Goal: Task Accomplishment & Management: Use online tool/utility

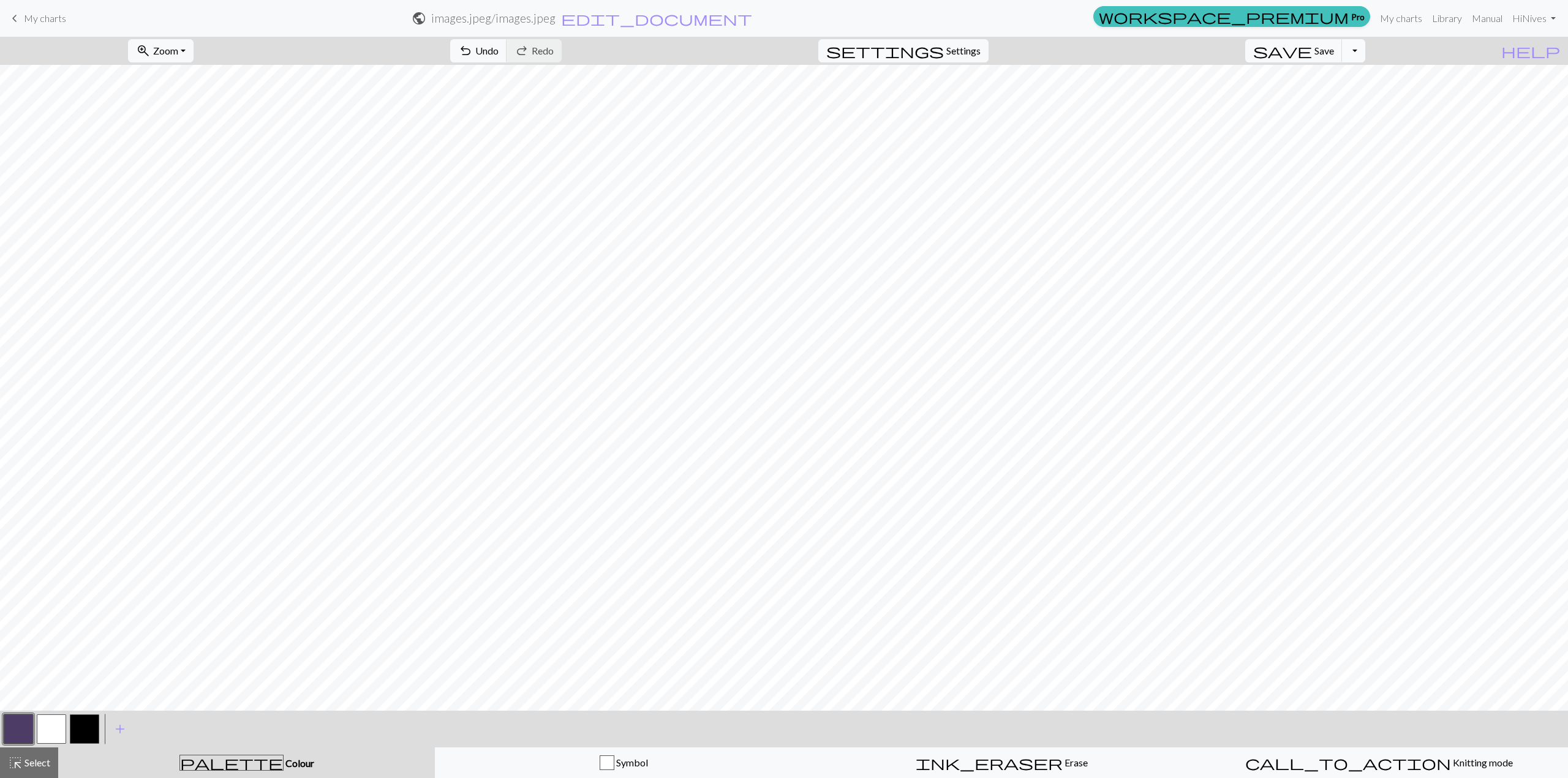
click at [1365, 42] on button "Toggle Dropdown" at bounding box center [1354, 51] width 24 height 24
drag, startPoint x: 18, startPoint y: 11, endPoint x: 836, endPoint y: 58, distance: 819.3
click at [18, 11] on span "keyboard_arrow_left" at bounding box center [15, 18] width 15 height 17
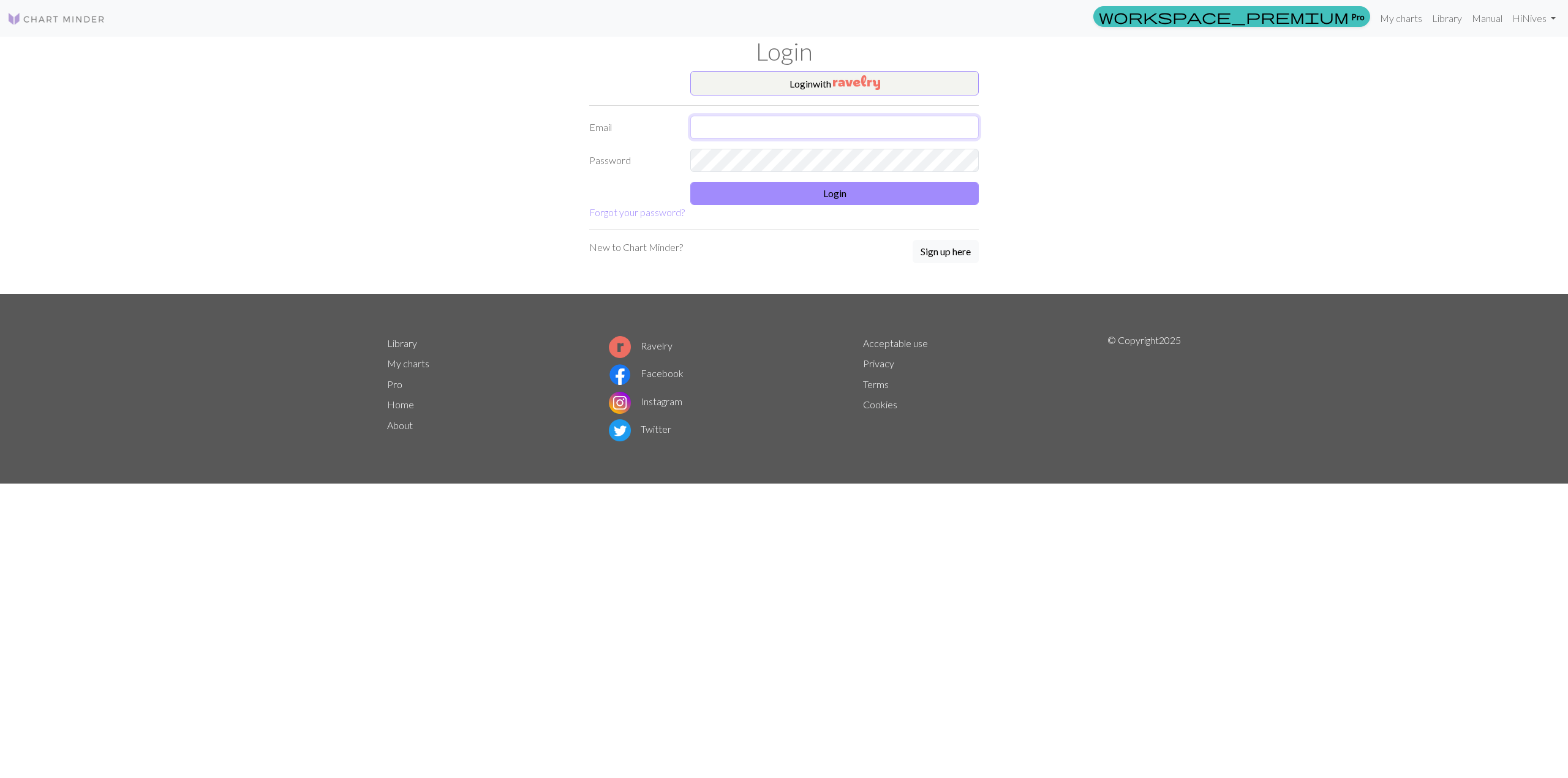
type input "nives.kolec27@gmail.com"
click at [757, 208] on form "Login with Email nives.kolec27@gmail.com Password Login Forgot your password?" at bounding box center [784, 145] width 390 height 149
click at [767, 197] on button "Login" at bounding box center [834, 194] width 288 height 24
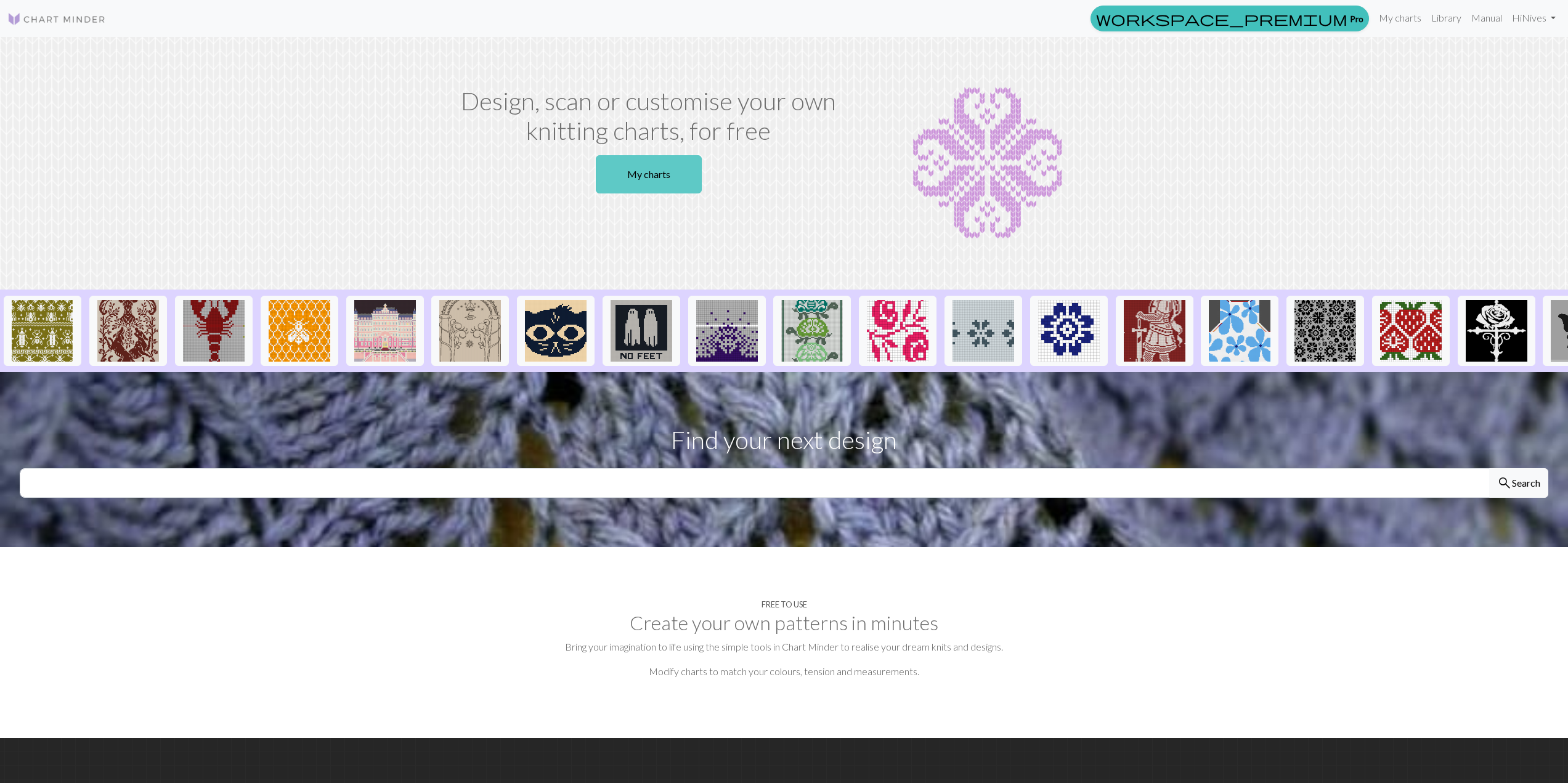
click at [673, 185] on link "My charts" at bounding box center [649, 174] width 106 height 39
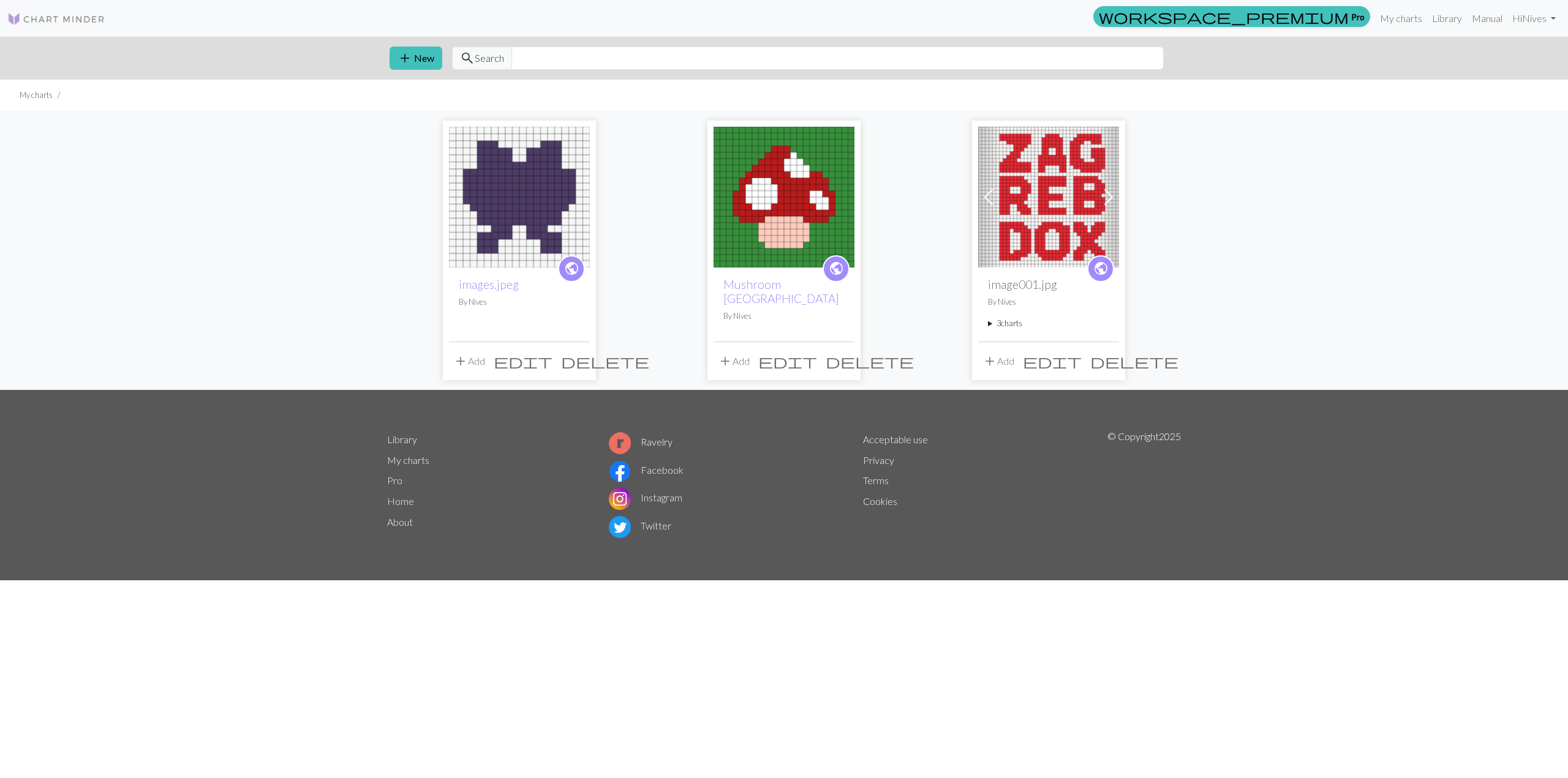
click at [573, 361] on span "delete" at bounding box center [605, 361] width 88 height 17
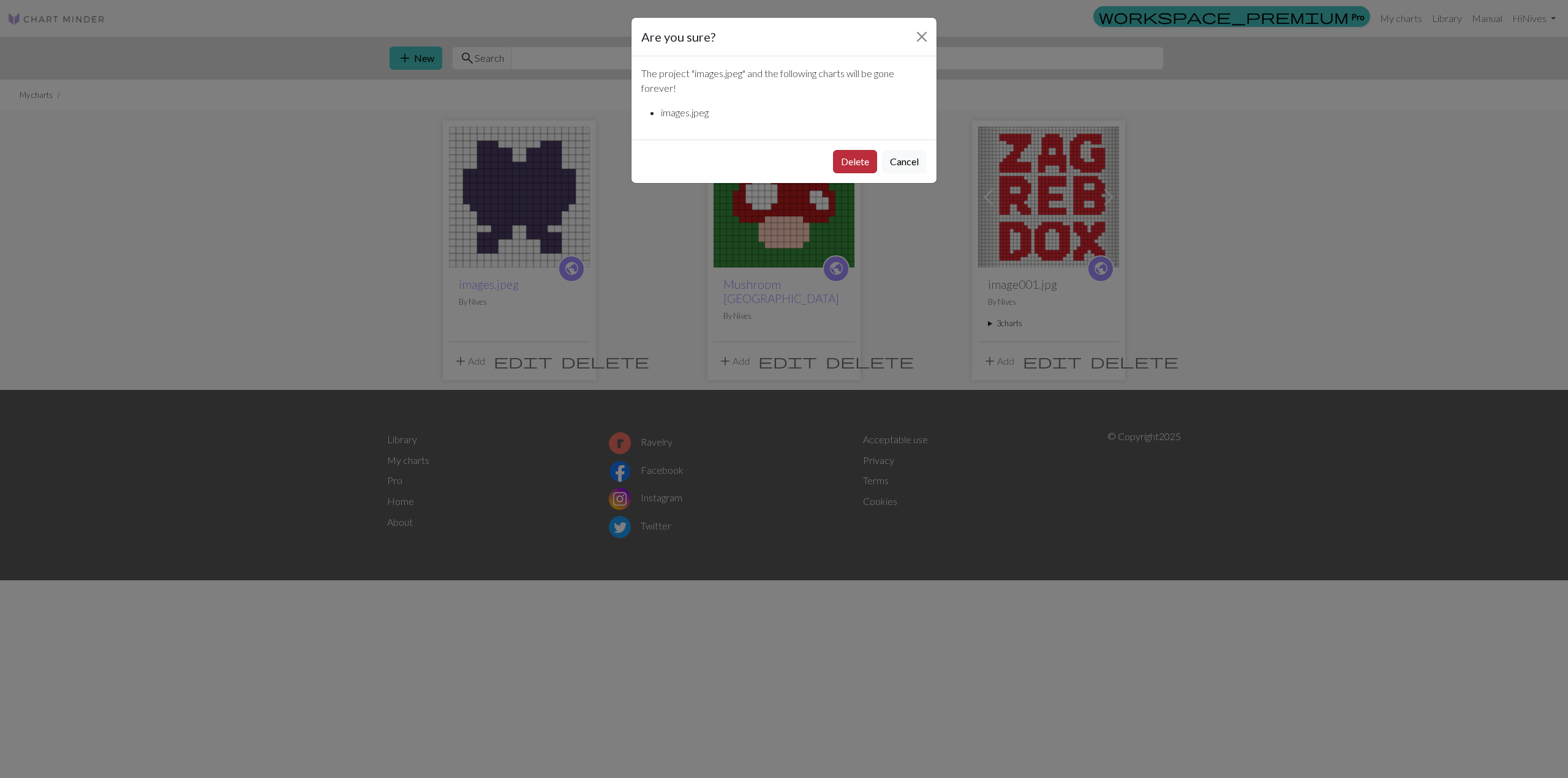
click at [869, 154] on button "Delete" at bounding box center [855, 162] width 44 height 24
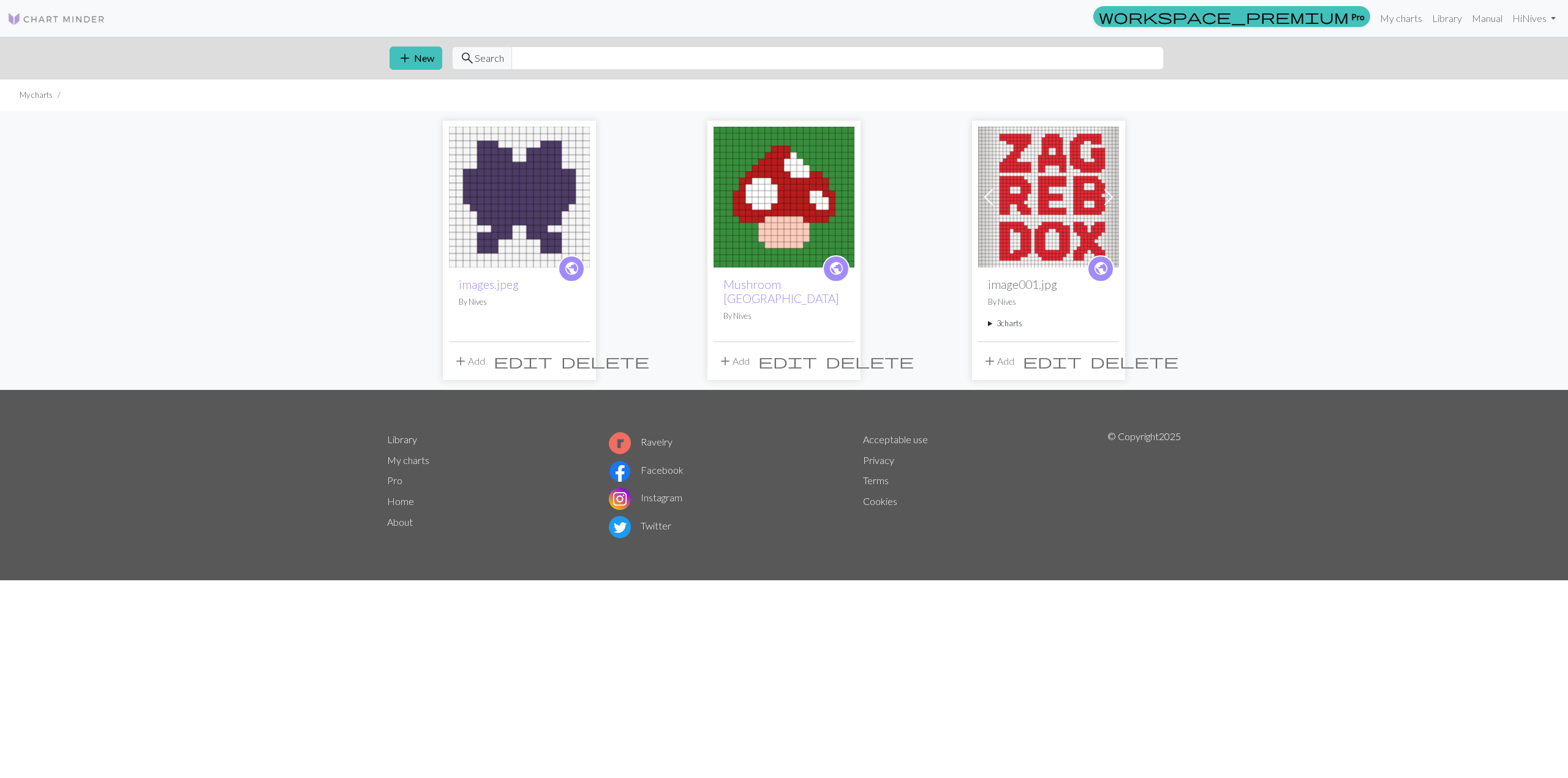
click at [843, 150] on img at bounding box center [783, 197] width 141 height 141
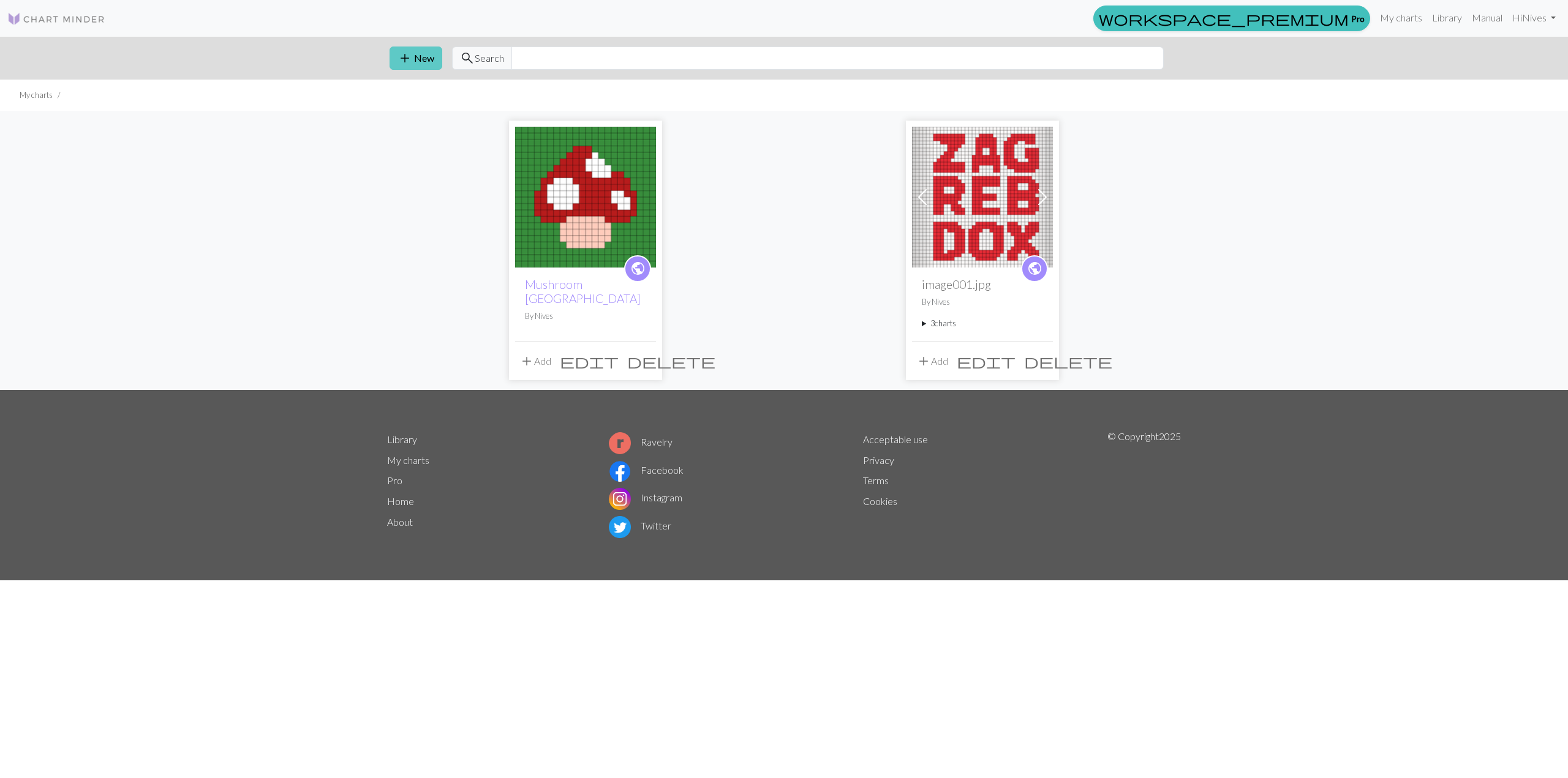
click at [413, 60] on button "add New" at bounding box center [416, 58] width 52 height 24
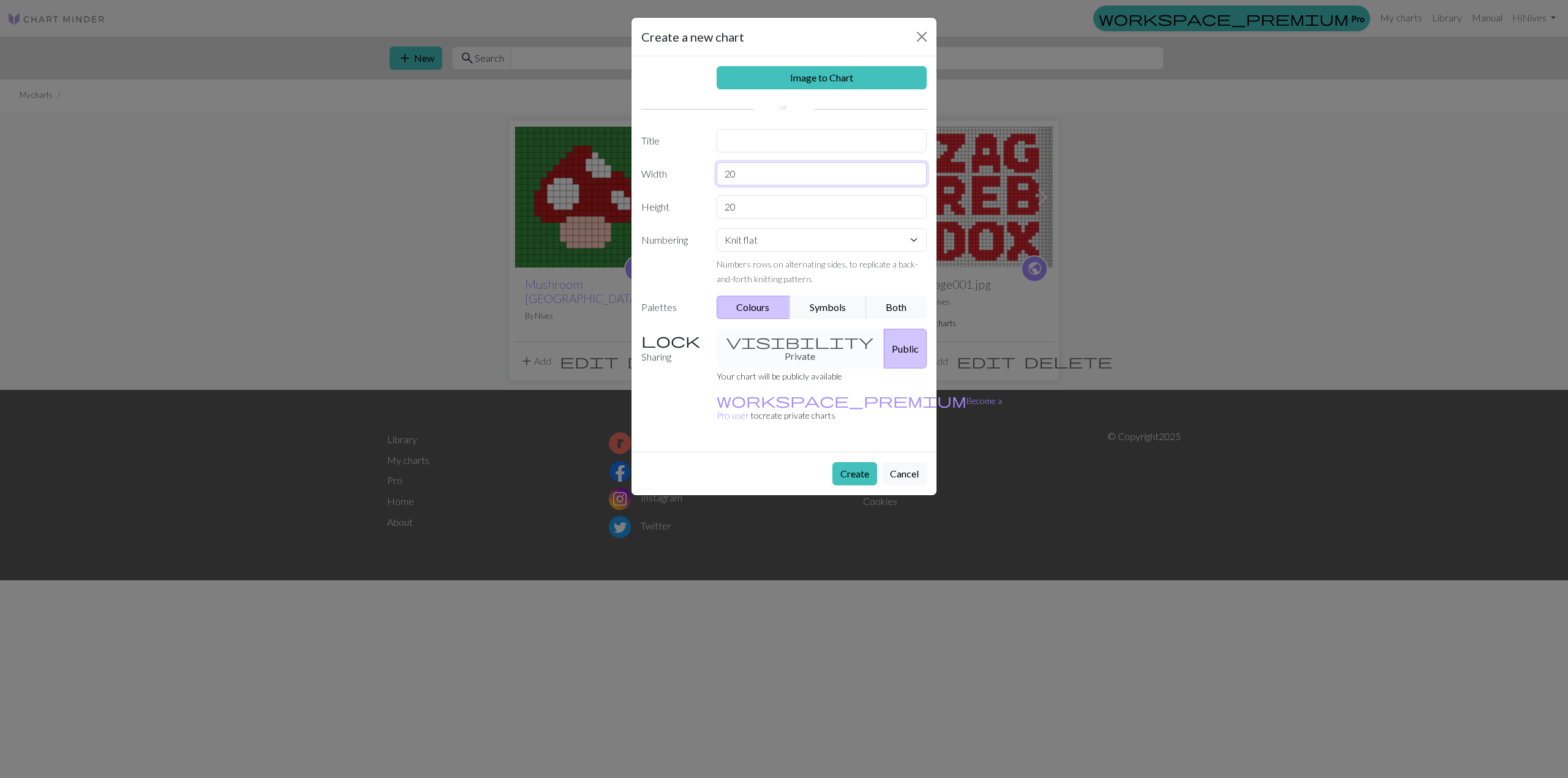
click at [774, 172] on input "20" at bounding box center [822, 174] width 211 height 24
type input "24"
click at [731, 209] on input "20" at bounding box center [822, 207] width 211 height 24
click at [740, 205] on input "20" at bounding box center [822, 207] width 211 height 24
type input "24"
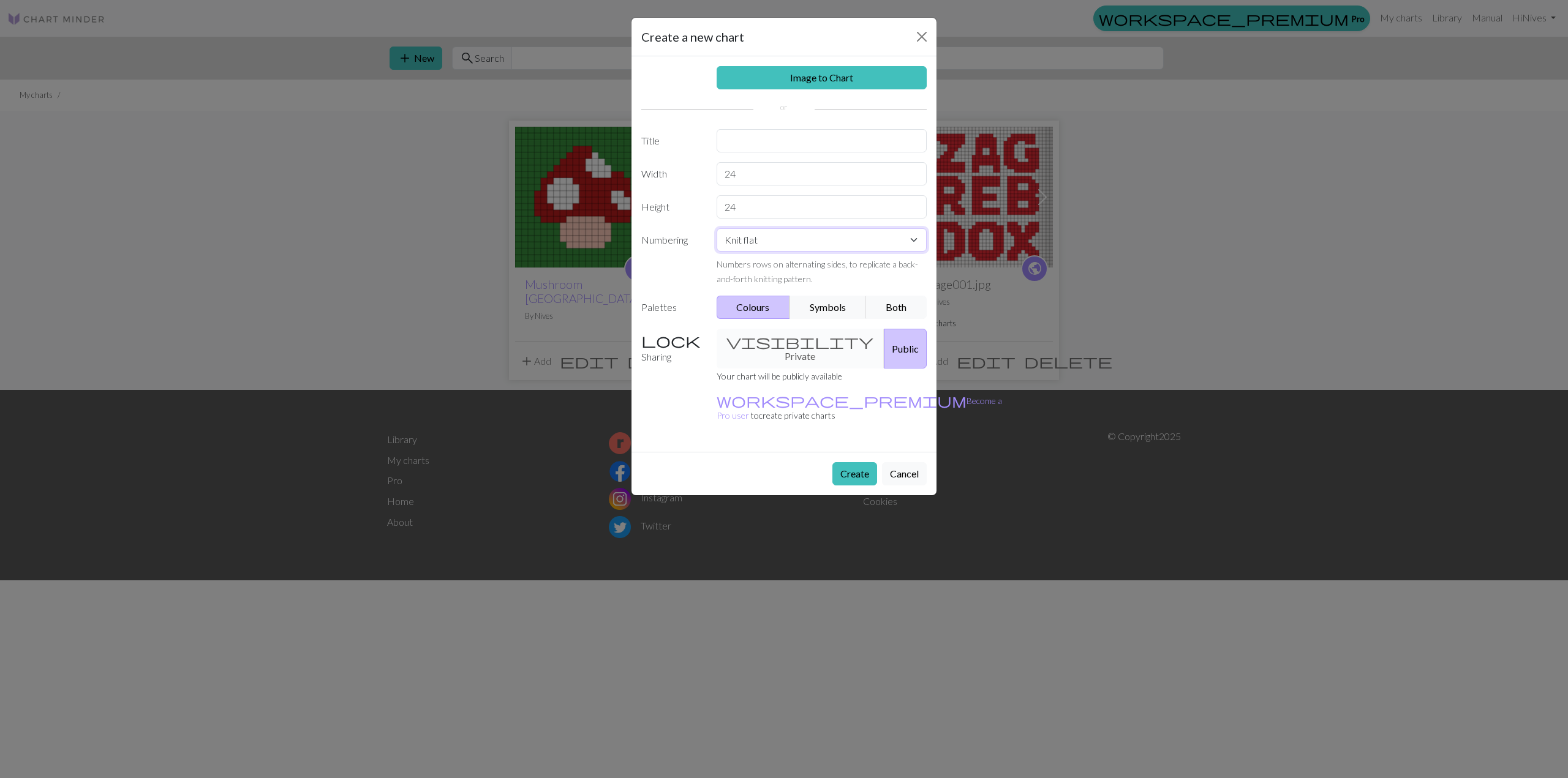
click at [767, 240] on select "Knit flat Knit in the round Lace knitting Cross stitch" at bounding box center [822, 240] width 211 height 24
click at [764, 244] on select "Knit flat Knit in the round Lace knitting Cross stitch" at bounding box center [822, 240] width 211 height 24
click at [858, 78] on link "Image to Chart" at bounding box center [822, 78] width 211 height 24
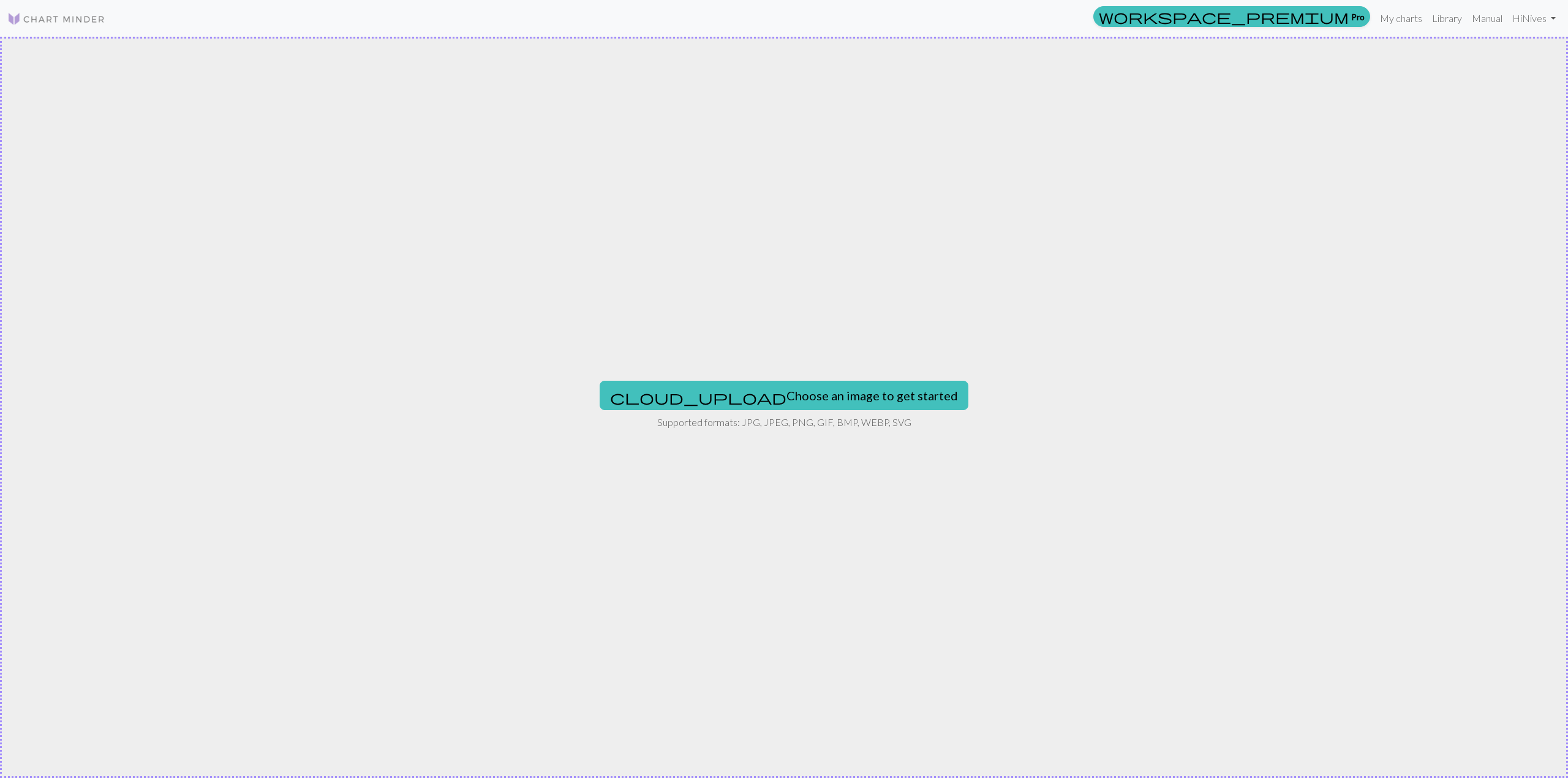
click at [700, 374] on div "cloud_upload Choose an image to get started Supported formats: JPG, JPEG, PNG, …" at bounding box center [784, 407] width 1568 height 742
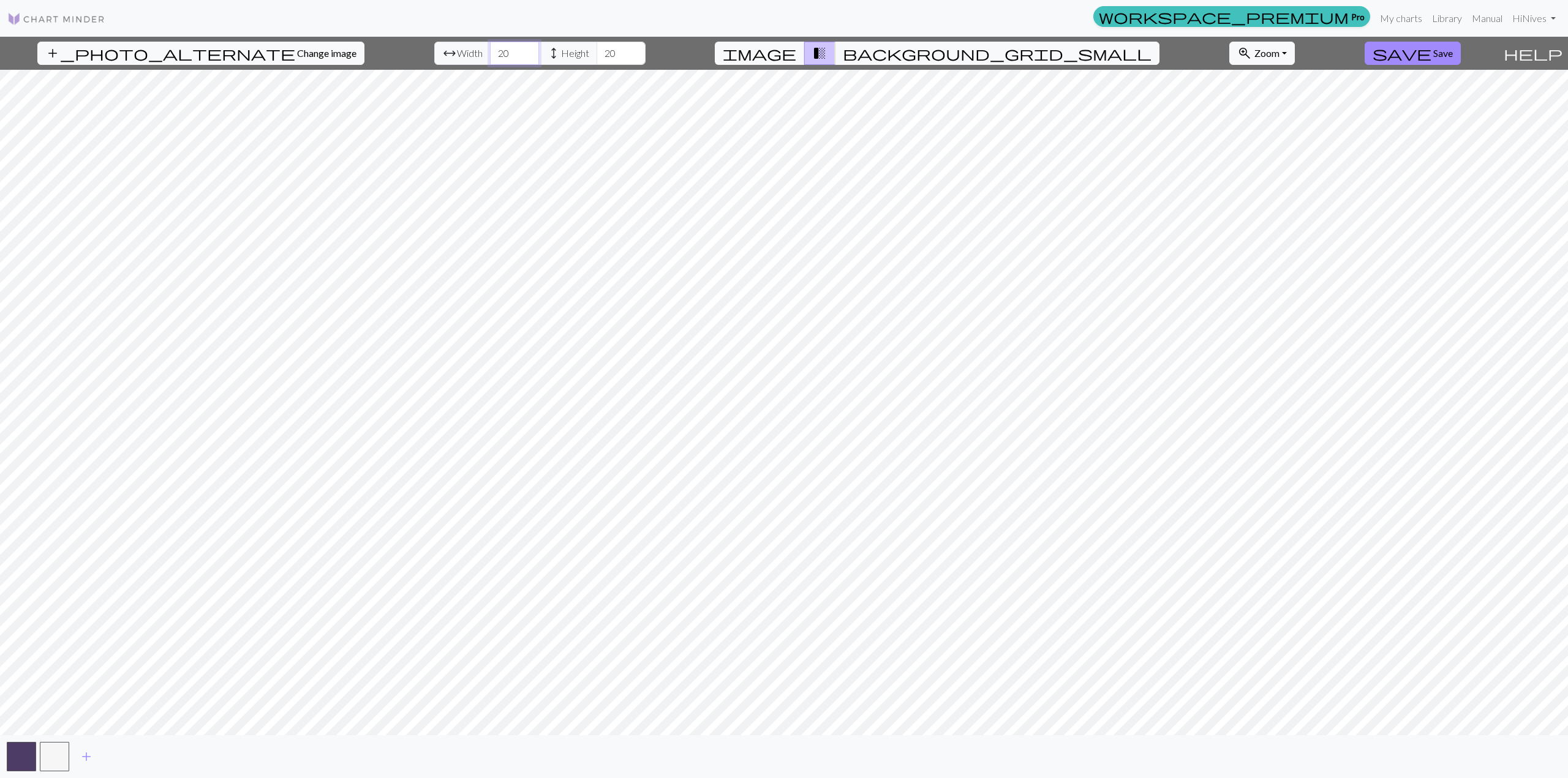
click at [490, 54] on input "20" at bounding box center [514, 54] width 49 height 24
type input "24"
click at [597, 52] on input "20" at bounding box center [621, 54] width 49 height 24
type input "24"
click at [84, 760] on span "add" at bounding box center [86, 757] width 15 height 17
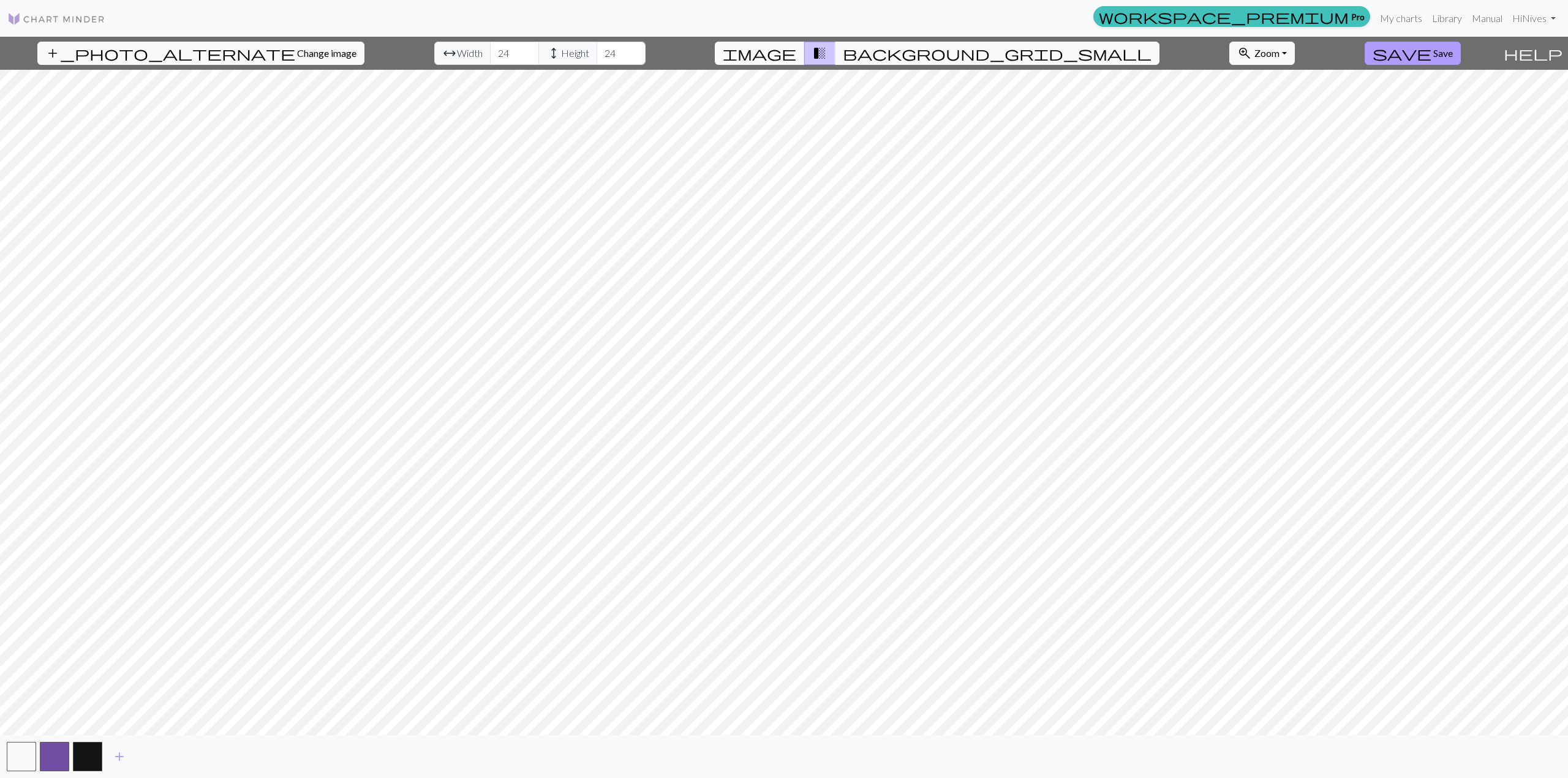
click at [1404, 52] on span "save" at bounding box center [1402, 53] width 59 height 17
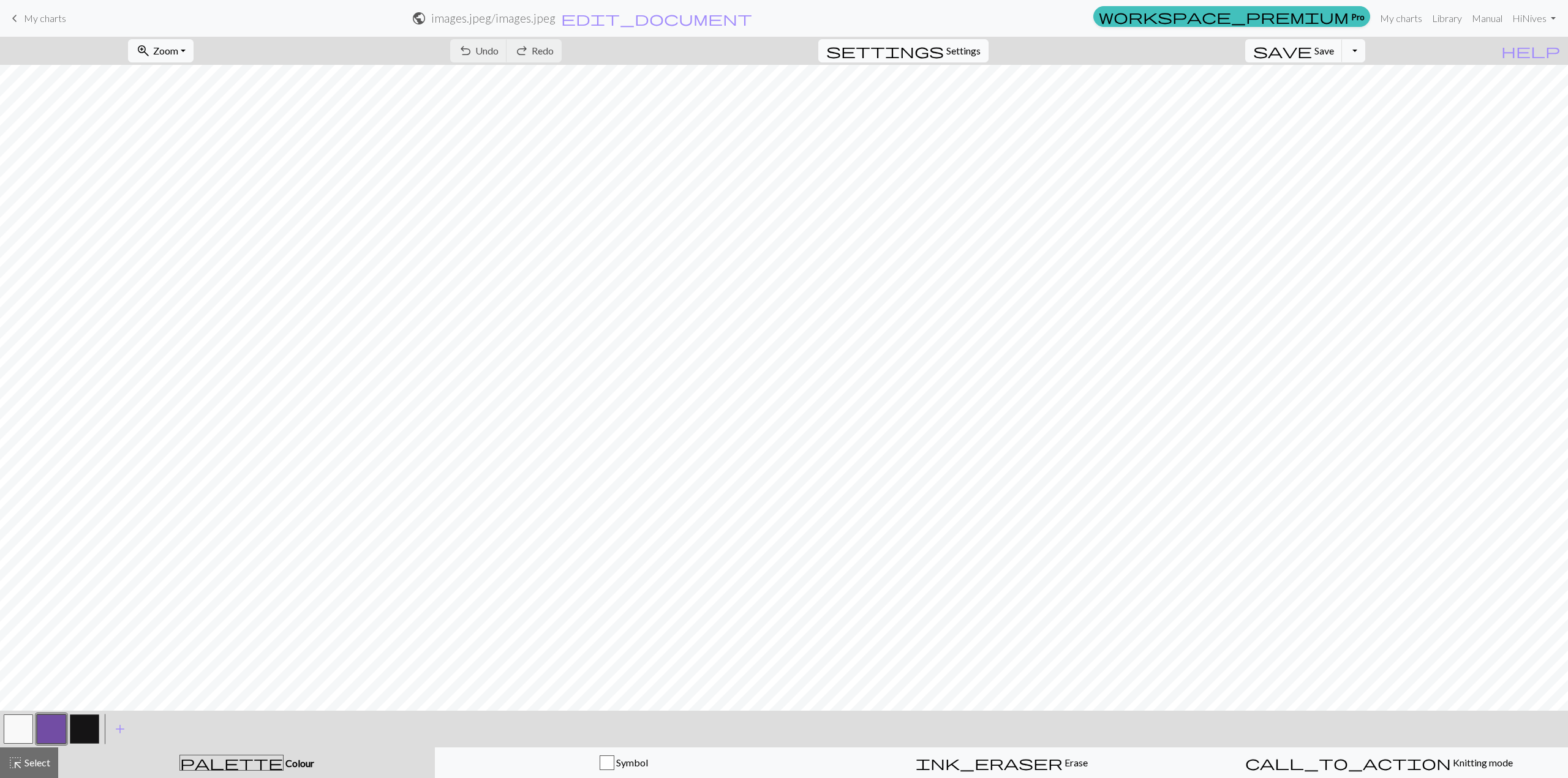
click at [944, 56] on span "settings" at bounding box center [885, 50] width 118 height 17
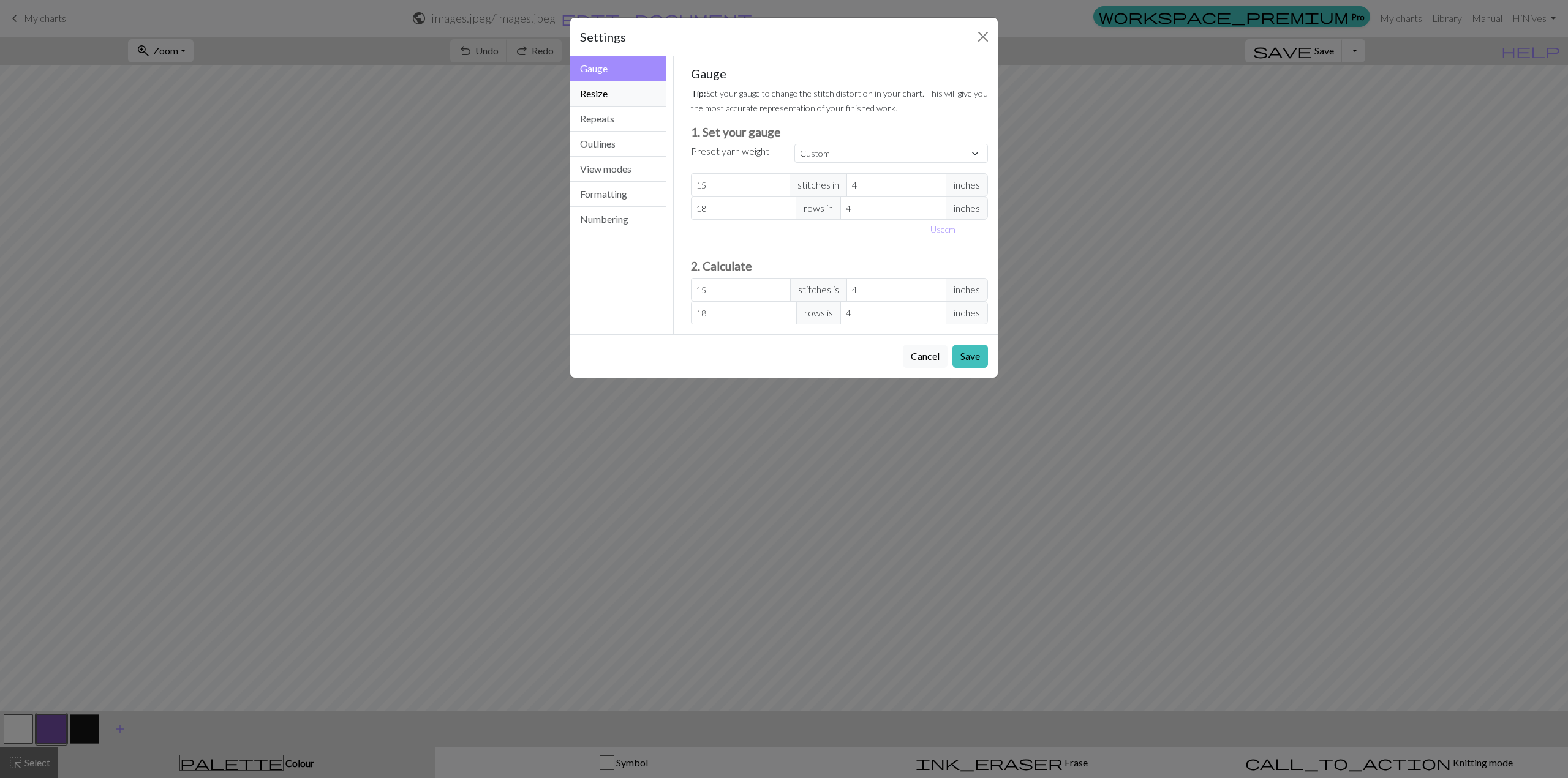
click at [619, 97] on button "Resize" at bounding box center [618, 94] width 96 height 25
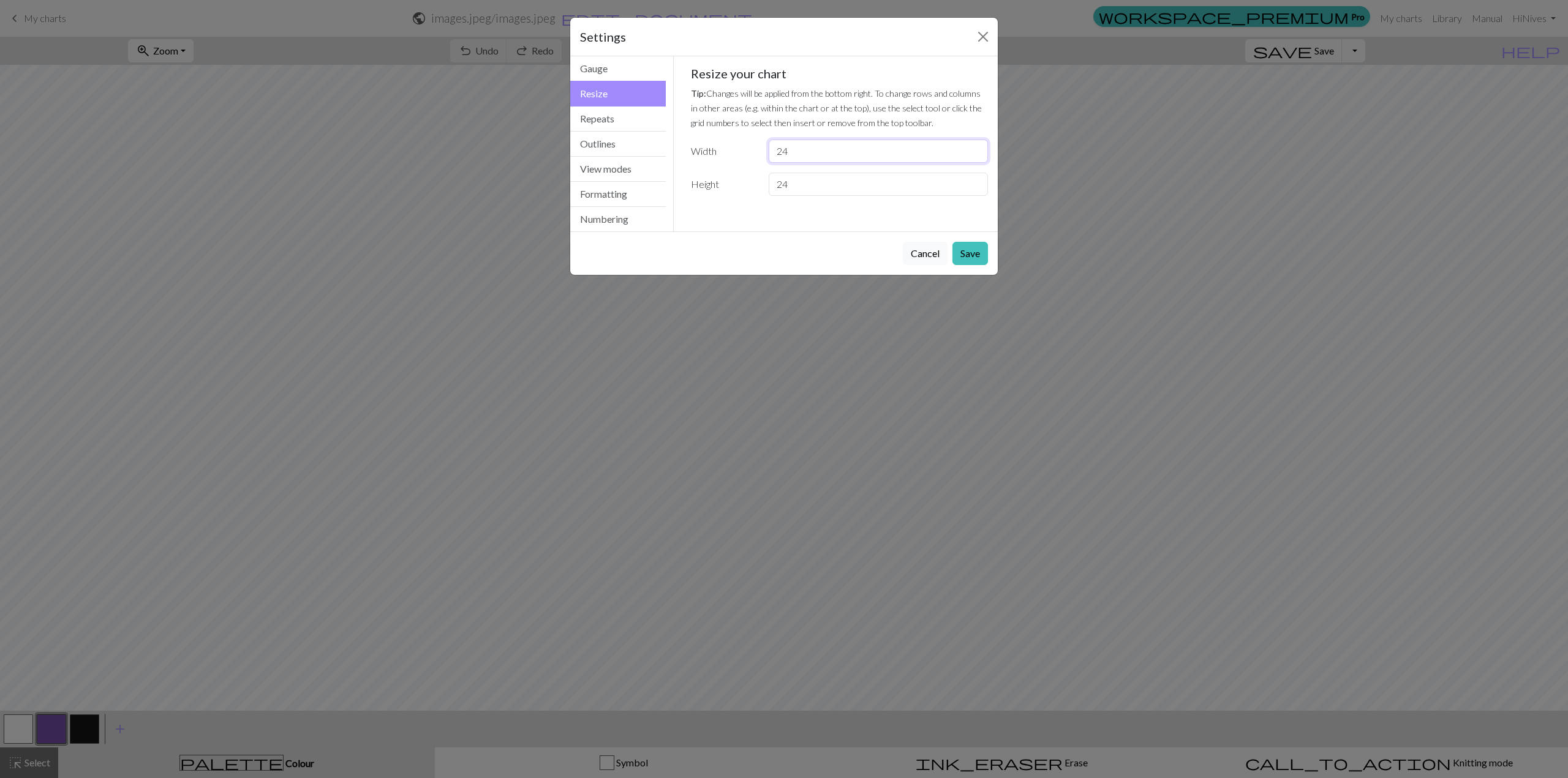
drag, startPoint x: 833, startPoint y: 152, endPoint x: 916, endPoint y: 150, distance: 83.0
click at [836, 151] on input "24" at bounding box center [878, 152] width 220 height 24
click at [969, 144] on input "24" at bounding box center [878, 152] width 220 height 24
click at [974, 146] on input "25" at bounding box center [878, 152] width 220 height 24
type input "26"
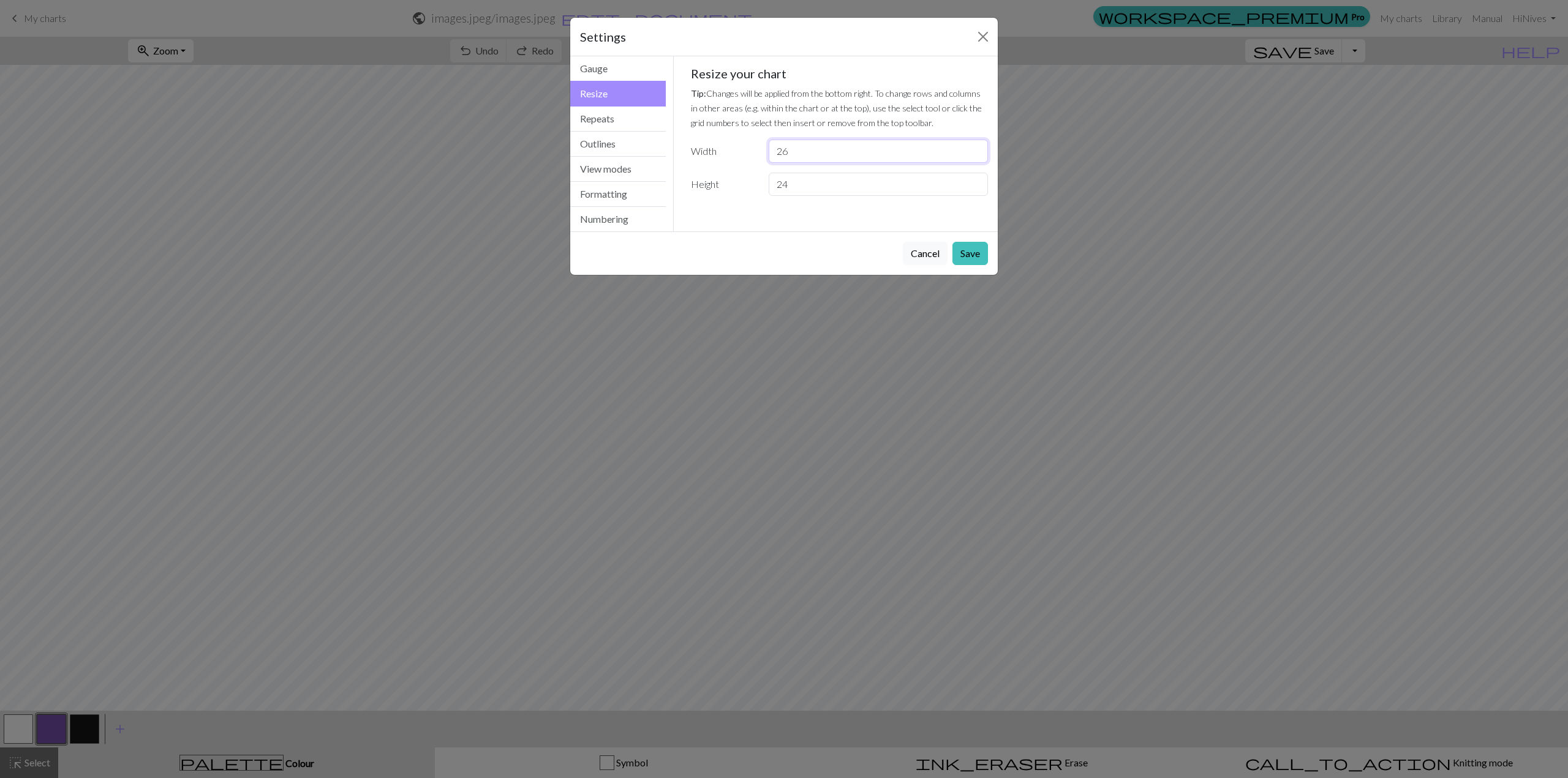
click at [974, 146] on input "26" at bounding box center [878, 152] width 220 height 24
click at [944, 200] on div "Gauge Tip: Set your gauge to change the stitch distortion in your chart. This w…" at bounding box center [839, 136] width 318 height 159
click at [972, 173] on input "24" at bounding box center [878, 184] width 220 height 24
click at [973, 181] on input "25" at bounding box center [878, 184] width 220 height 24
type input "26"
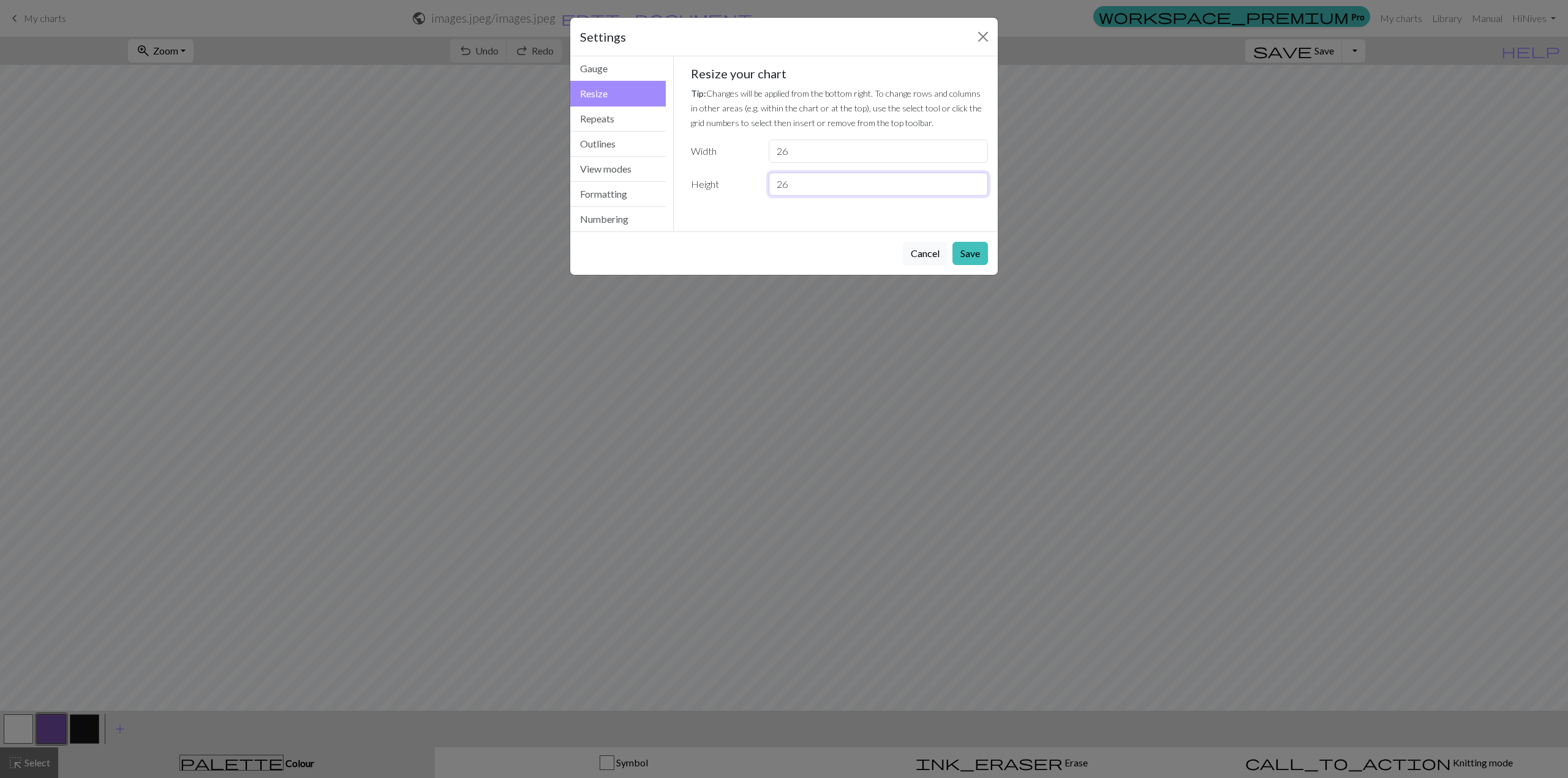
click at [973, 181] on input "26" at bounding box center [878, 184] width 220 height 24
click at [975, 248] on button "Save" at bounding box center [970, 253] width 35 height 24
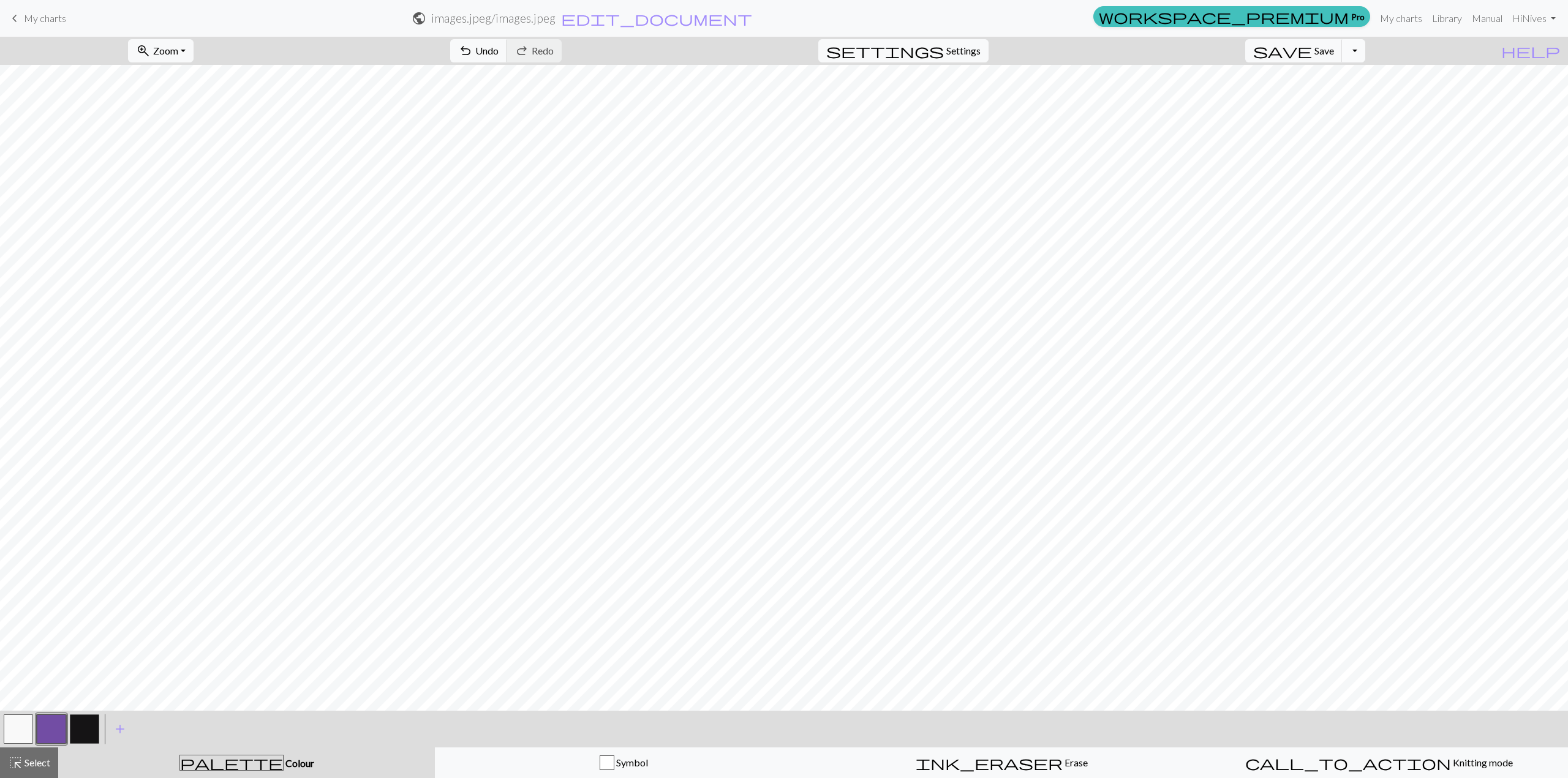
click at [1365, 51] on button "Toggle Dropdown" at bounding box center [1354, 51] width 24 height 24
click at [473, 54] on span "undo" at bounding box center [466, 50] width 15 height 17
click at [1451, 757] on span "Knitting mode" at bounding box center [1482, 763] width 62 height 12
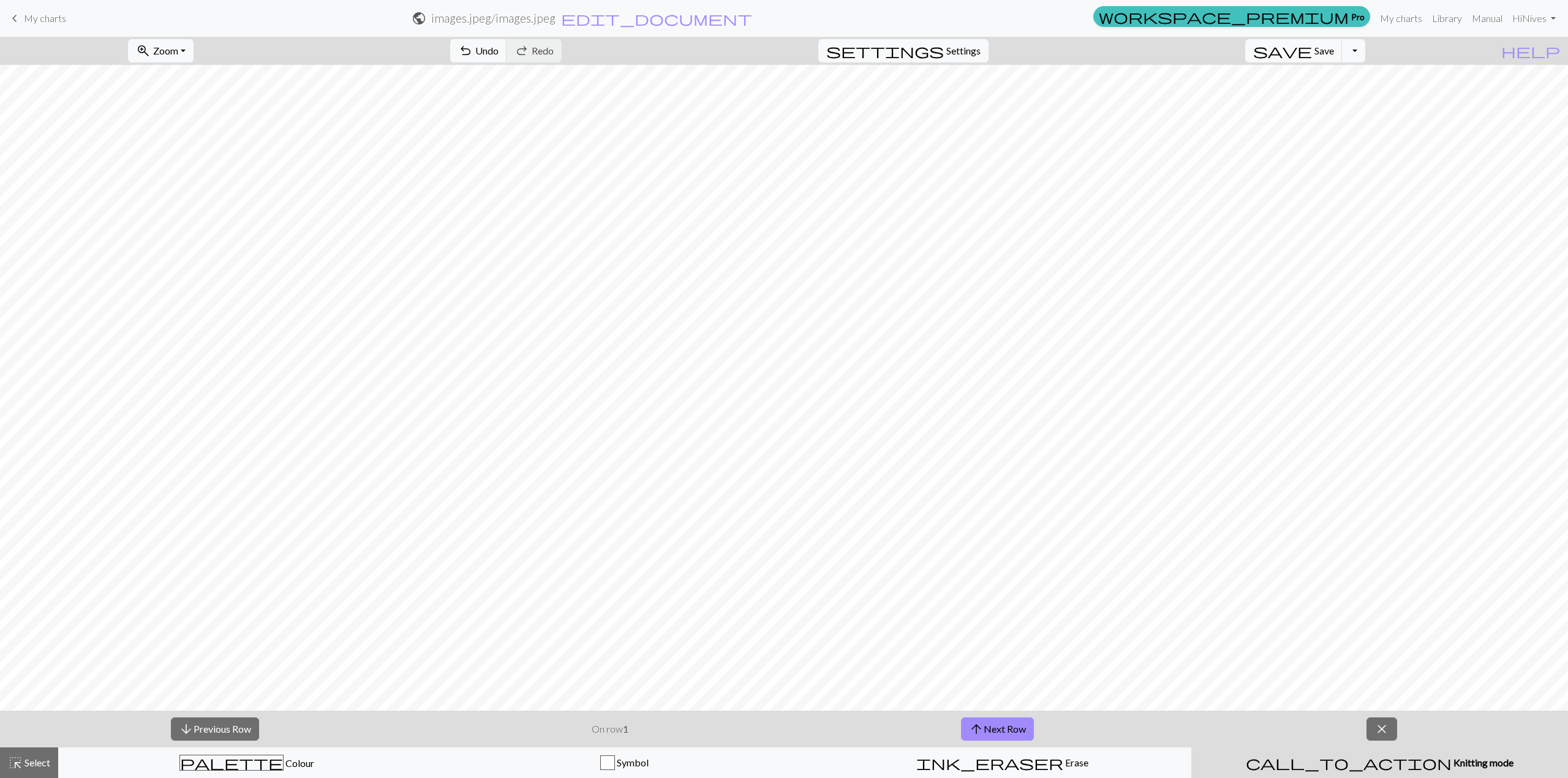
click at [987, 715] on div "arrow_downward Previous Row On row 1 arrow_upward Next Row close" at bounding box center [784, 729] width 1568 height 37
click at [997, 719] on button "arrow_upward Next Row" at bounding box center [997, 729] width 73 height 24
click at [284, 761] on span "Colour" at bounding box center [299, 763] width 31 height 12
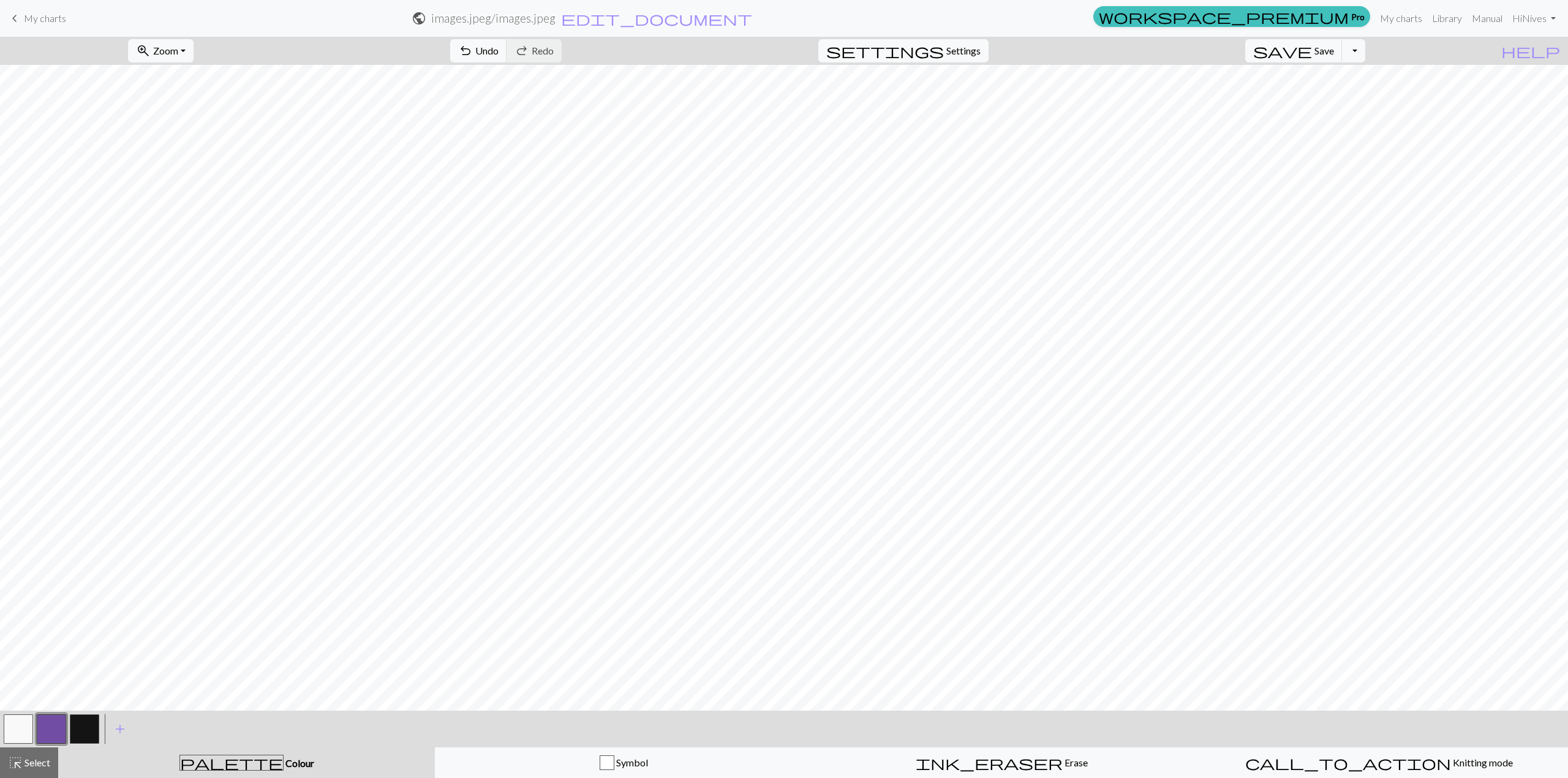
click at [91, 731] on button "button" at bounding box center [85, 729] width 29 height 29
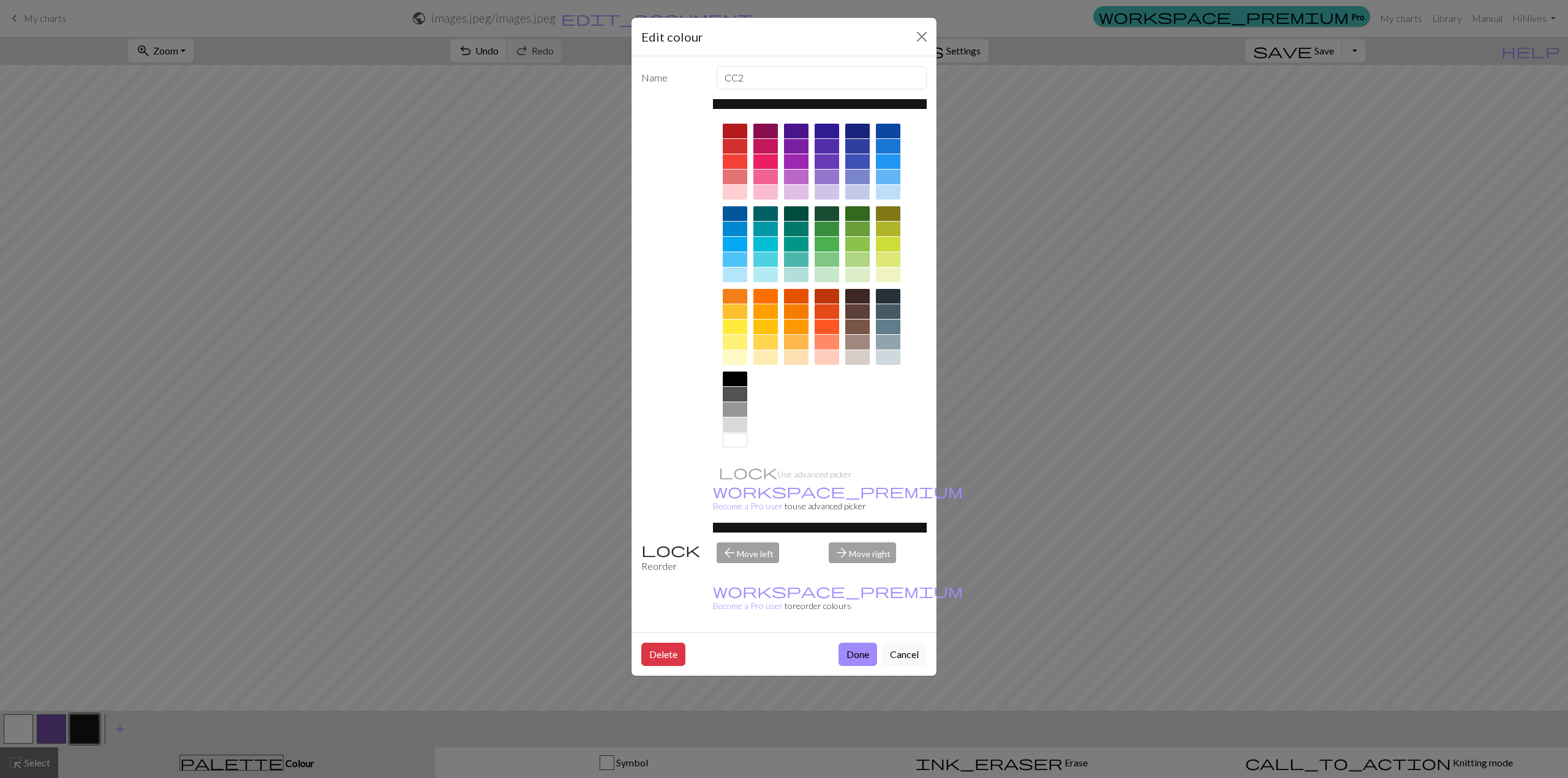
click at [828, 146] on div at bounding box center [827, 147] width 24 height 15
click at [855, 643] on button "Done" at bounding box center [858, 655] width 38 height 24
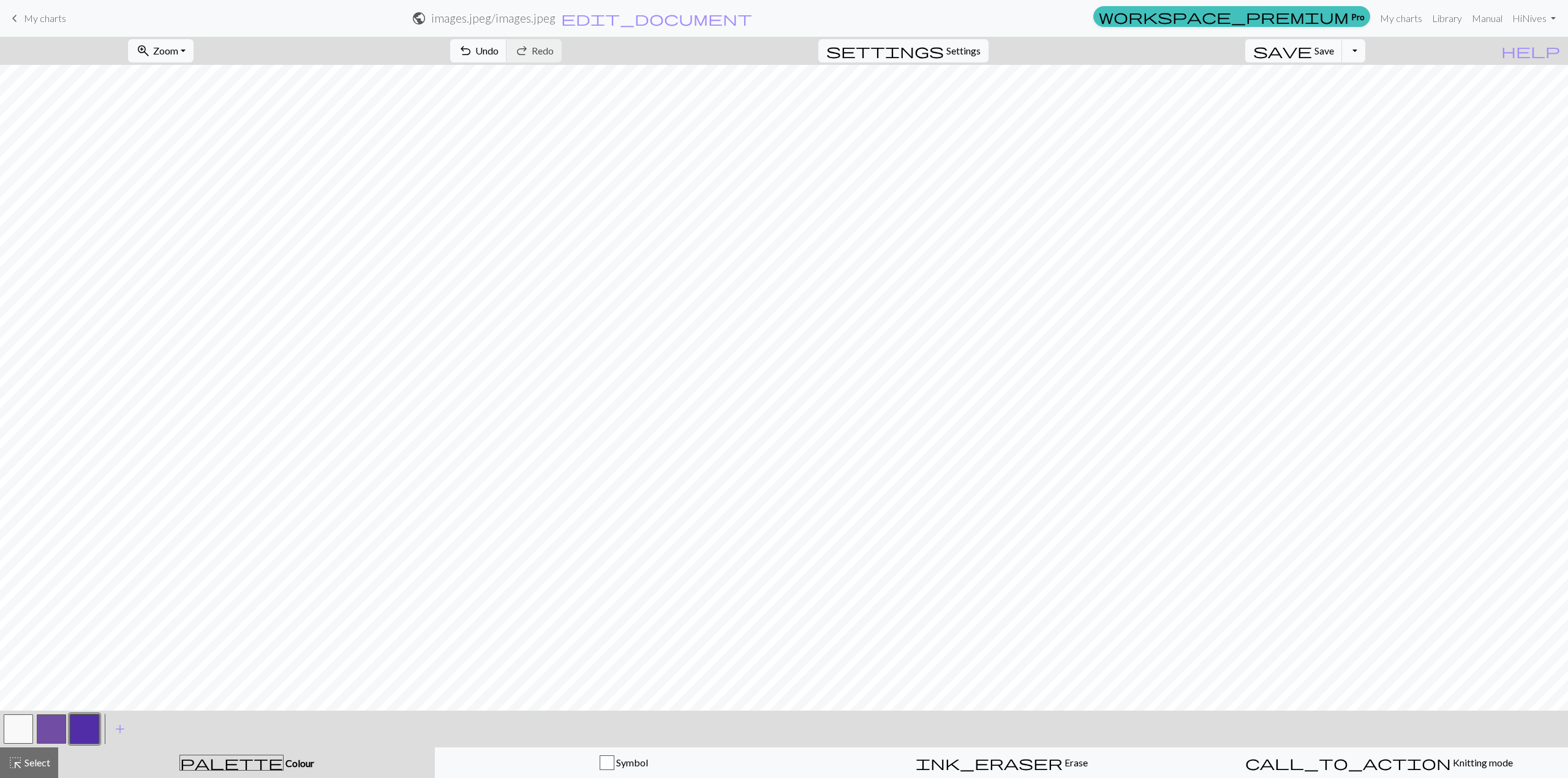
click at [49, 732] on button "button" at bounding box center [52, 729] width 29 height 29
click at [50, 728] on button "button" at bounding box center [52, 729] width 29 height 29
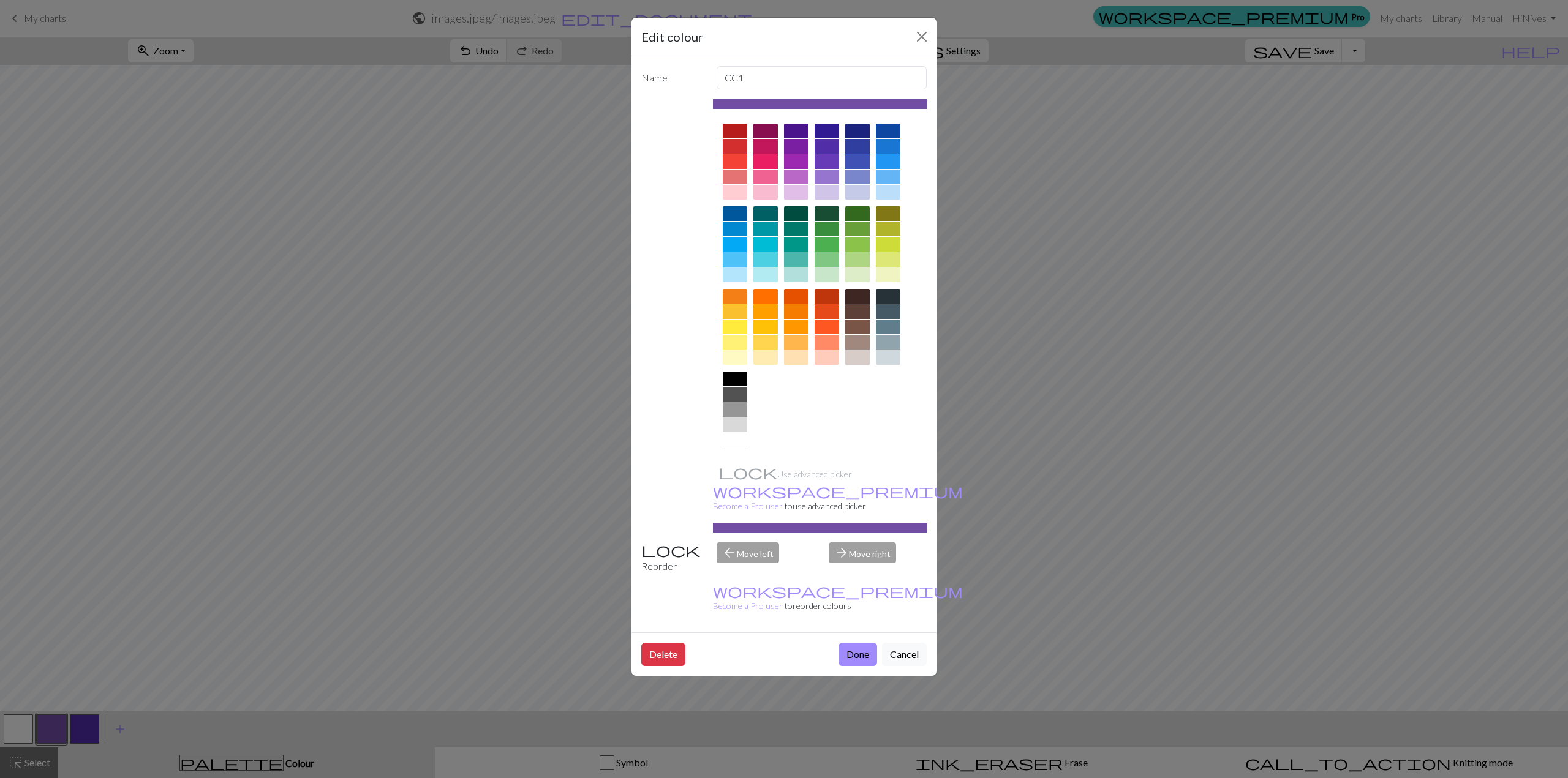
click at [343, 632] on div "Edit colour Name CC1 Use advanced picker workspace_premium Become a Pro user to…" at bounding box center [784, 389] width 1568 height 778
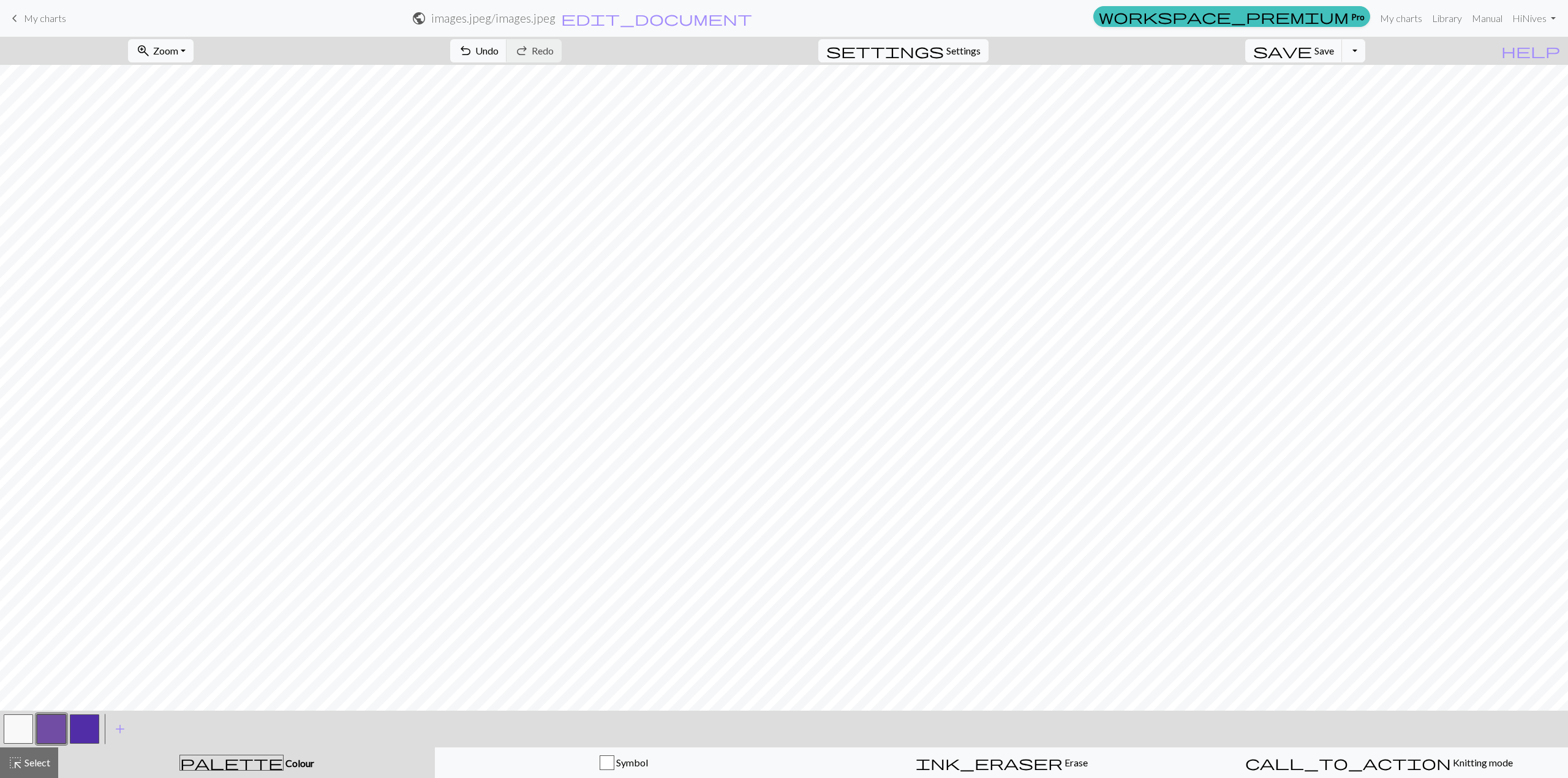
click at [80, 731] on button "button" at bounding box center [85, 729] width 29 height 29
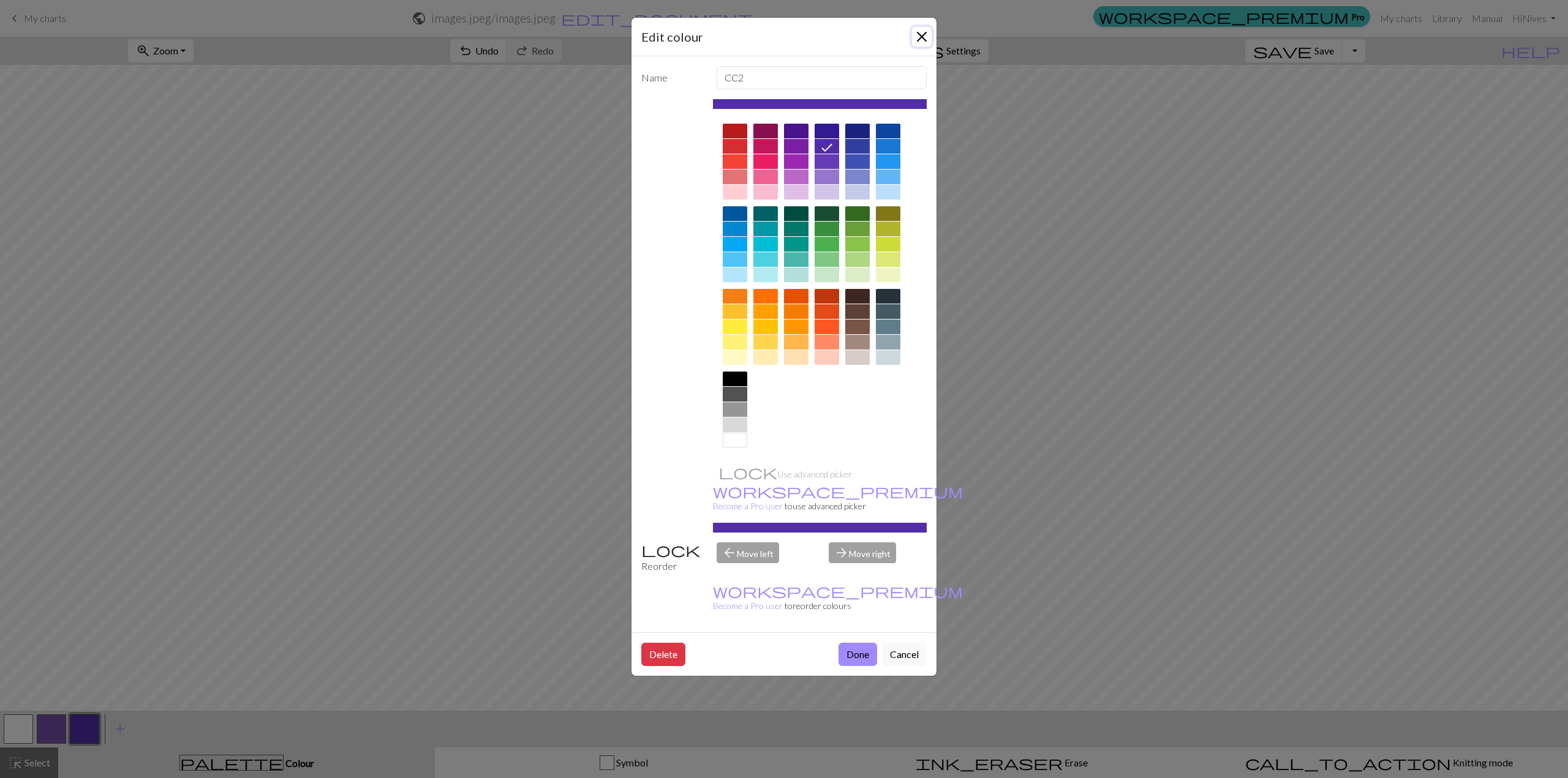
click at [927, 28] on button "Close" at bounding box center [922, 37] width 20 height 20
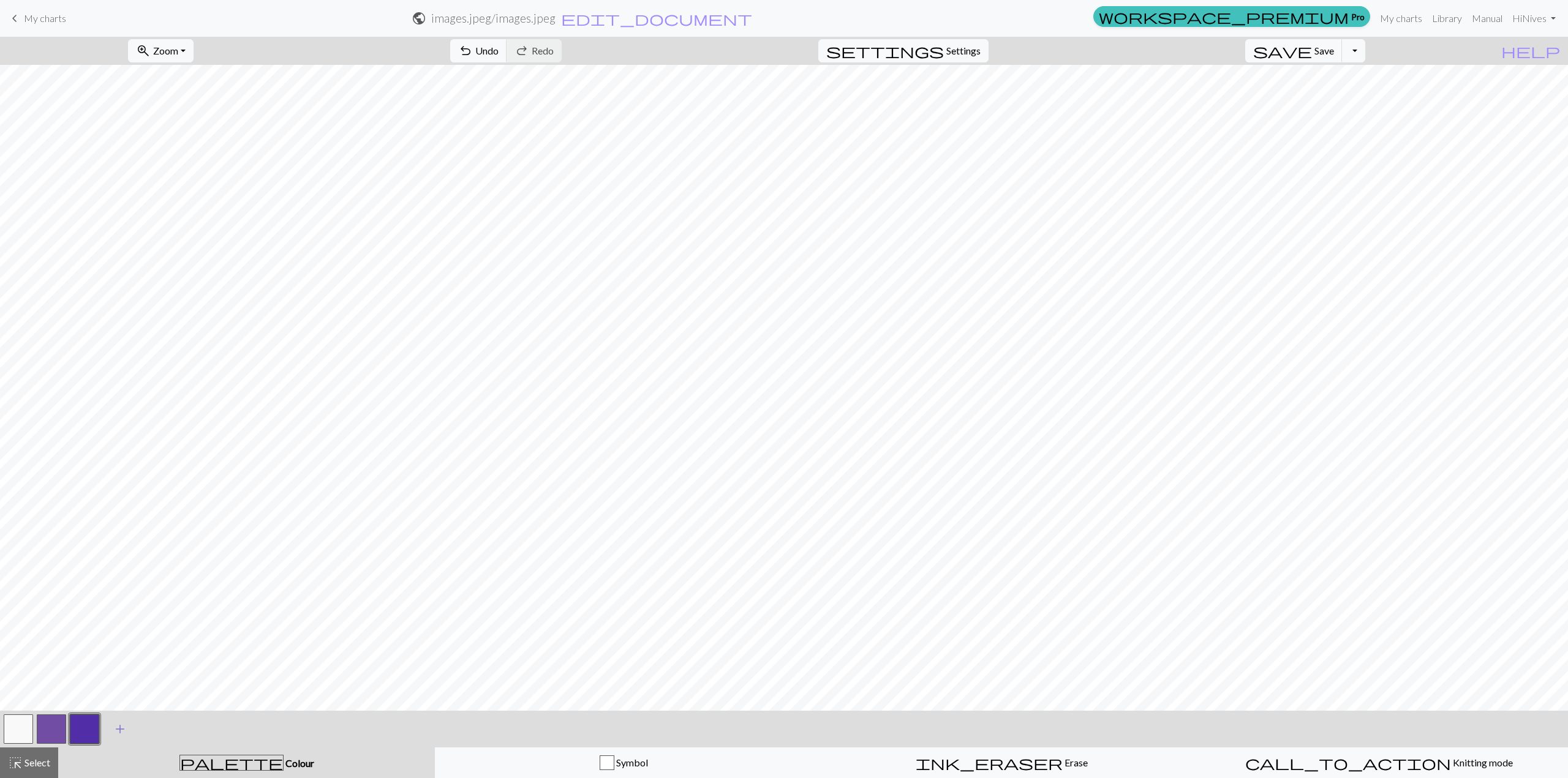
click at [111, 728] on button "add Add a colour" at bounding box center [120, 729] width 31 height 31
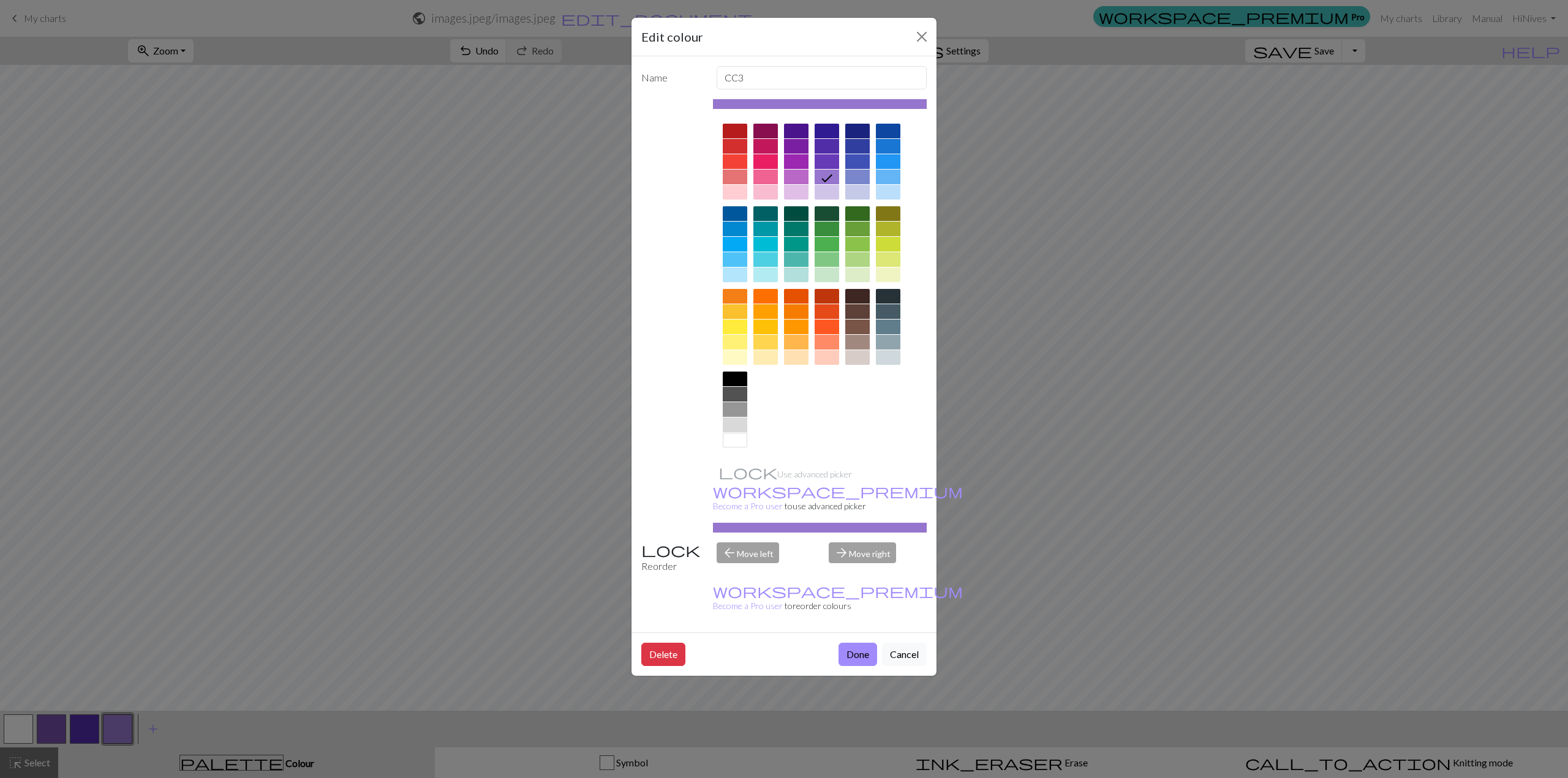
click at [730, 376] on div at bounding box center [735, 379] width 24 height 15
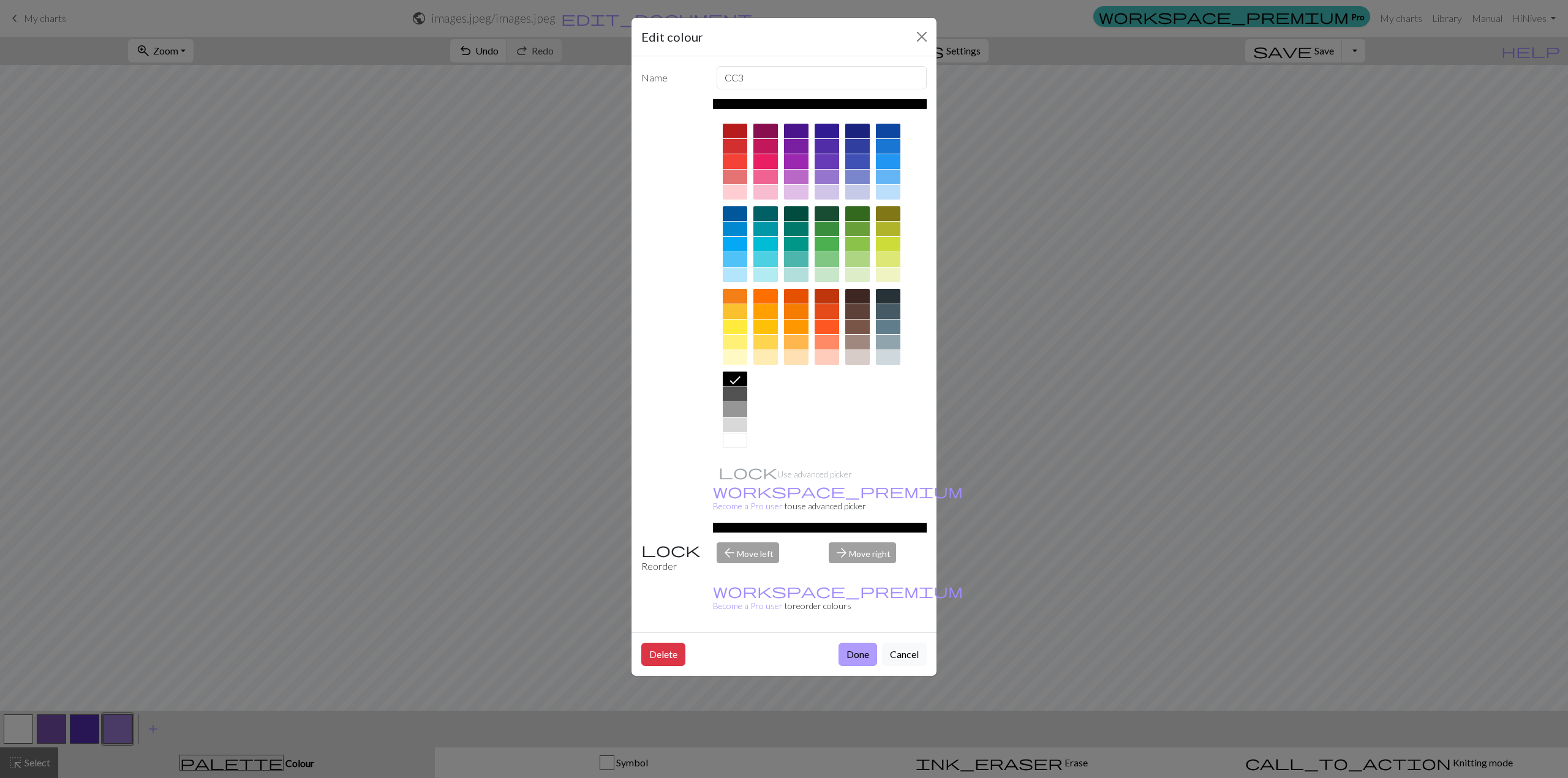
click at [854, 643] on button "Done" at bounding box center [858, 655] width 38 height 24
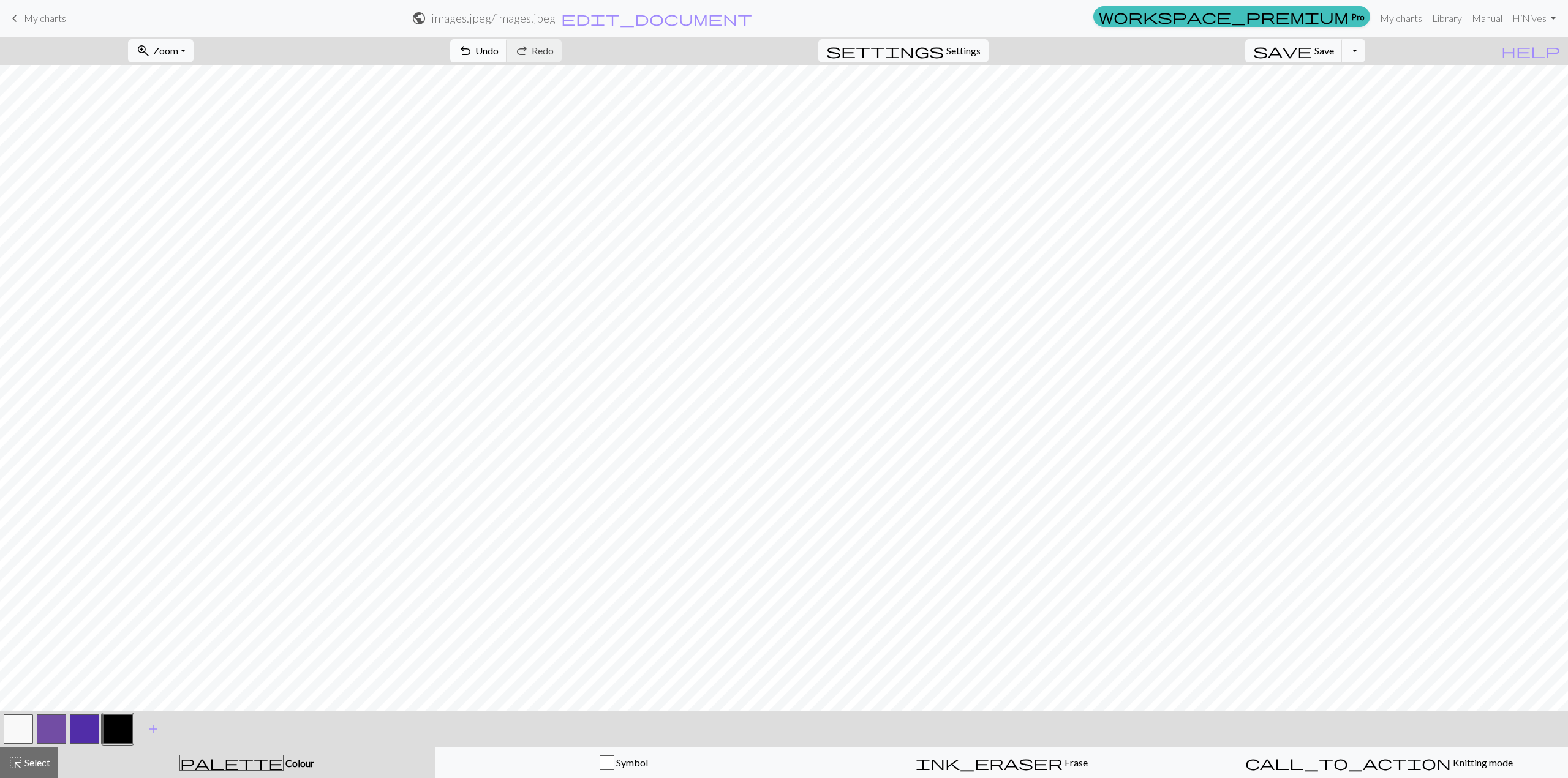
click at [473, 49] on span "undo" at bounding box center [466, 50] width 15 height 17
click at [25, 730] on button "button" at bounding box center [18, 729] width 29 height 29
click at [20, 727] on button "button" at bounding box center [18, 729] width 29 height 29
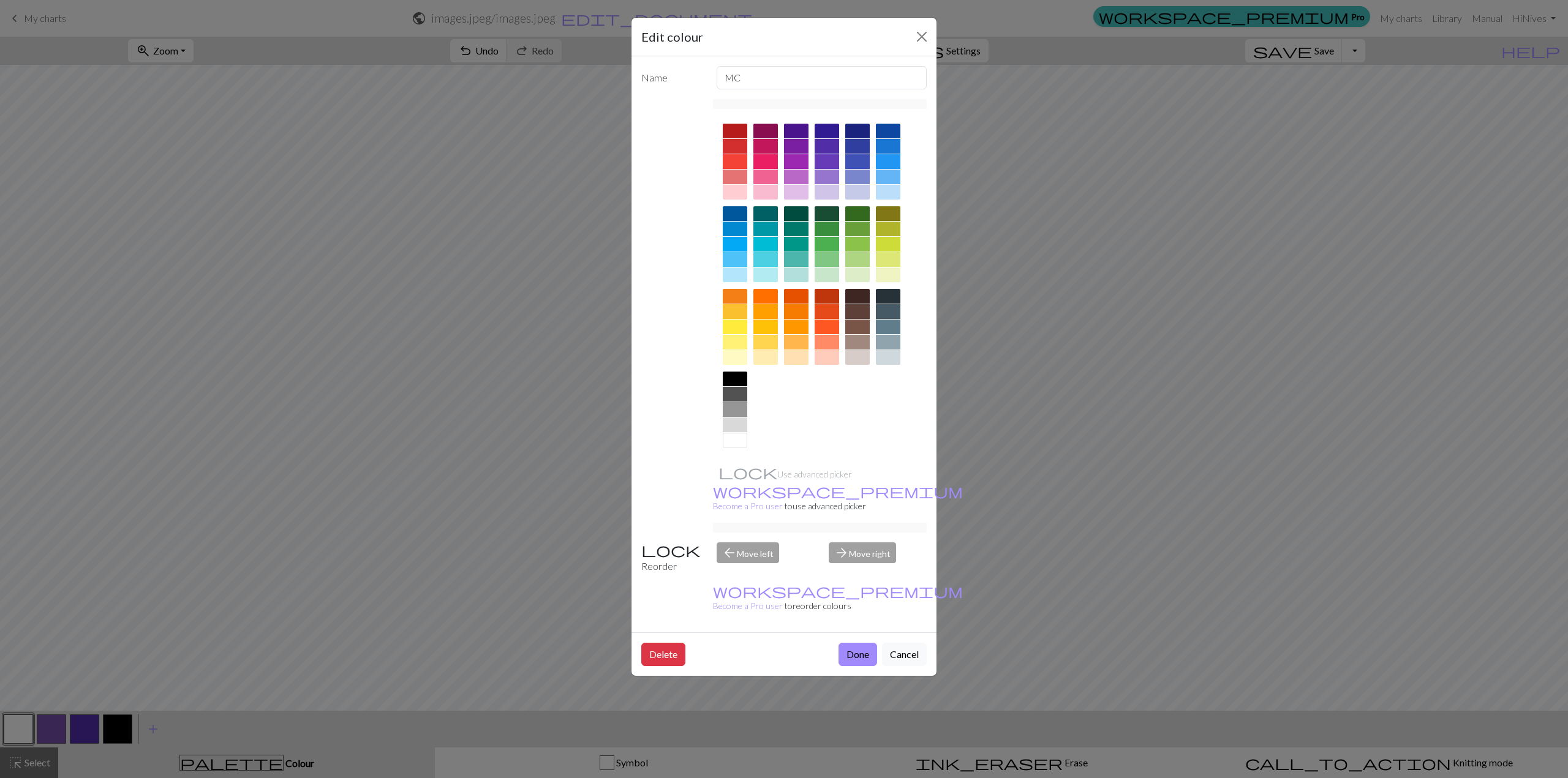
click at [730, 375] on div at bounding box center [735, 379] width 24 height 15
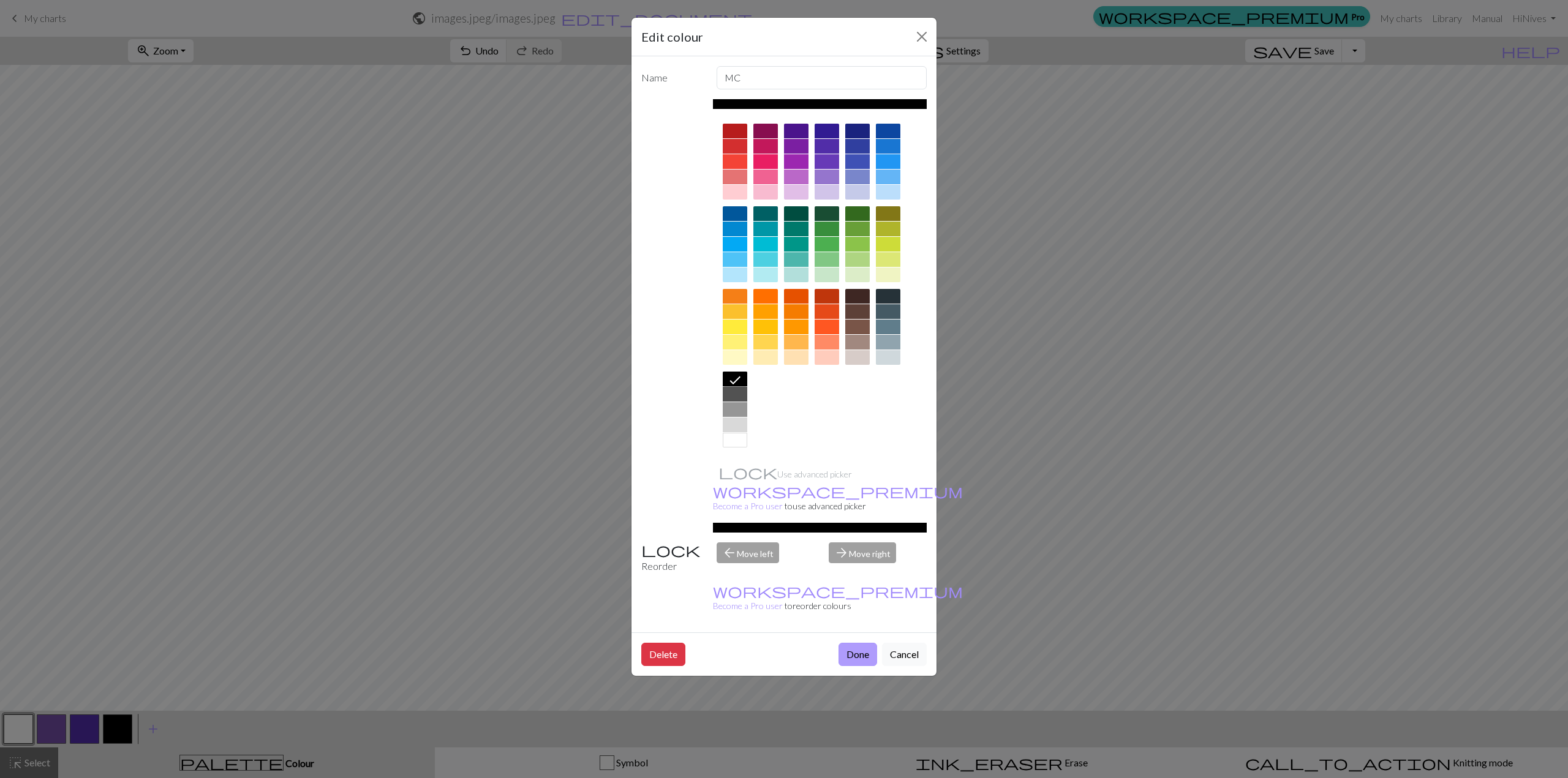
click at [852, 643] on button "Done" at bounding box center [858, 655] width 38 height 24
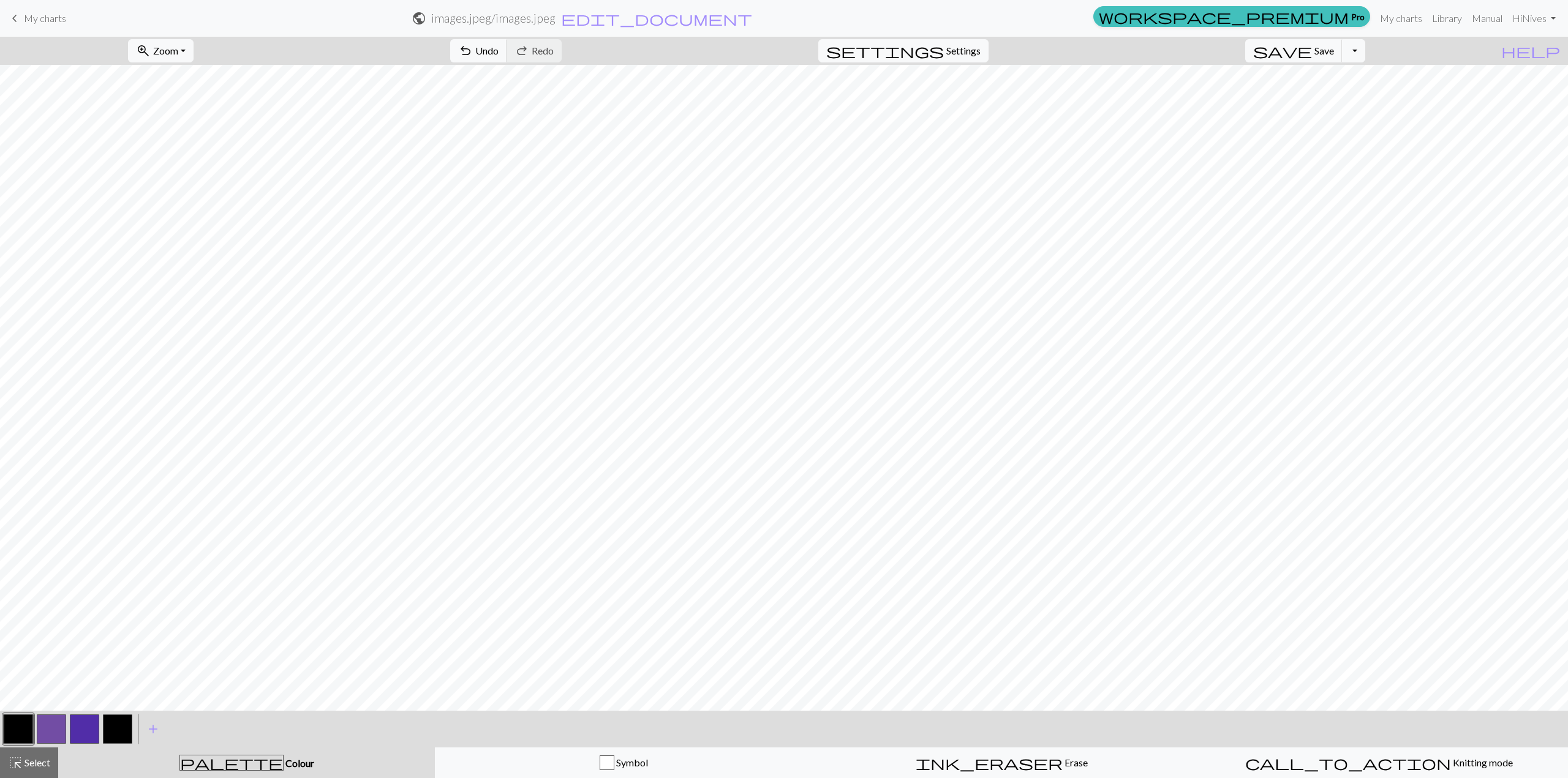
click at [84, 732] on button "button" at bounding box center [85, 729] width 29 height 29
click at [74, 733] on button "button" at bounding box center [85, 729] width 29 height 29
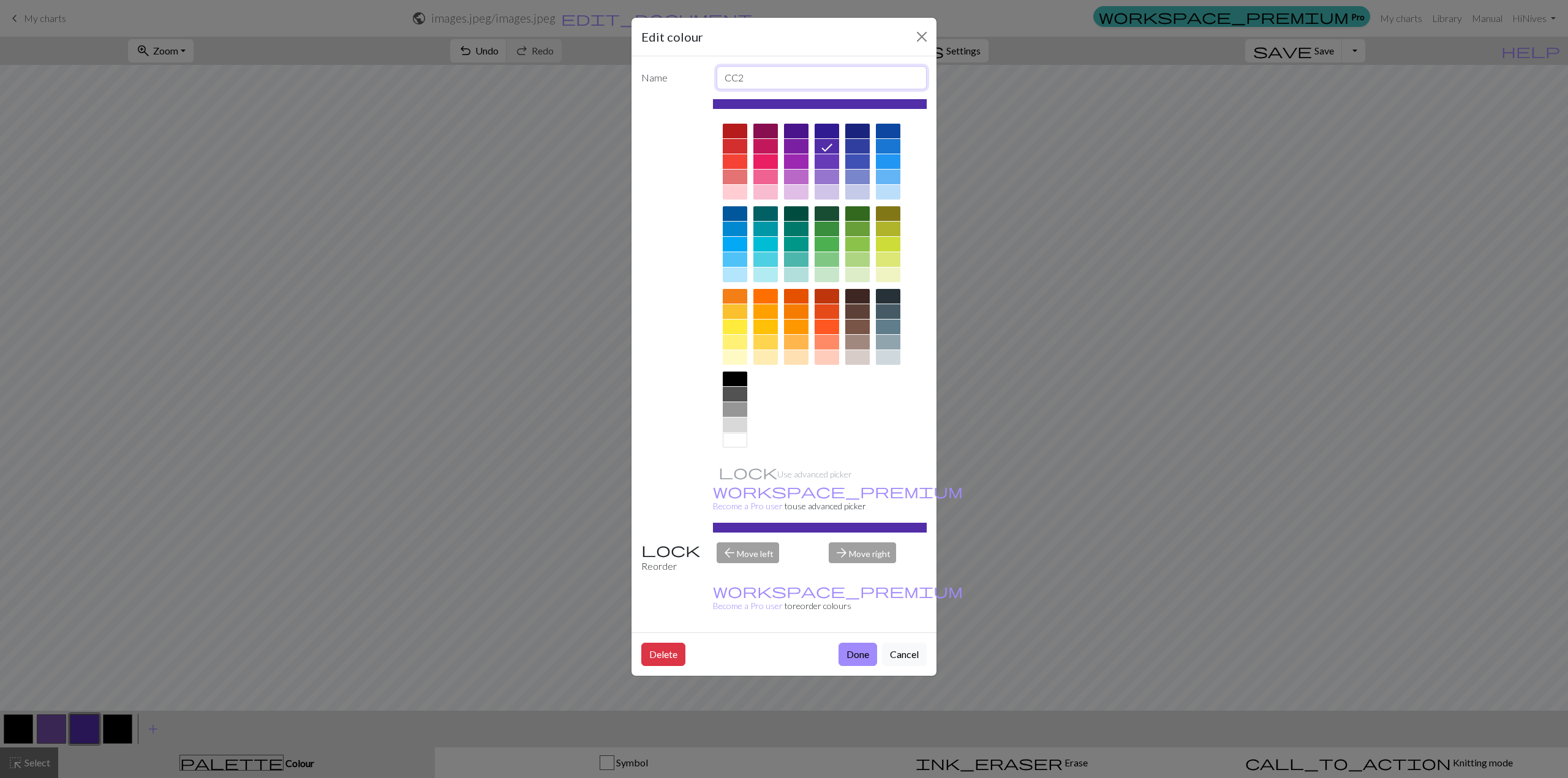
click at [767, 83] on input "CC2" at bounding box center [822, 78] width 211 height 24
type input "CC1"
click at [863, 643] on button "Done" at bounding box center [858, 655] width 38 height 24
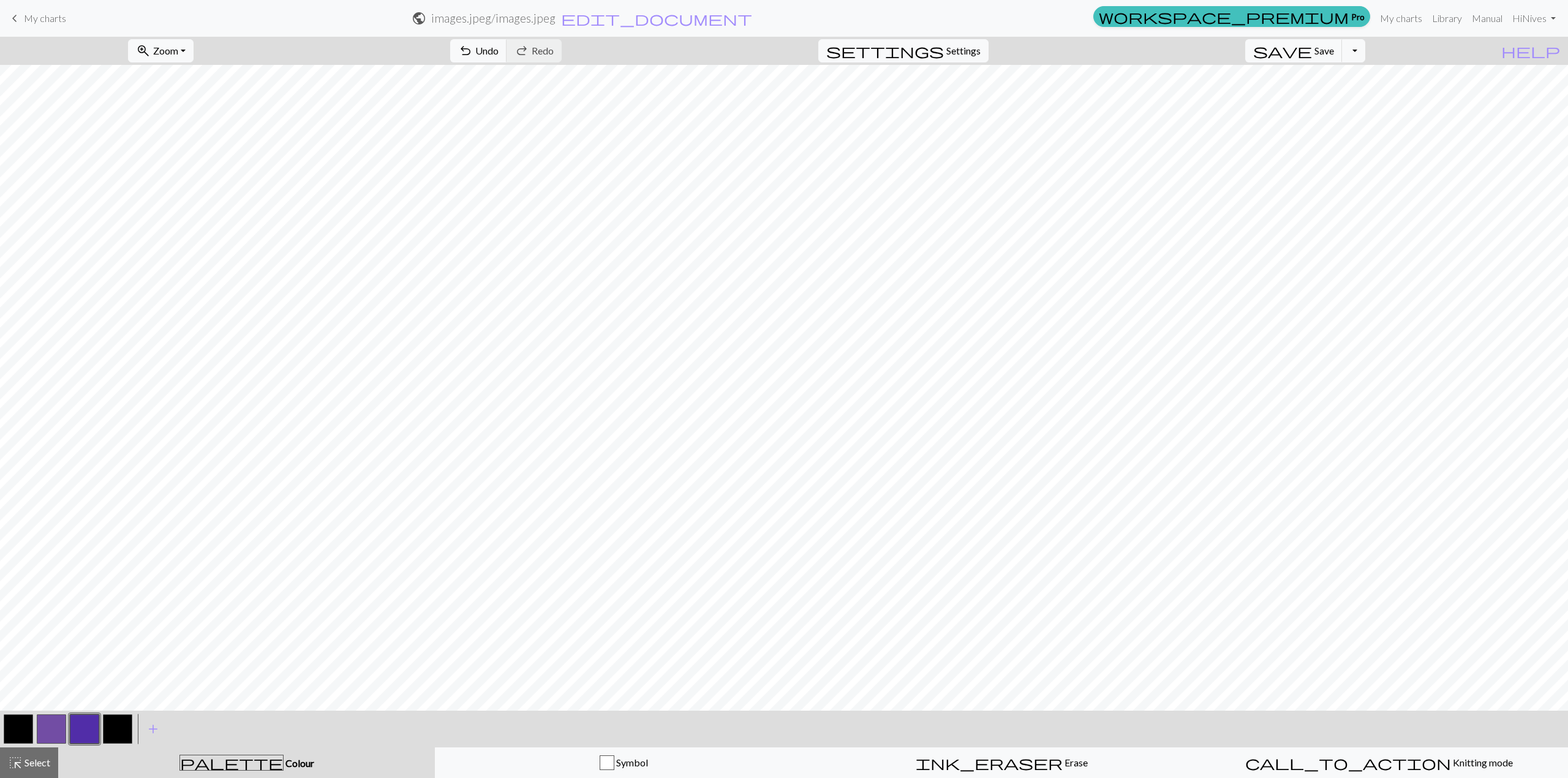
click at [83, 723] on button "button" at bounding box center [85, 729] width 29 height 29
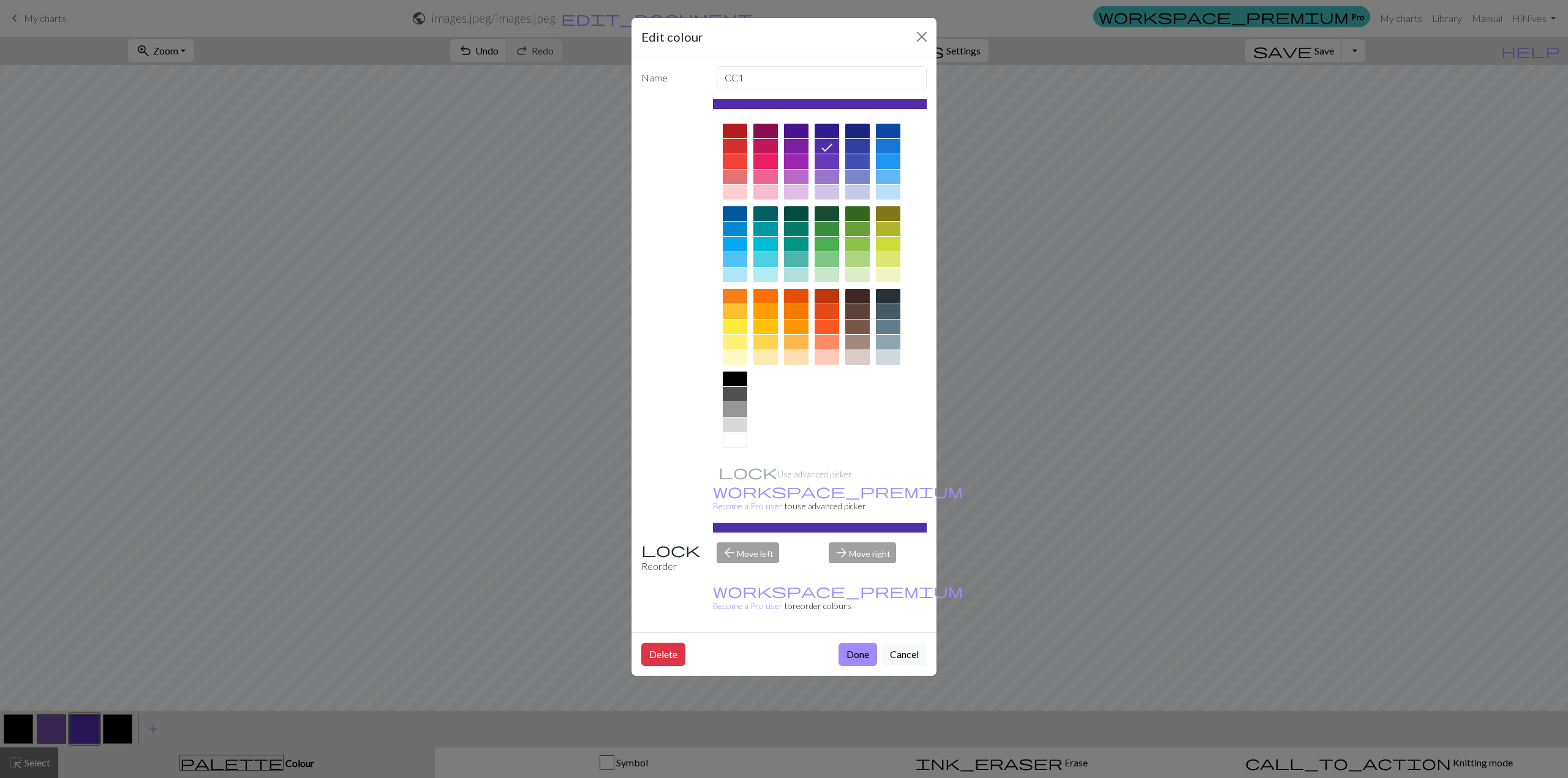
click at [831, 160] on div at bounding box center [827, 161] width 24 height 15
click at [836, 149] on div at bounding box center [827, 147] width 24 height 15
click at [833, 161] on div at bounding box center [827, 161] width 24 height 15
click at [858, 643] on button "Done" at bounding box center [858, 655] width 38 height 24
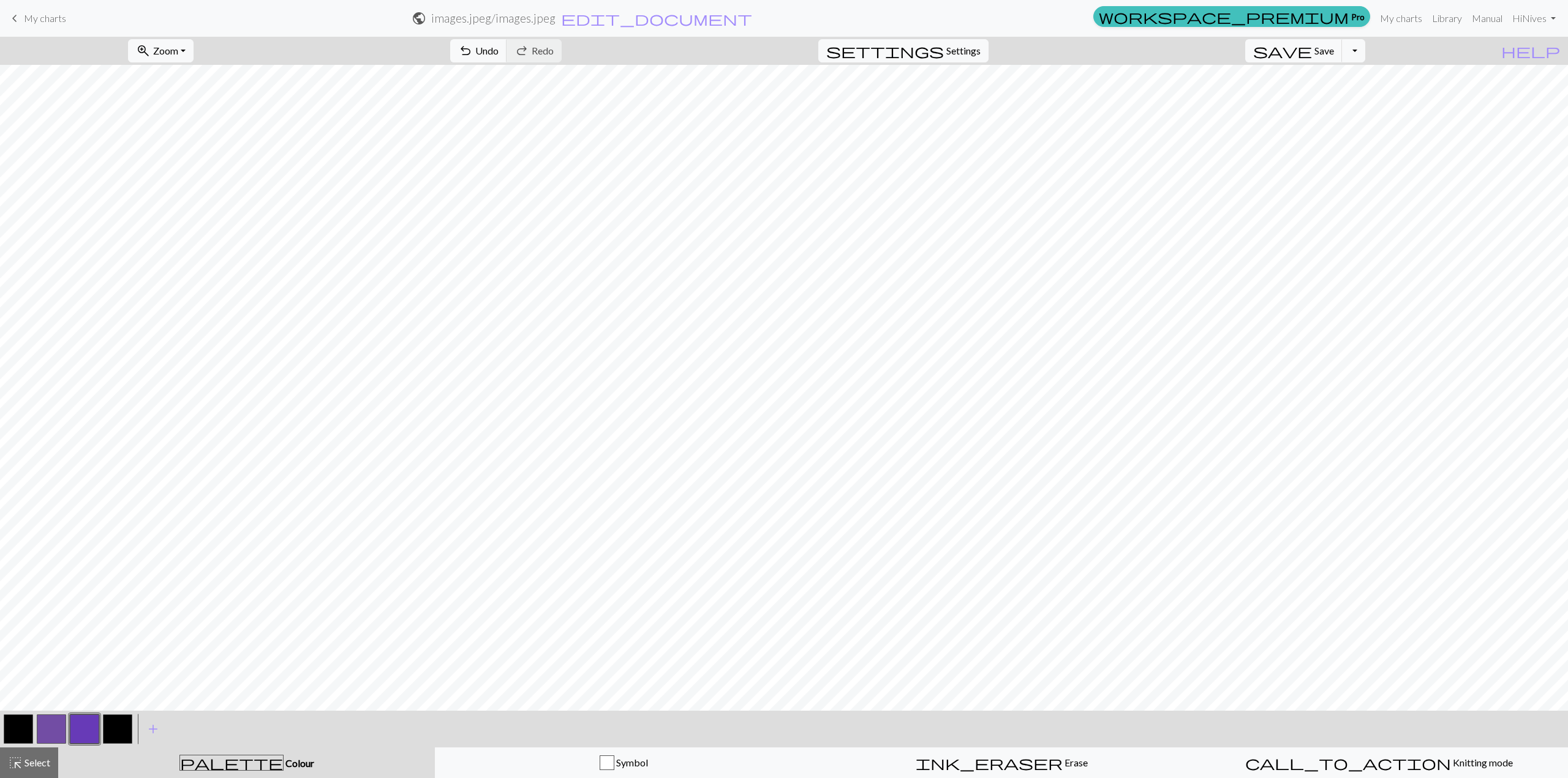
click at [72, 732] on button "button" at bounding box center [85, 729] width 29 height 29
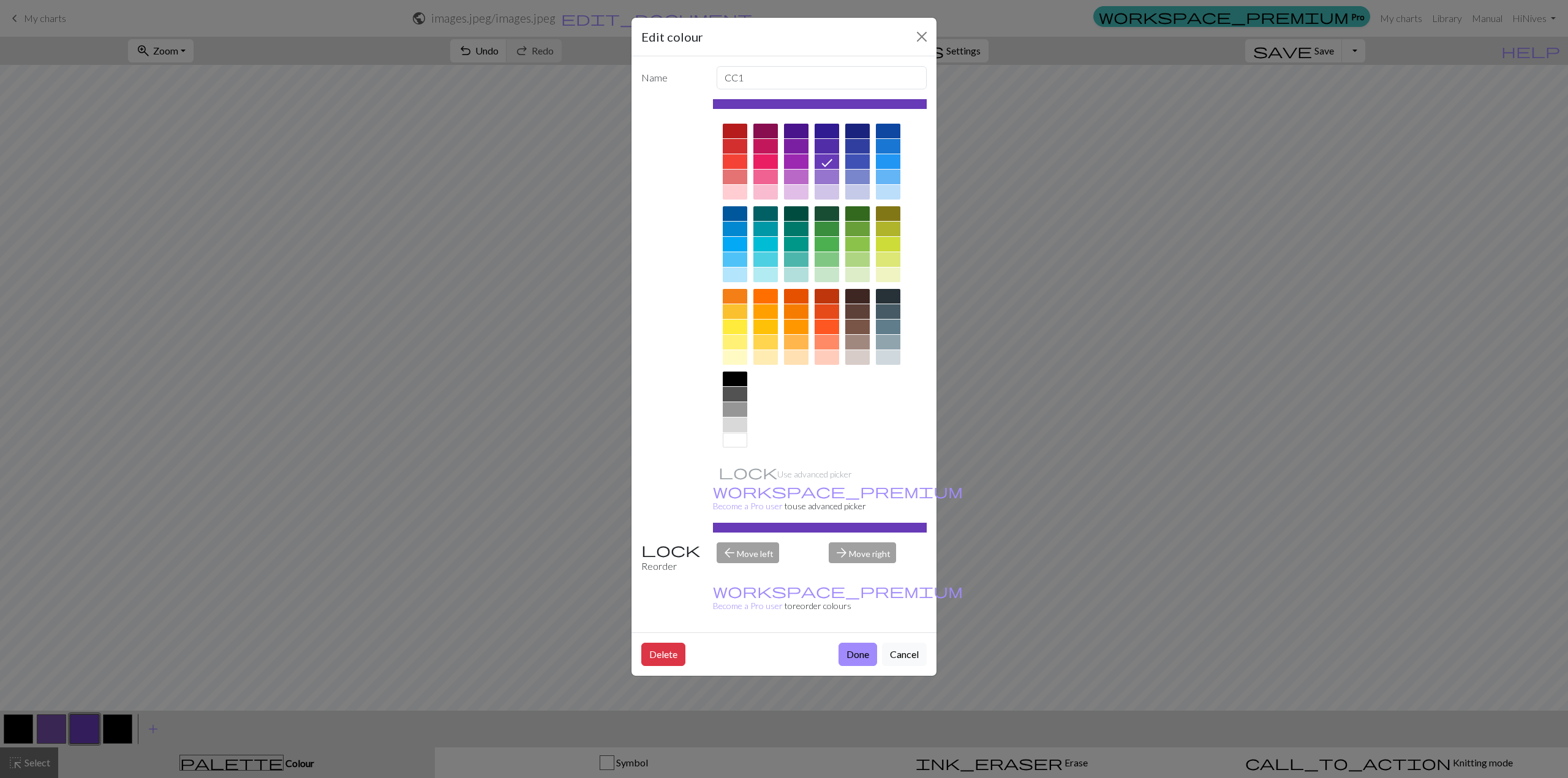
click at [830, 178] on div at bounding box center [827, 177] width 24 height 15
click at [861, 643] on button "Done" at bounding box center [858, 655] width 38 height 24
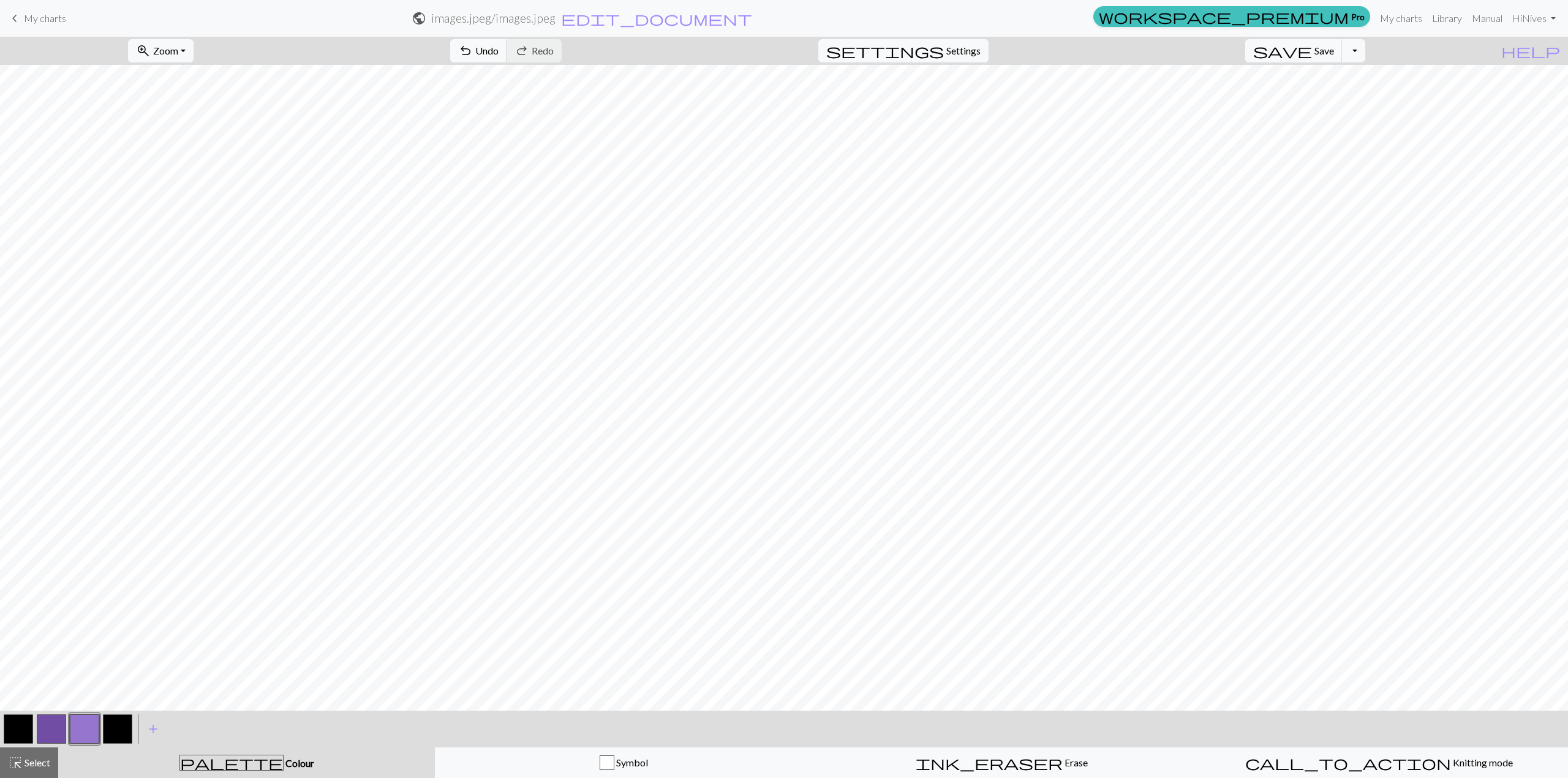
click at [48, 729] on button "button" at bounding box center [52, 729] width 29 height 29
click at [52, 731] on button "button" at bounding box center [52, 729] width 29 height 29
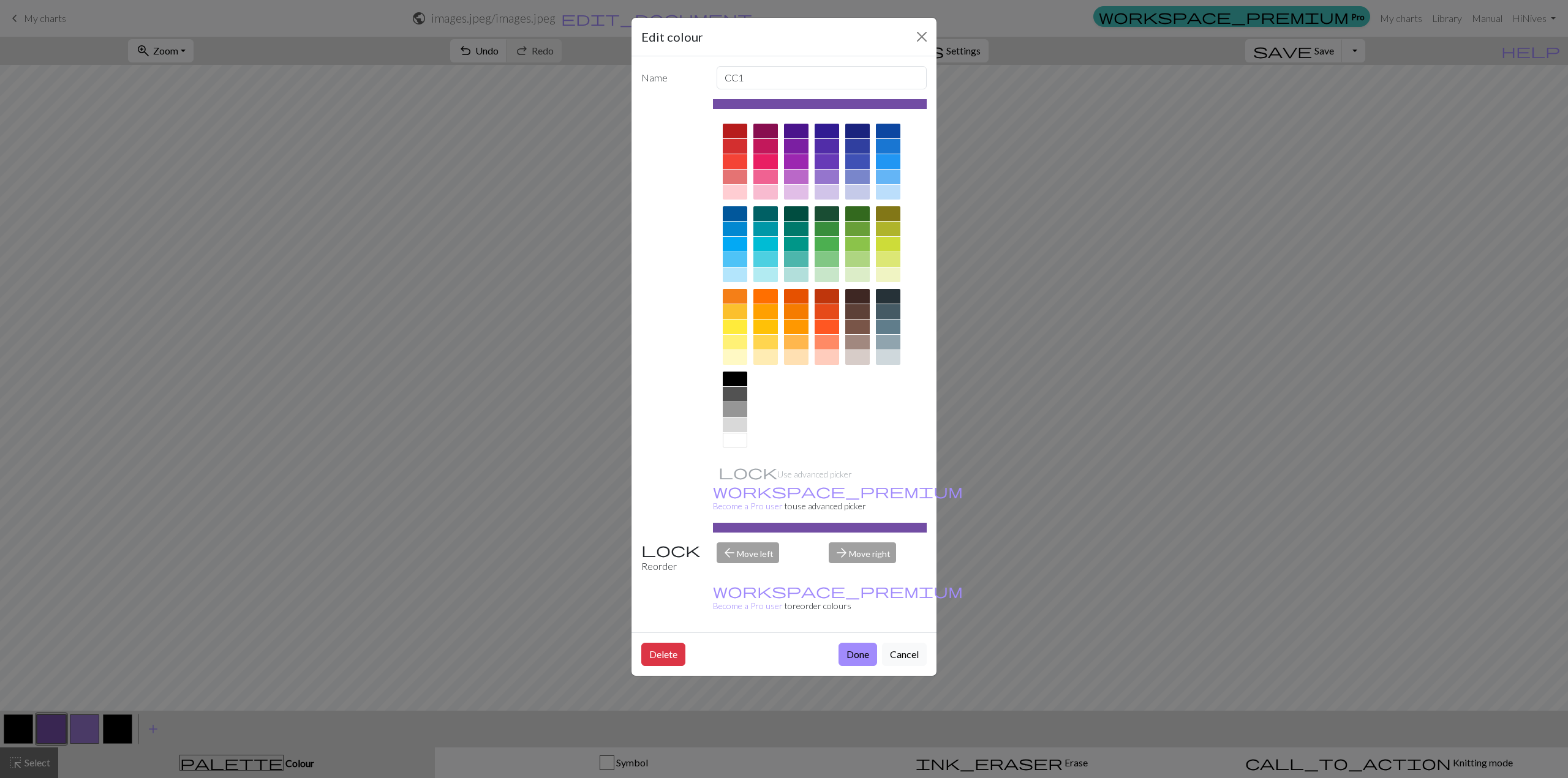
click at [833, 99] on div "Name CC1 Use advanced picker workspace_premium Become a Pro user to use advance…" at bounding box center [784, 344] width 305 height 576
click at [911, 643] on button "Cancel" at bounding box center [904, 655] width 45 height 24
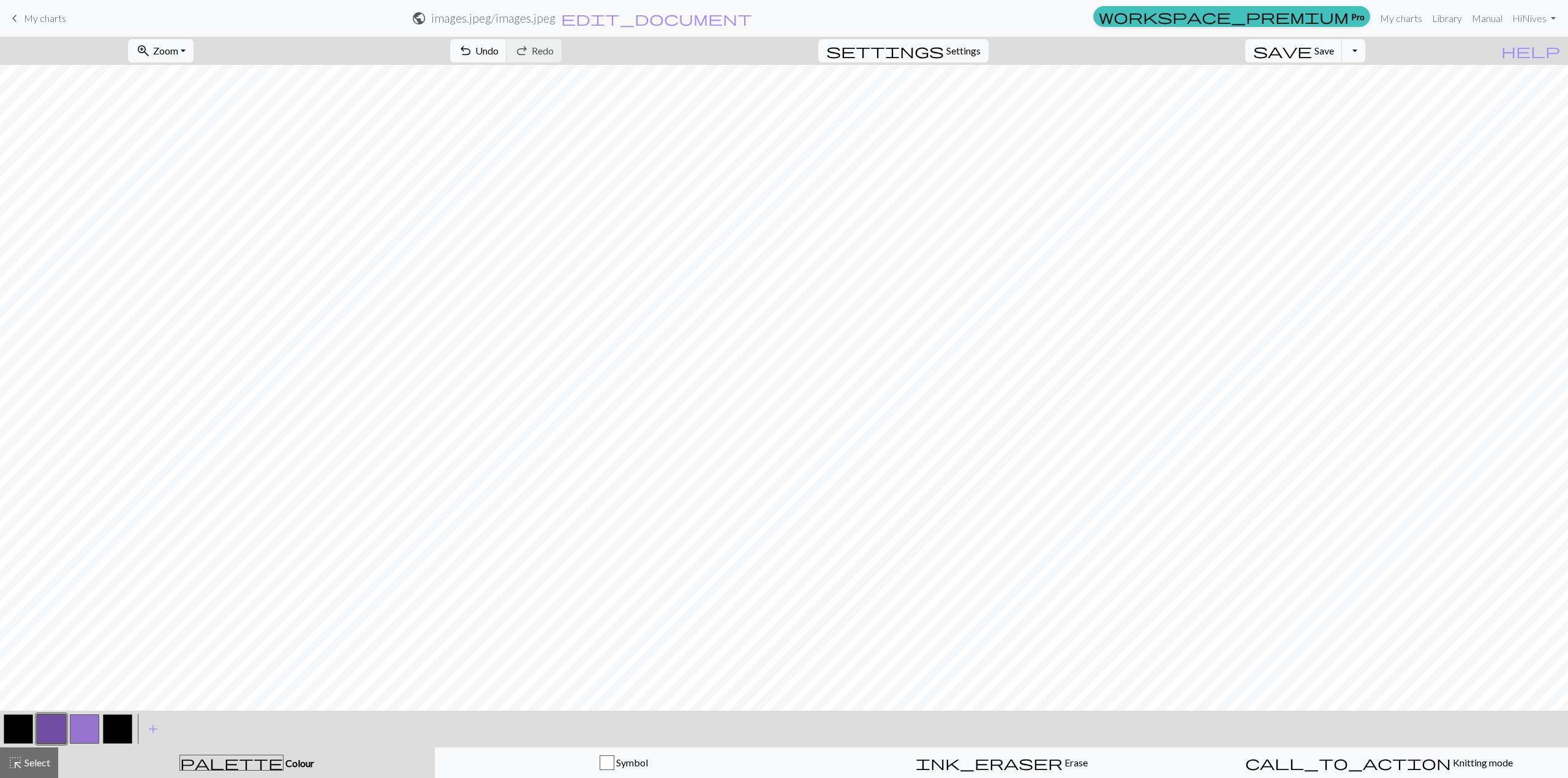
click at [90, 728] on button "button" at bounding box center [85, 729] width 29 height 29
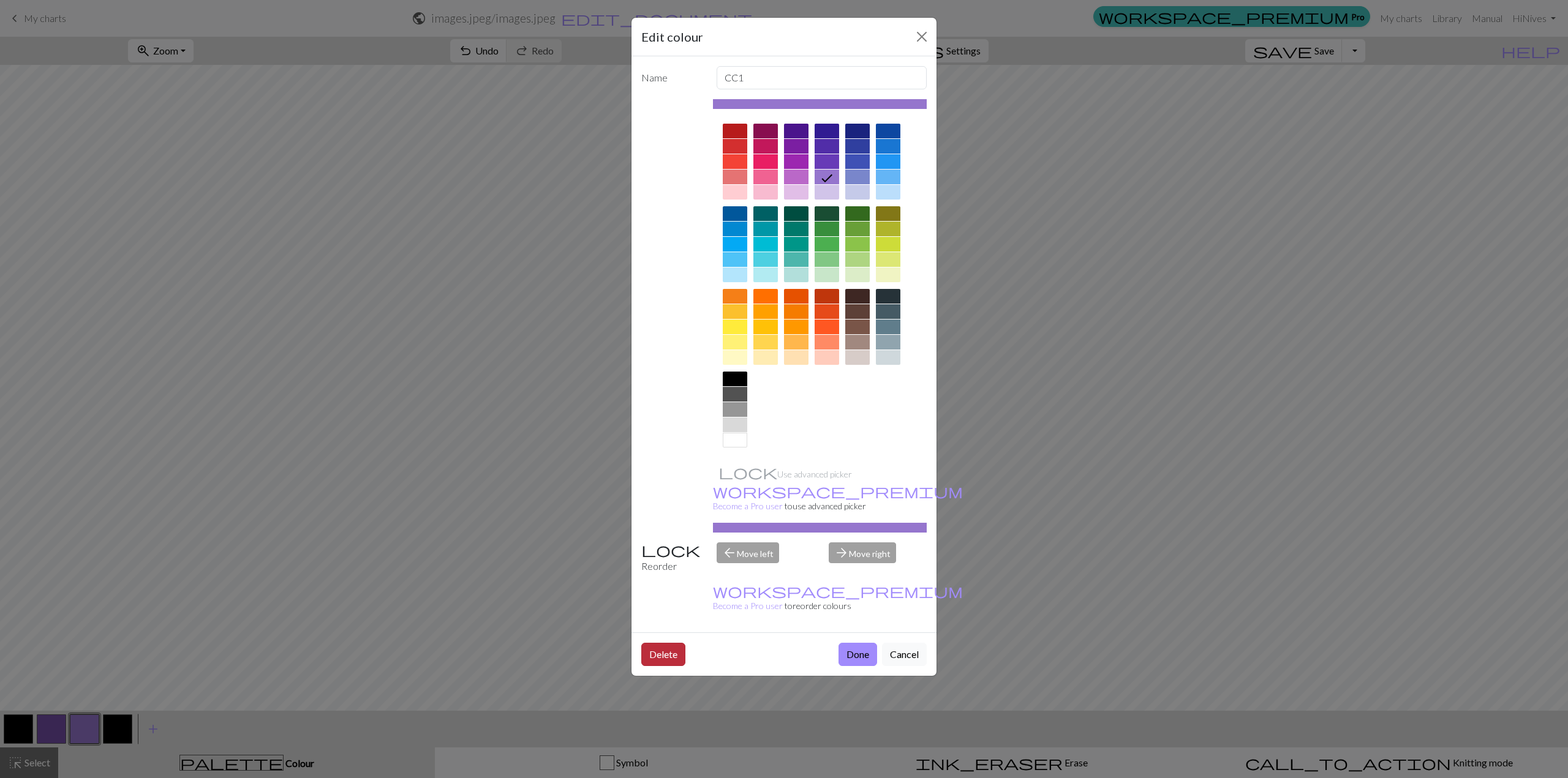
click at [651, 643] on button "Delete" at bounding box center [663, 655] width 44 height 24
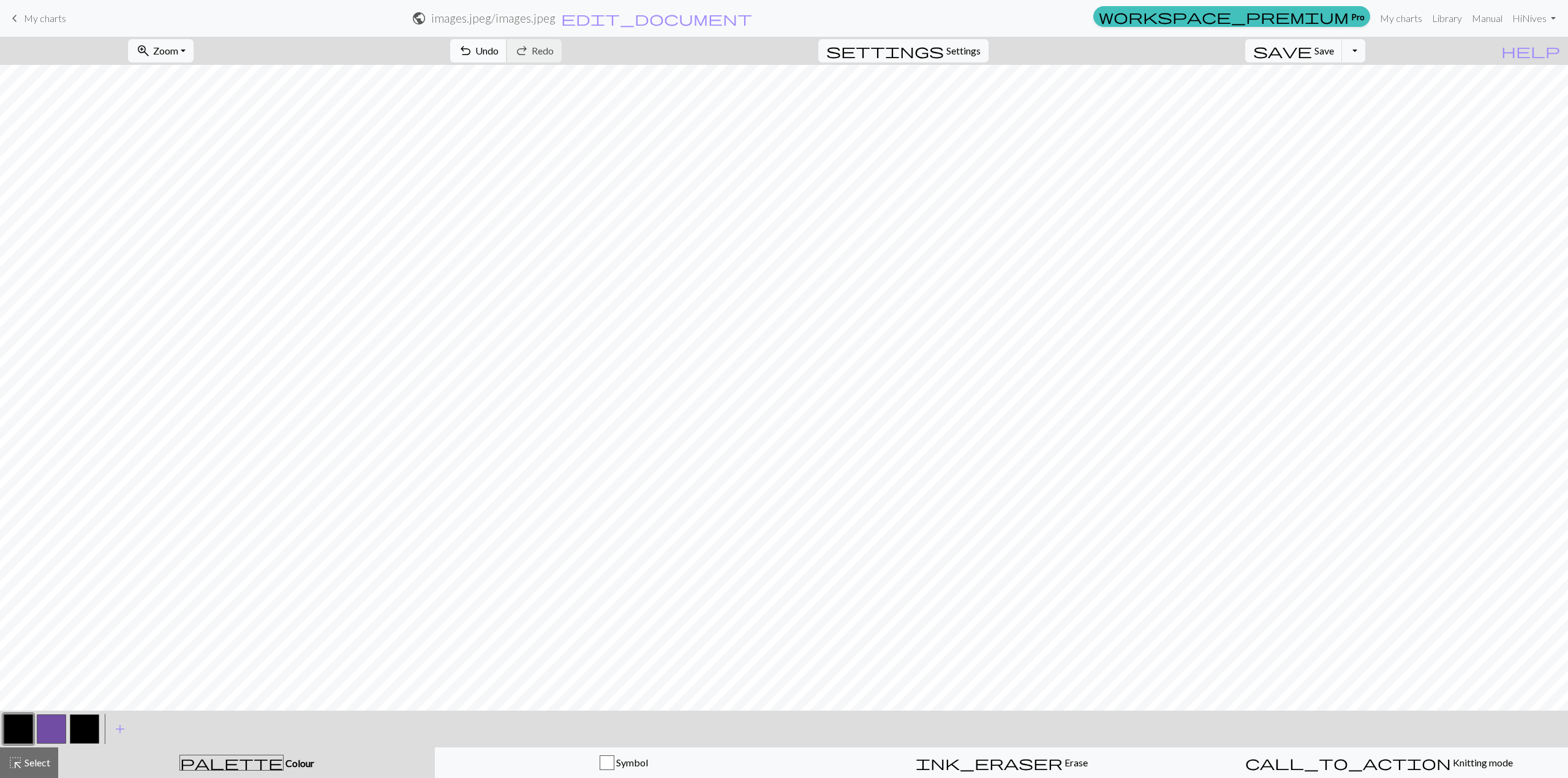
click at [473, 49] on span "undo" at bounding box center [466, 50] width 15 height 17
click at [53, 722] on button "button" at bounding box center [52, 729] width 29 height 29
click at [10, 731] on button "button" at bounding box center [18, 729] width 29 height 29
click at [13, 734] on button "button" at bounding box center [18, 729] width 29 height 29
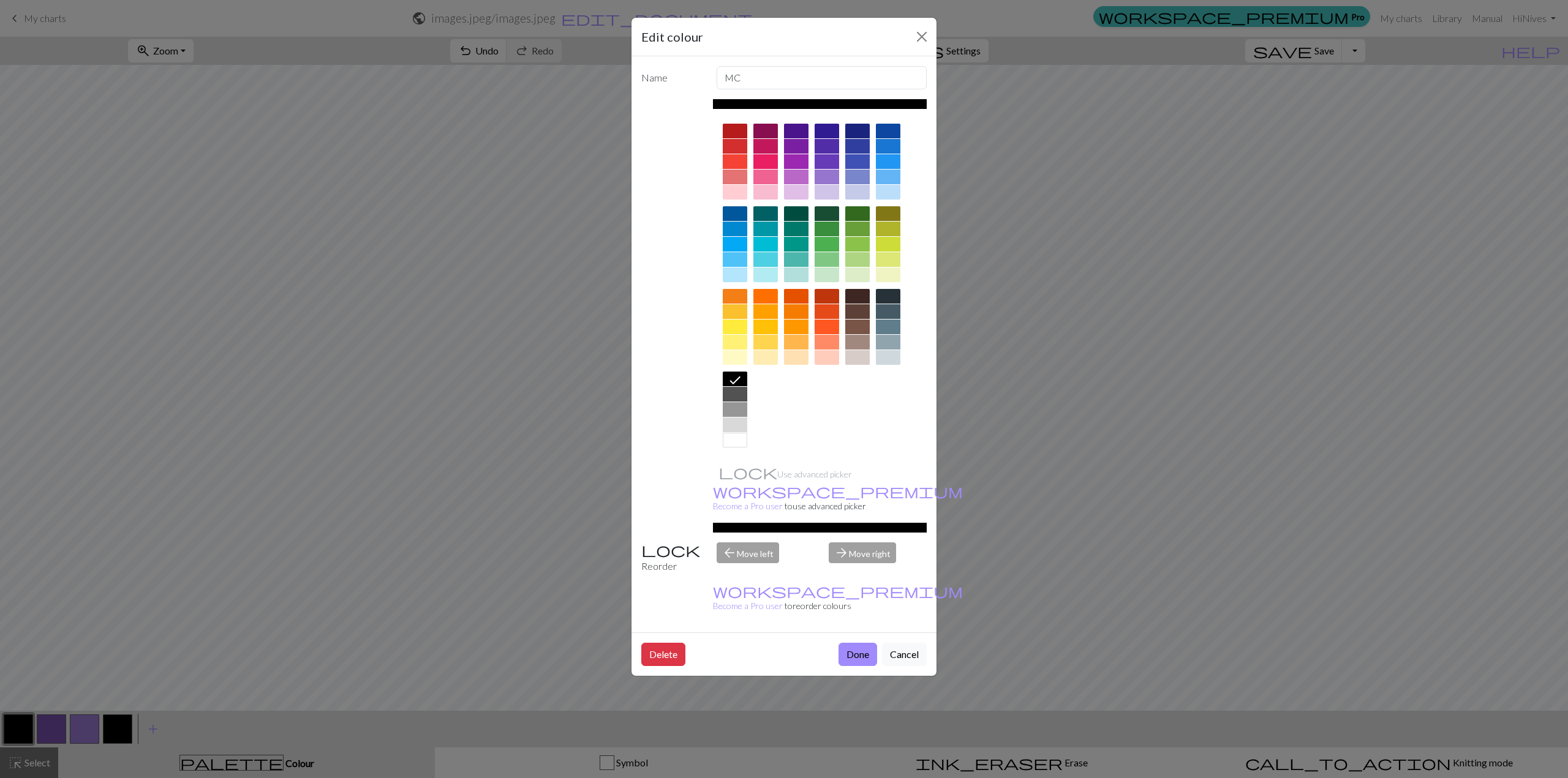
click at [737, 435] on div at bounding box center [735, 441] width 24 height 15
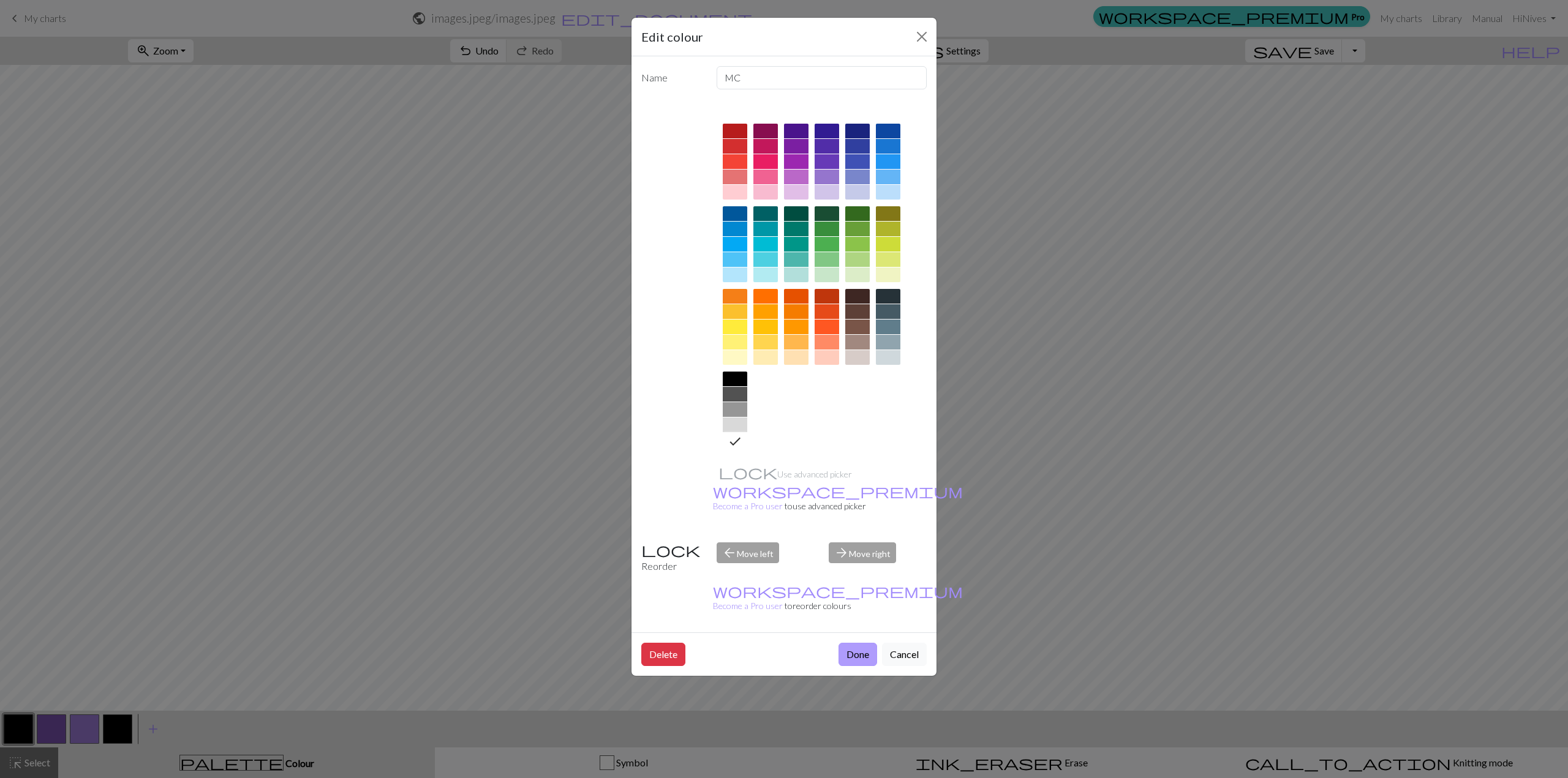
click at [851, 643] on button "Done" at bounding box center [858, 655] width 38 height 24
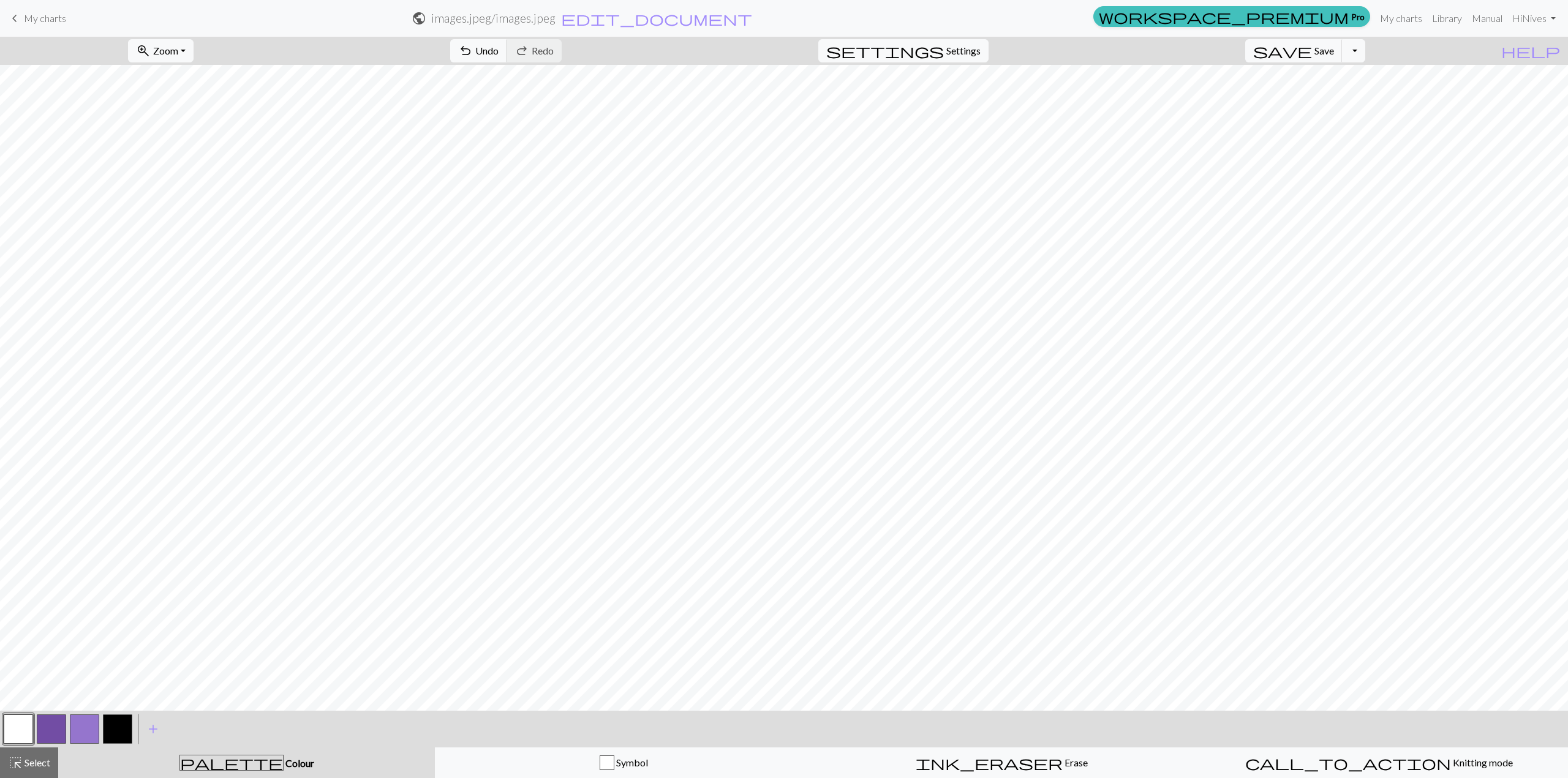
click at [107, 725] on button "button" at bounding box center [118, 729] width 29 height 29
click at [115, 723] on button "button" at bounding box center [118, 729] width 29 height 29
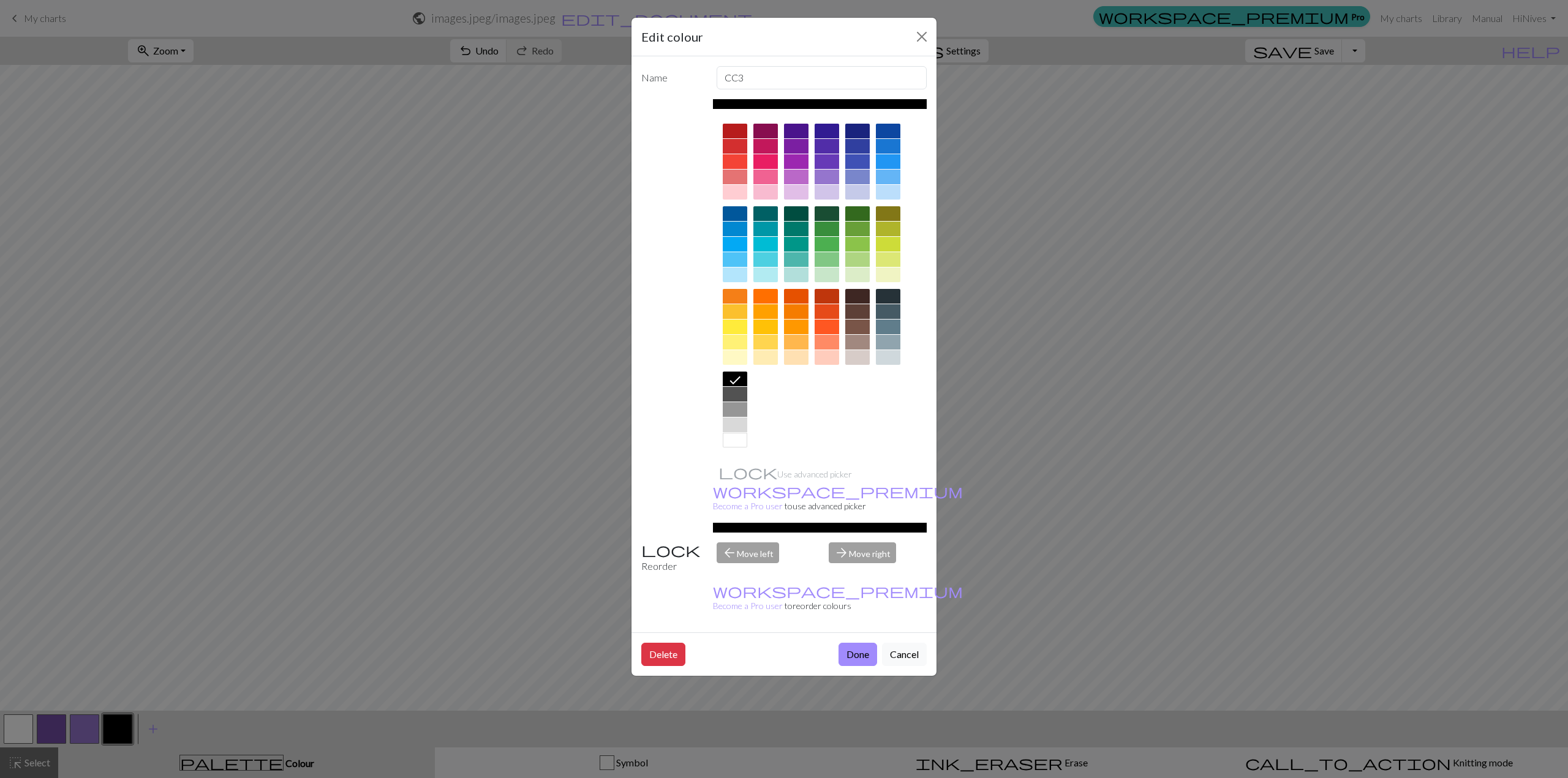
click at [741, 434] on div at bounding box center [735, 441] width 24 height 15
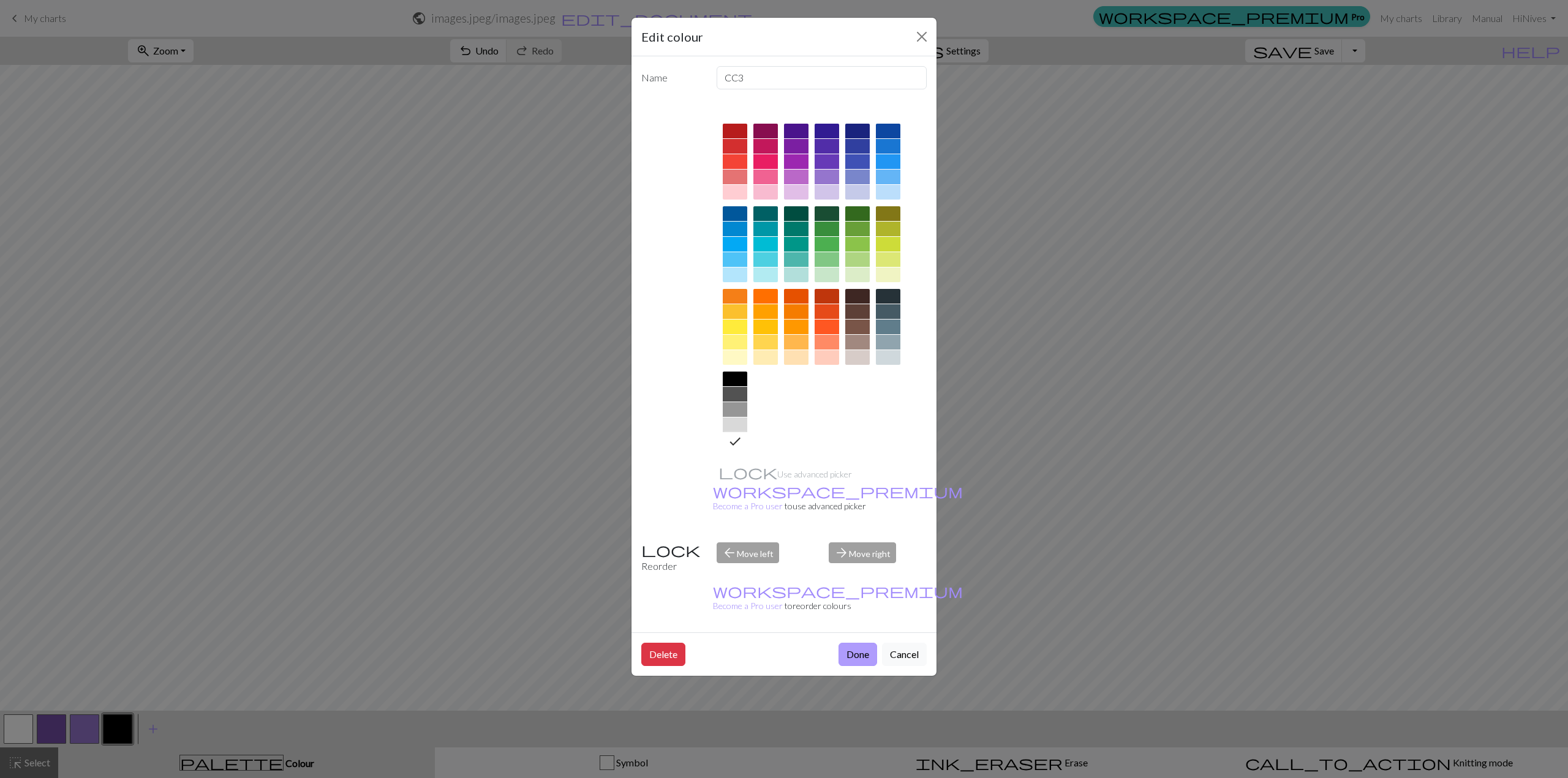
click at [855, 643] on button "Done" at bounding box center [858, 655] width 38 height 24
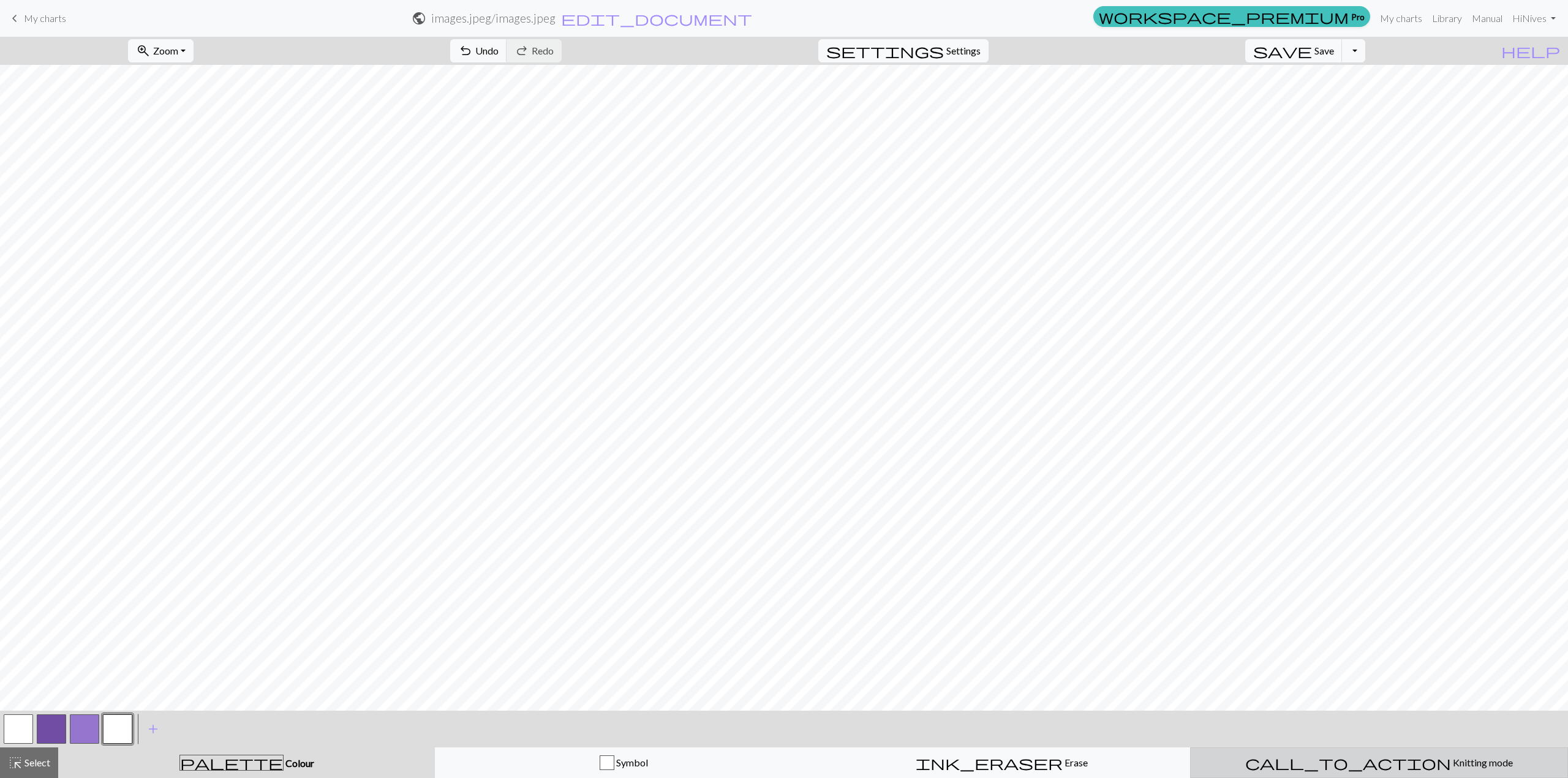
click at [1351, 771] on button "call_to_action Knitting mode Knitting mode" at bounding box center [1379, 763] width 378 height 31
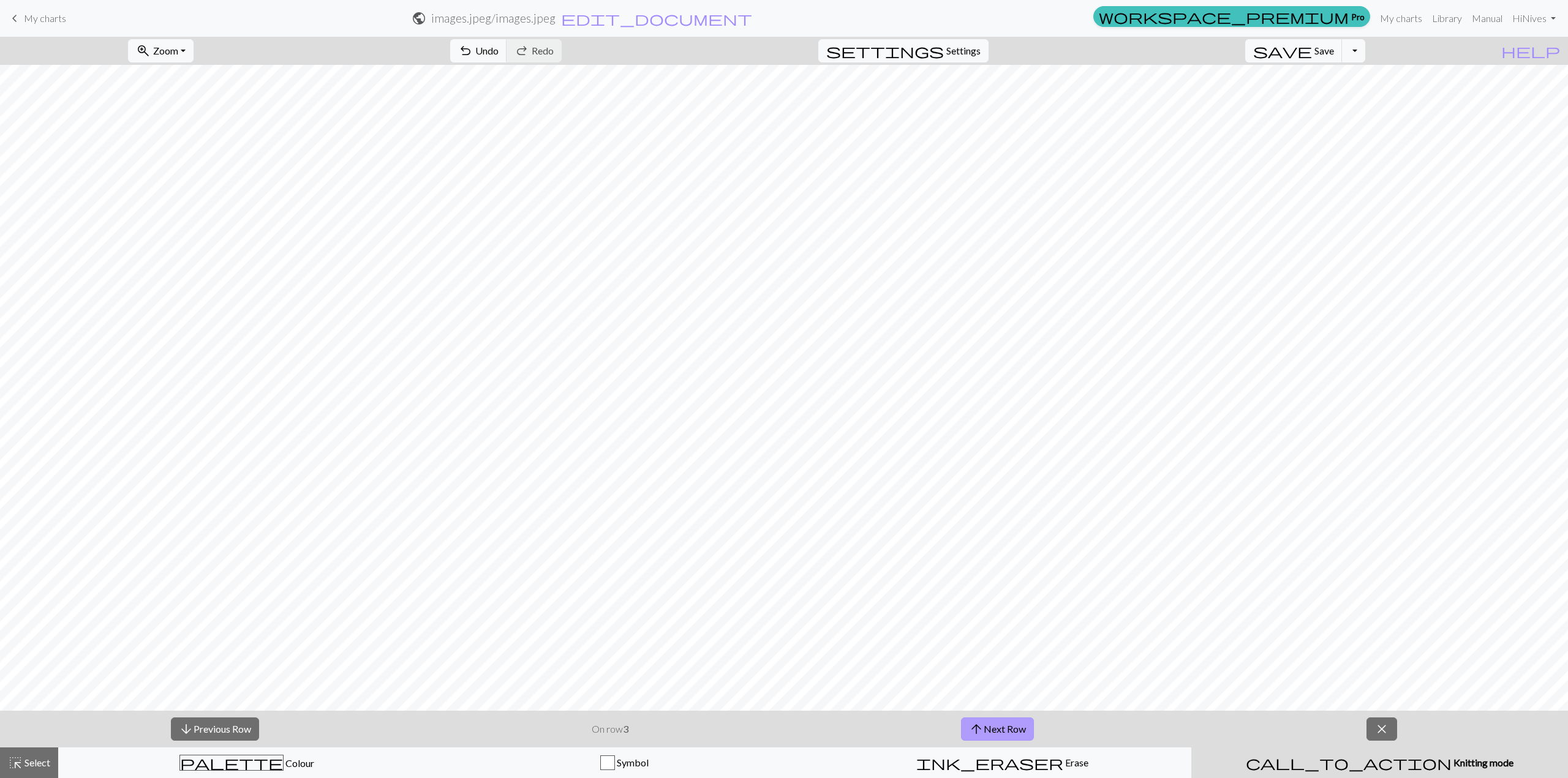
click at [976, 731] on span "arrow_upward" at bounding box center [976, 729] width 15 height 17
click at [211, 729] on button "arrow_downward Previous Row" at bounding box center [215, 729] width 88 height 24
click at [1008, 723] on button "arrow_upward Next Row" at bounding box center [997, 729] width 73 height 24
click at [1004, 731] on button "arrow_upward Next Row" at bounding box center [997, 729] width 73 height 24
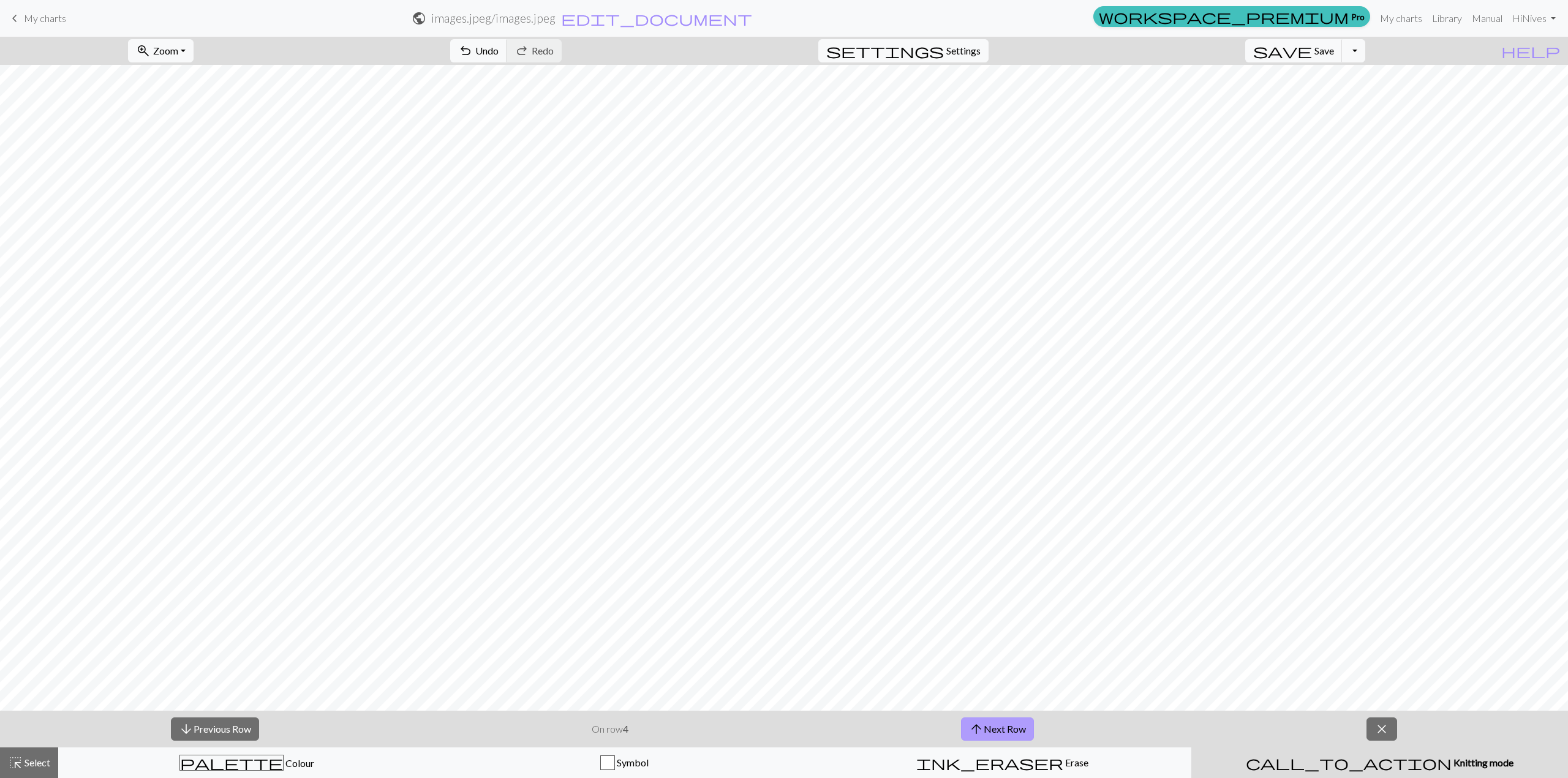
click at [1019, 731] on button "arrow_upward Next Row" at bounding box center [997, 729] width 73 height 24
click at [1015, 732] on button "arrow_upward Next Row" at bounding box center [997, 729] width 73 height 24
click at [993, 731] on button "arrow_upward Next Row" at bounding box center [997, 729] width 73 height 24
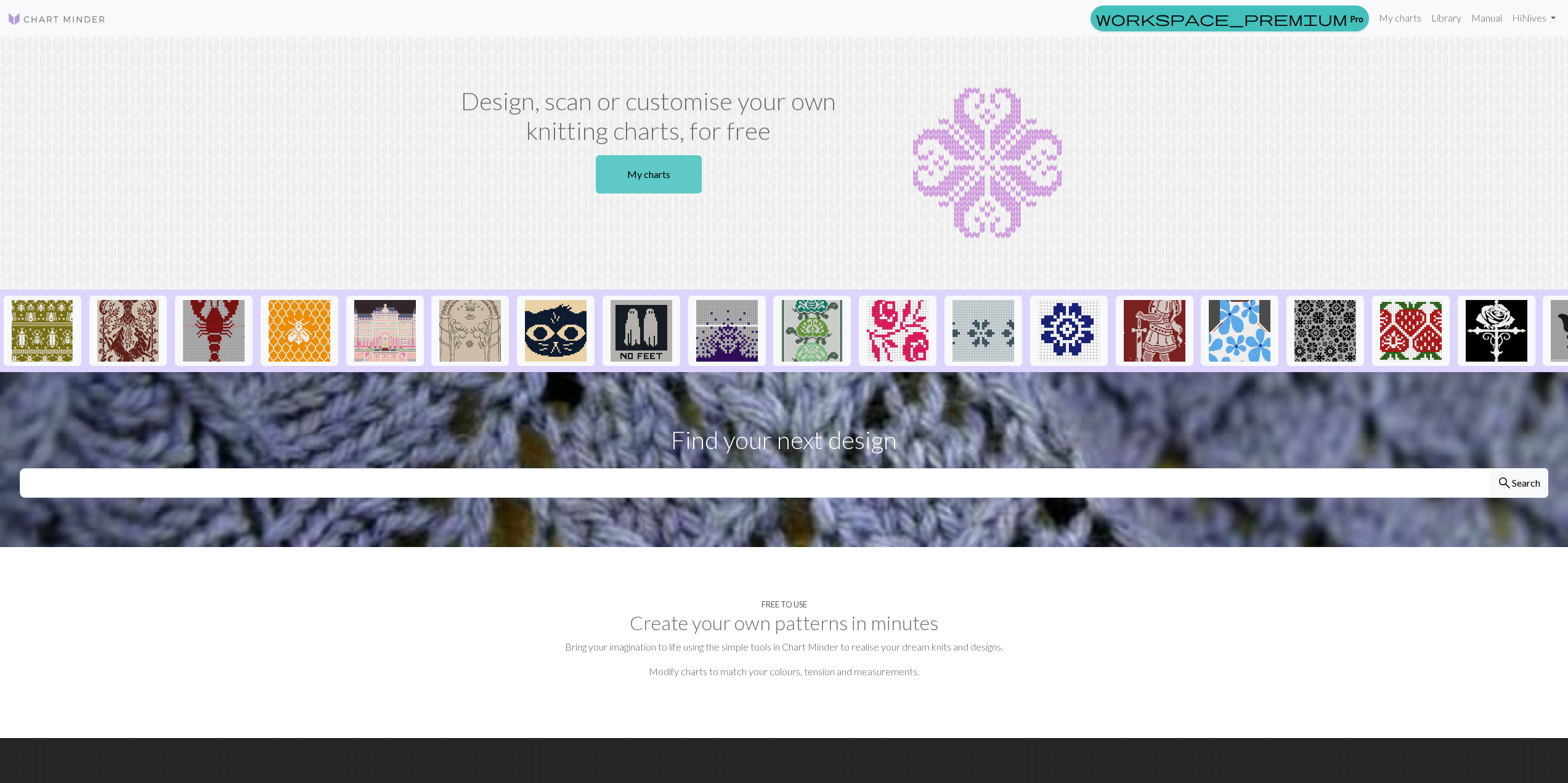
click at [659, 168] on link "My charts" at bounding box center [649, 174] width 106 height 39
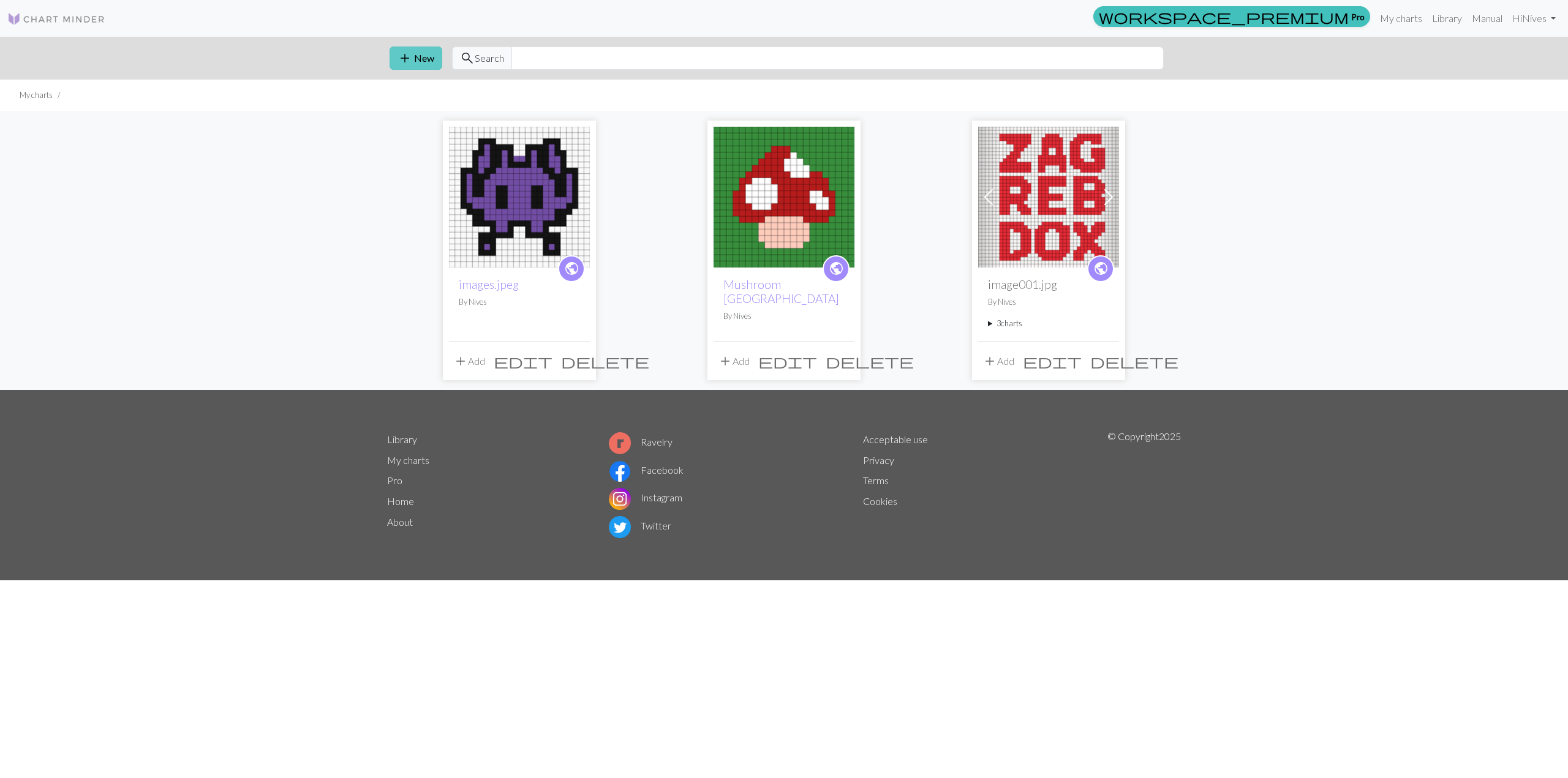
click at [419, 56] on button "add New" at bounding box center [416, 58] width 52 height 24
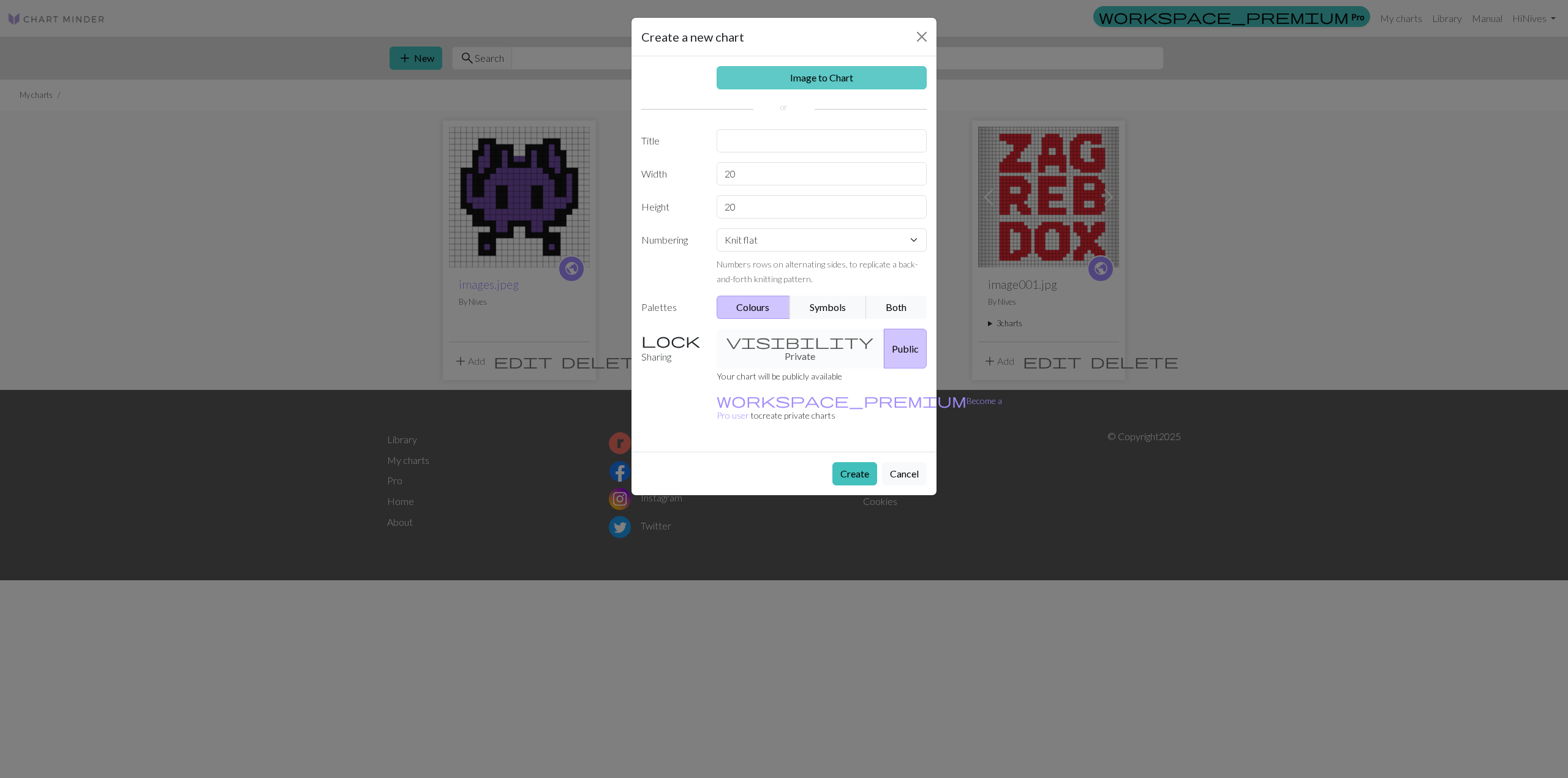
click at [827, 84] on link "Image to Chart" at bounding box center [822, 78] width 211 height 24
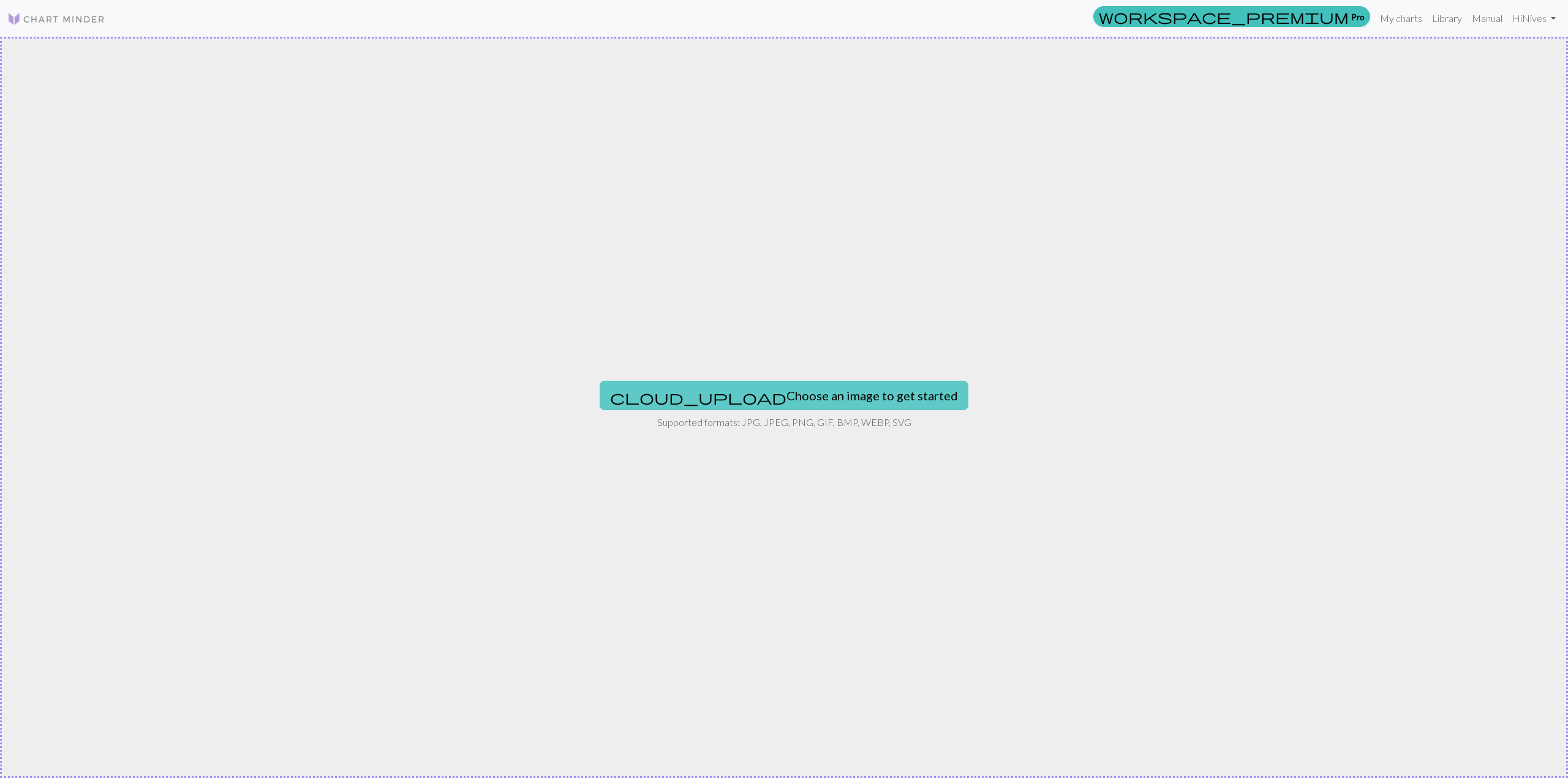
click at [725, 407] on button "cloud_upload Choose an image to get started" at bounding box center [784, 396] width 368 height 29
click at [1407, 20] on link "My charts" at bounding box center [1401, 18] width 52 height 24
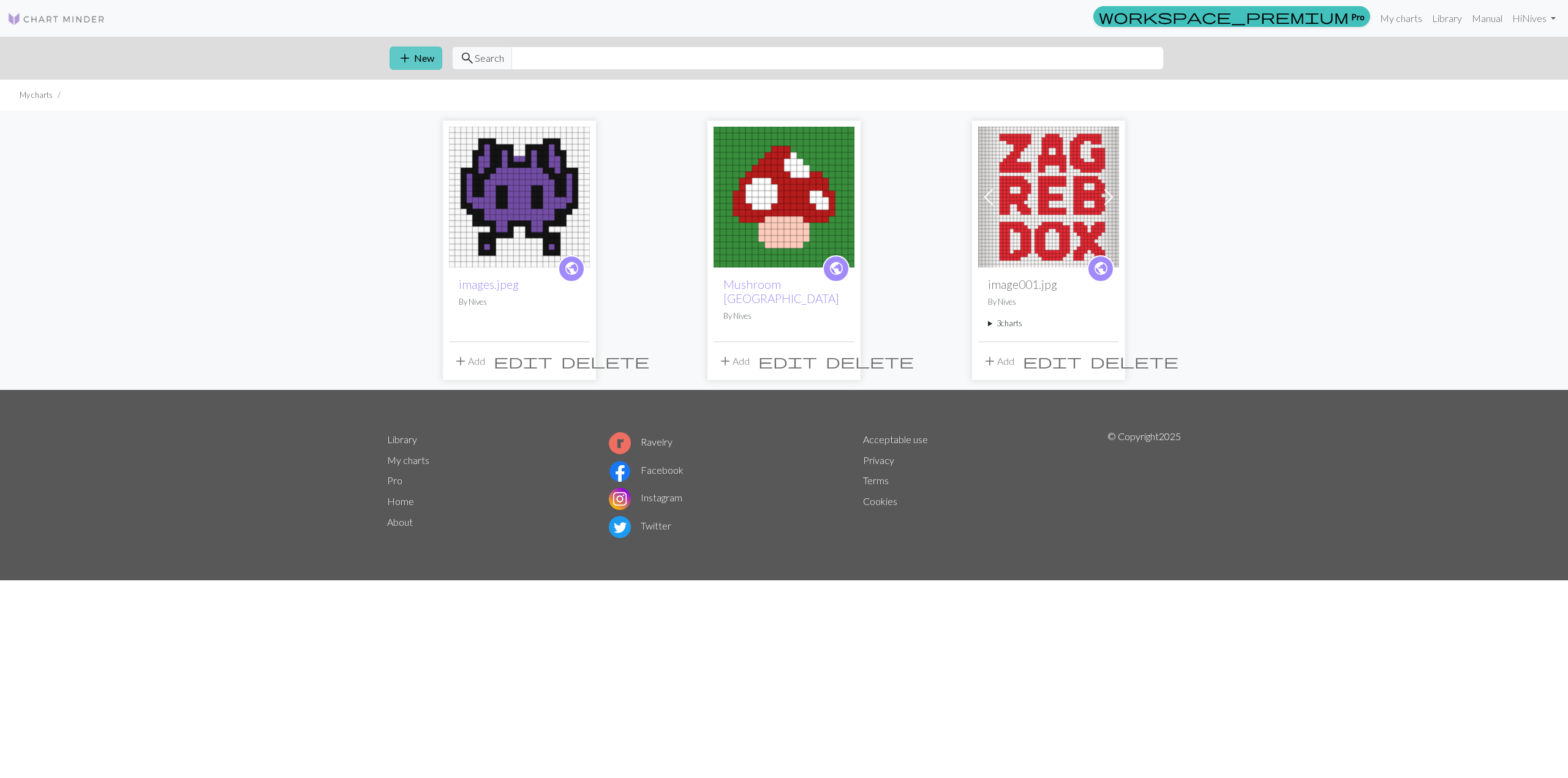
click at [419, 53] on button "add New" at bounding box center [416, 58] width 52 height 24
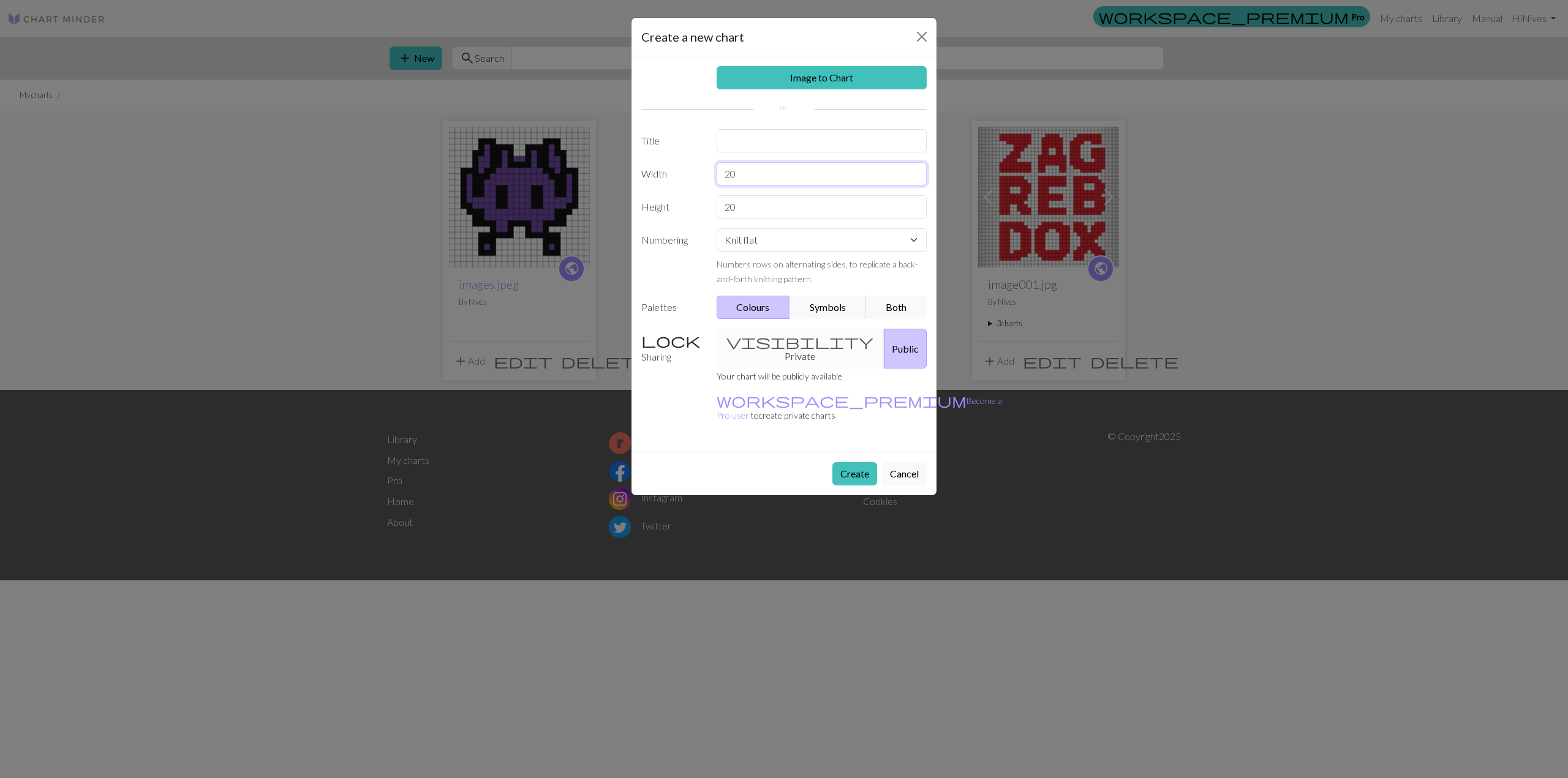
click at [757, 181] on input "20" at bounding box center [822, 174] width 211 height 24
type input "26"
click at [833, 212] on input "20" at bounding box center [822, 207] width 211 height 24
type input "26"
click at [818, 246] on select "Knit flat Knit in the round Lace knitting Cross stitch" at bounding box center [822, 240] width 211 height 24
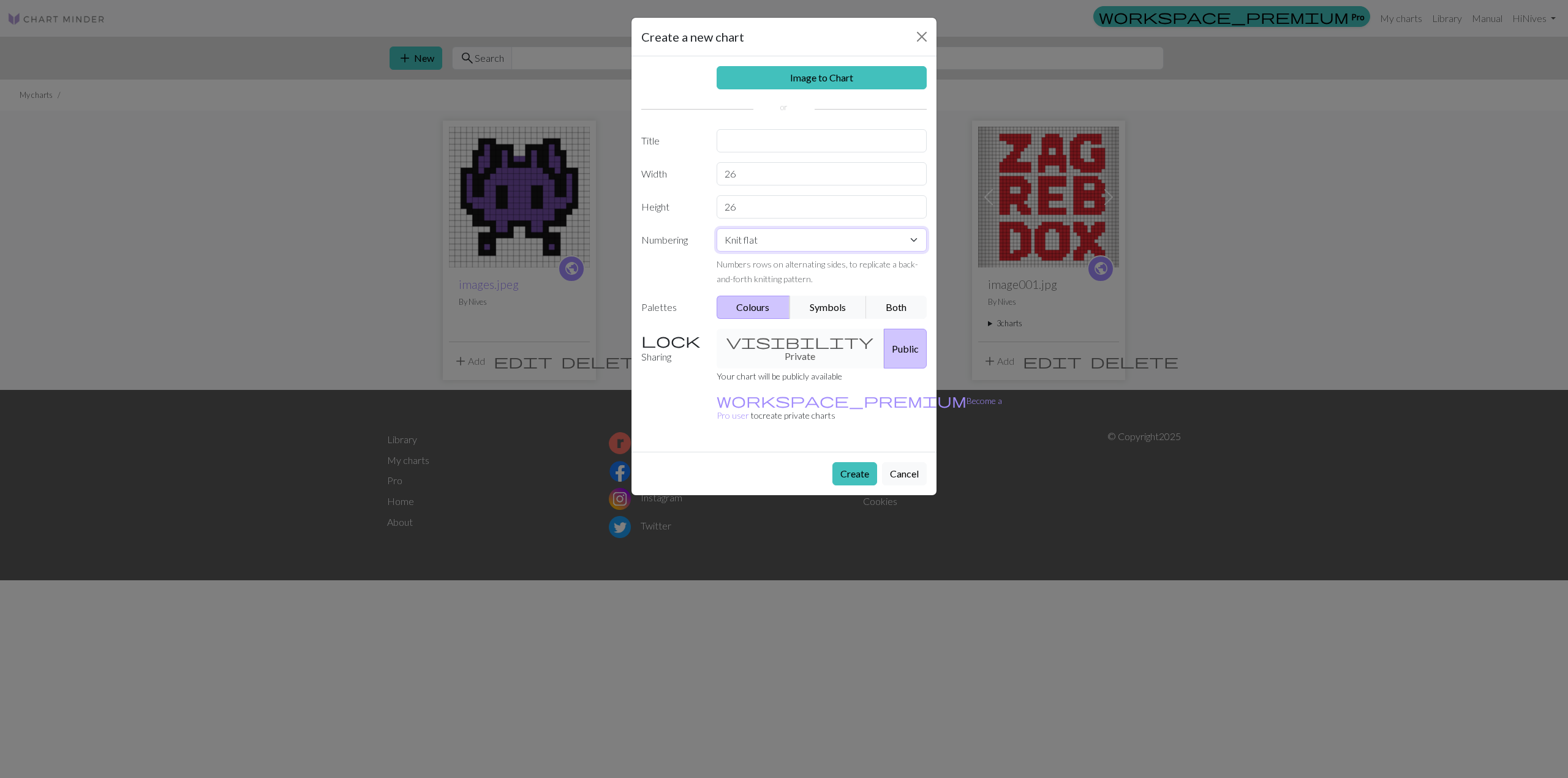
click at [717, 228] on select "Knit flat Knit in the round Lace knitting Cross stitch" at bounding box center [822, 240] width 211 height 24
click at [844, 463] on button "Create" at bounding box center [855, 474] width 45 height 24
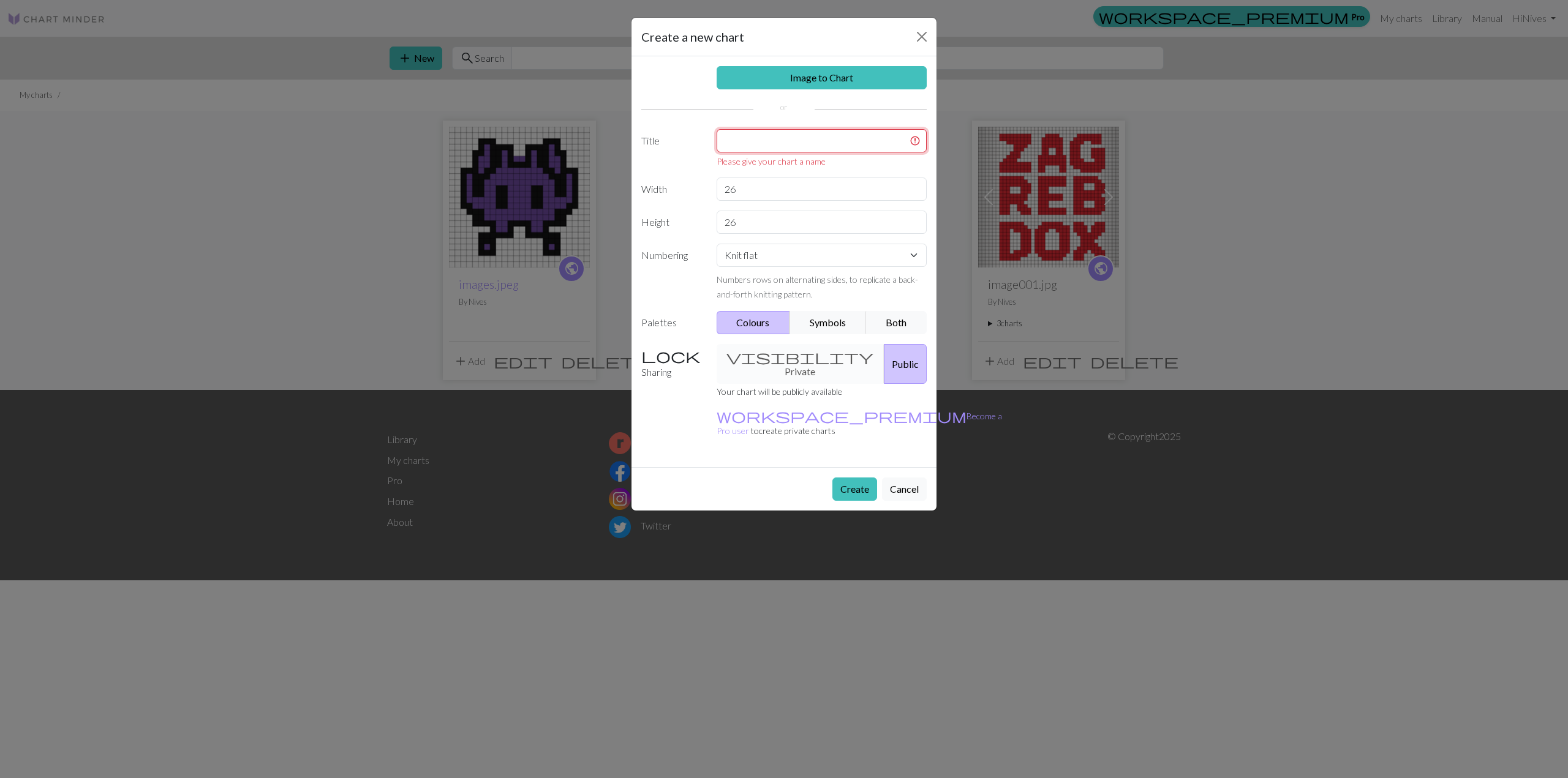
click at [794, 132] on input "text" at bounding box center [822, 141] width 211 height 24
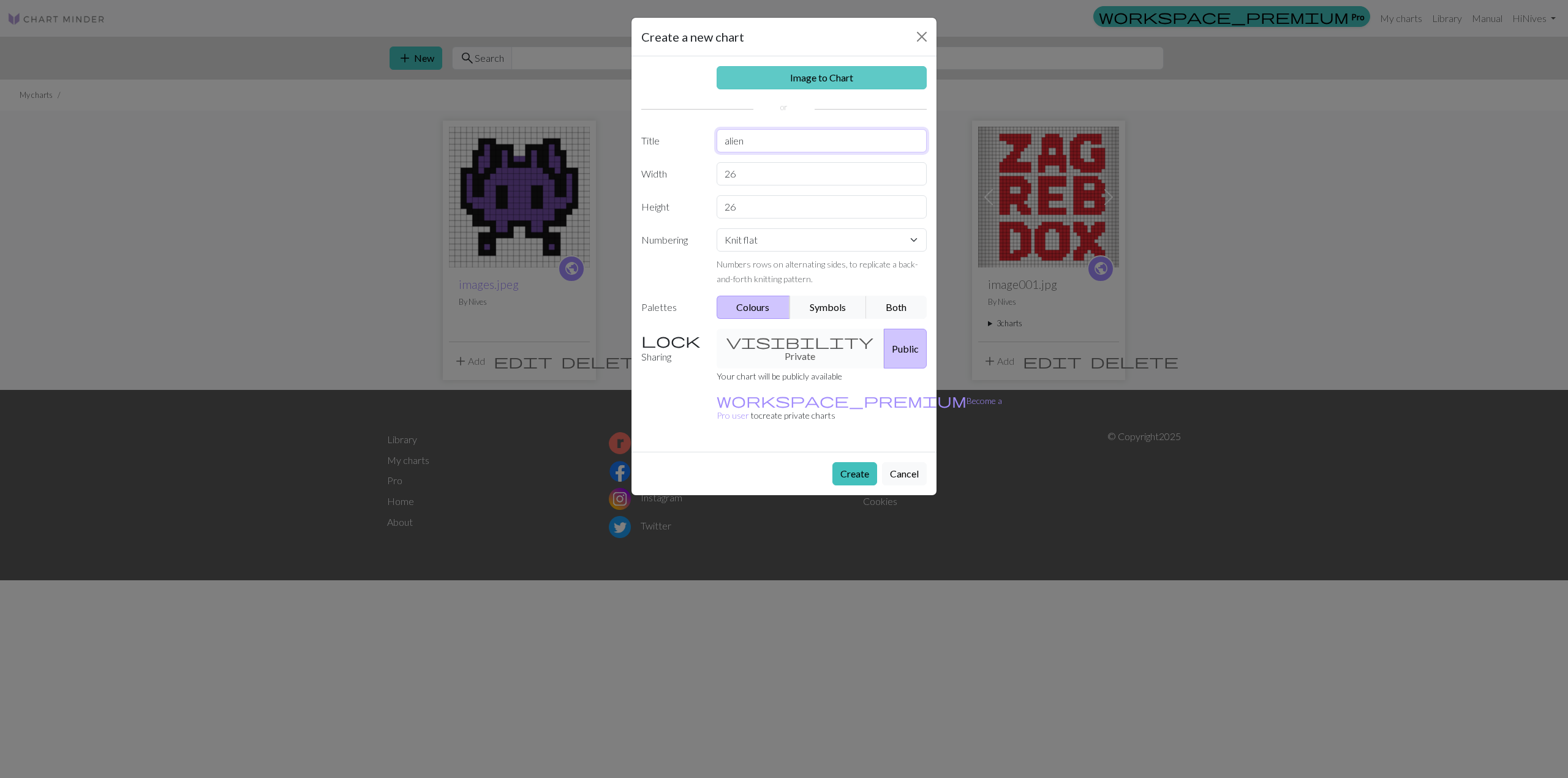
type input "alien"
click at [846, 77] on link "Image to Chart" at bounding box center [822, 78] width 211 height 24
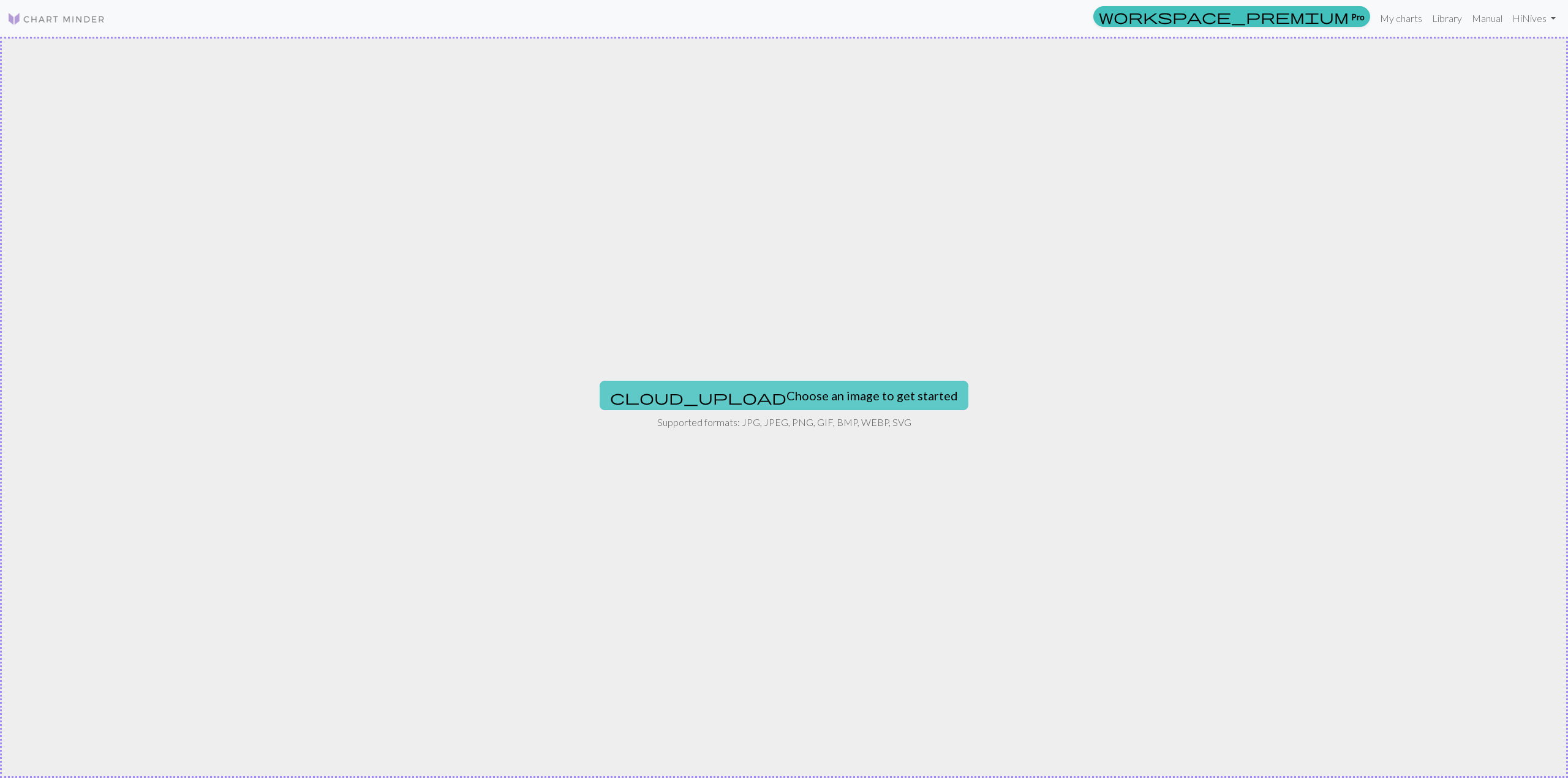
click at [713, 396] on button "cloud_upload Choose an image to get started" at bounding box center [784, 396] width 368 height 29
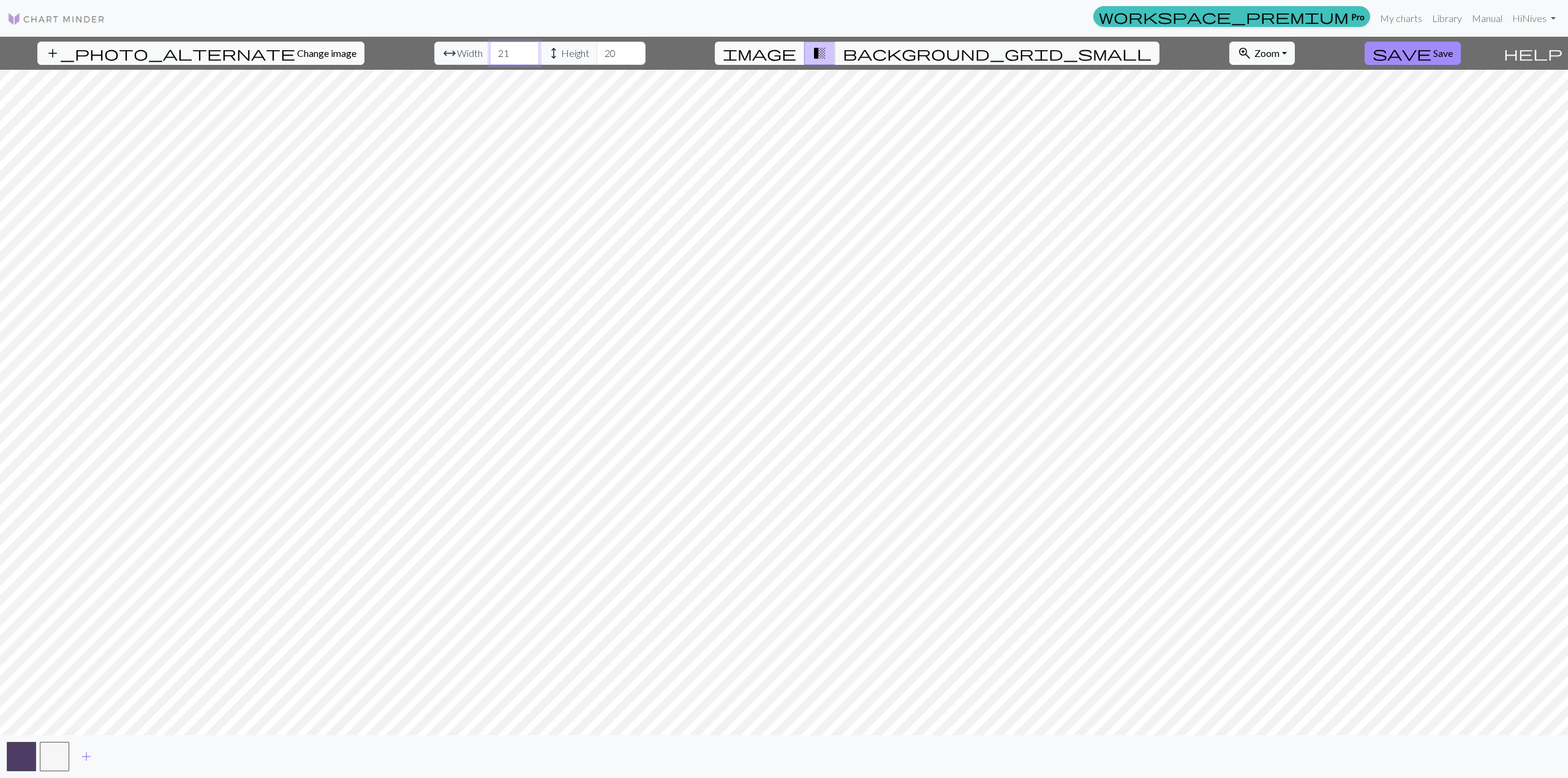
click at [497, 50] on input "21" at bounding box center [514, 54] width 49 height 24
click at [497, 50] on input "22" at bounding box center [514, 54] width 49 height 24
click at [497, 50] on input "23" at bounding box center [514, 54] width 49 height 24
type input "24"
click at [497, 50] on input "24" at bounding box center [514, 54] width 49 height 24
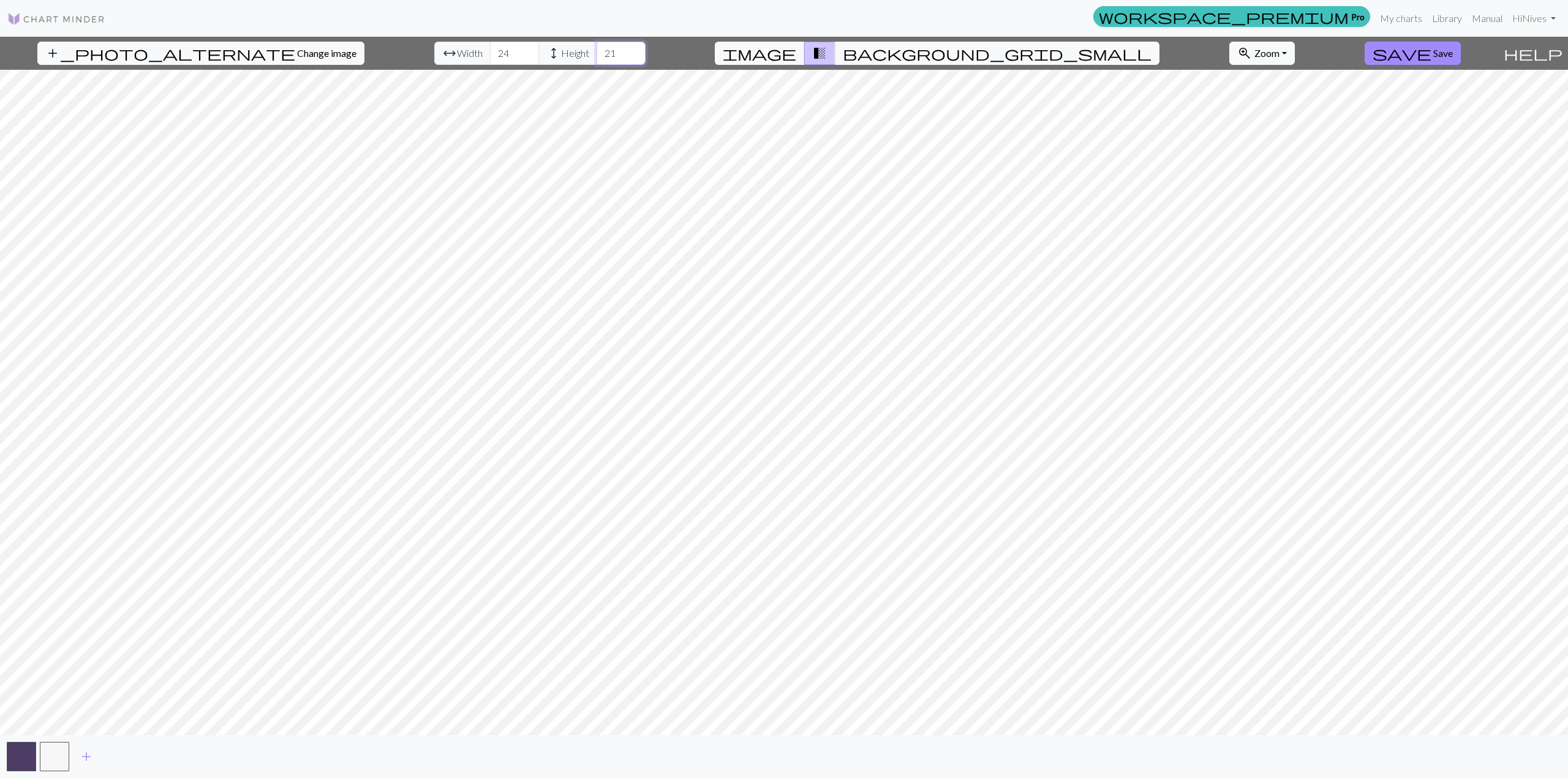
click at [604, 52] on input "21" at bounding box center [621, 54] width 49 height 24
click at [604, 52] on input "22" at bounding box center [621, 54] width 49 height 24
click at [604, 52] on input "23" at bounding box center [621, 54] width 49 height 24
click at [604, 52] on input "24" at bounding box center [621, 54] width 49 height 24
click at [604, 52] on input "25" at bounding box center [621, 54] width 49 height 24
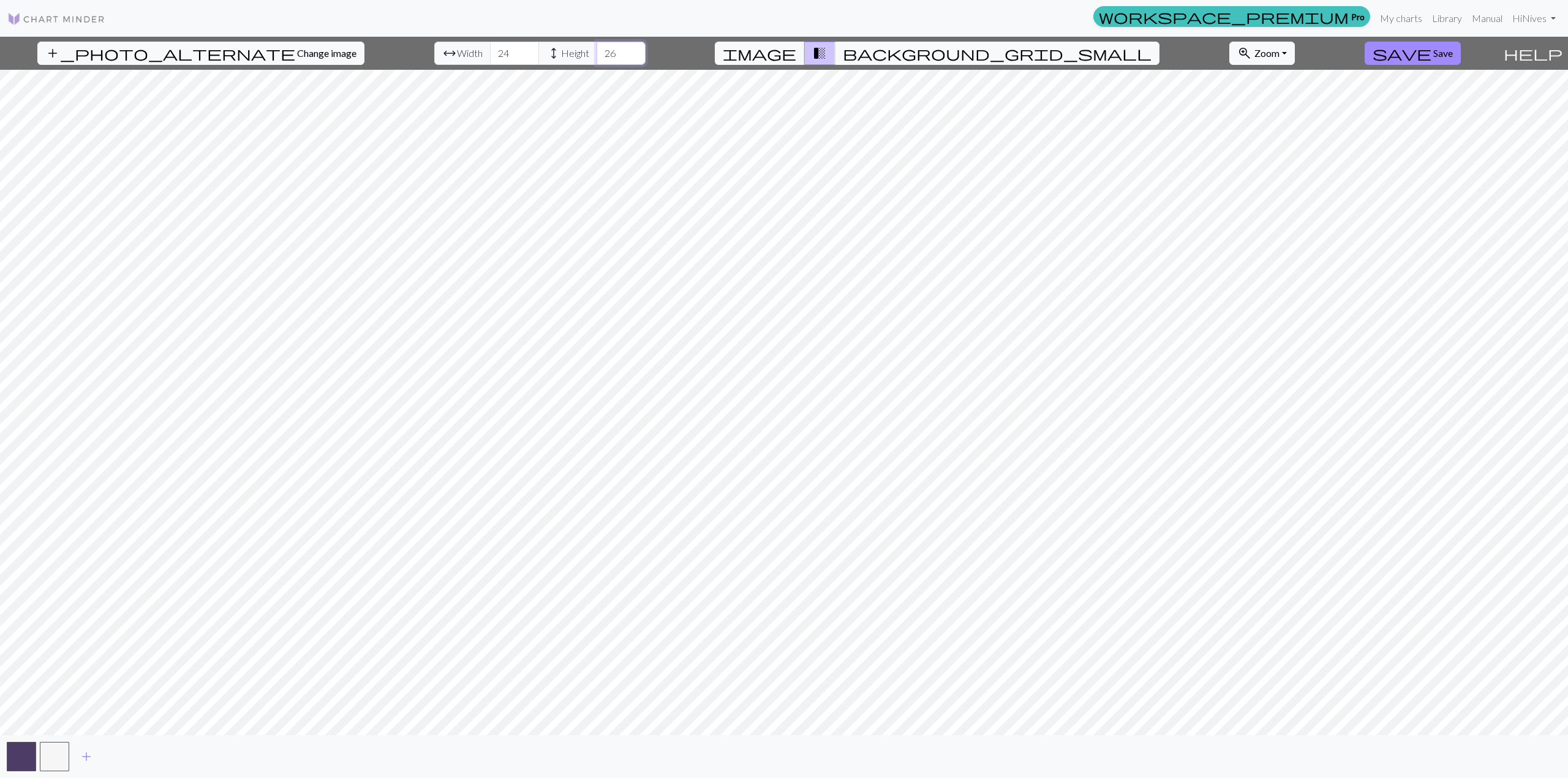
type input "26"
click at [604, 52] on input "26" at bounding box center [621, 54] width 49 height 24
click at [494, 48] on input "25" at bounding box center [514, 54] width 49 height 24
type input "26"
click at [494, 48] on input "26" at bounding box center [514, 54] width 49 height 24
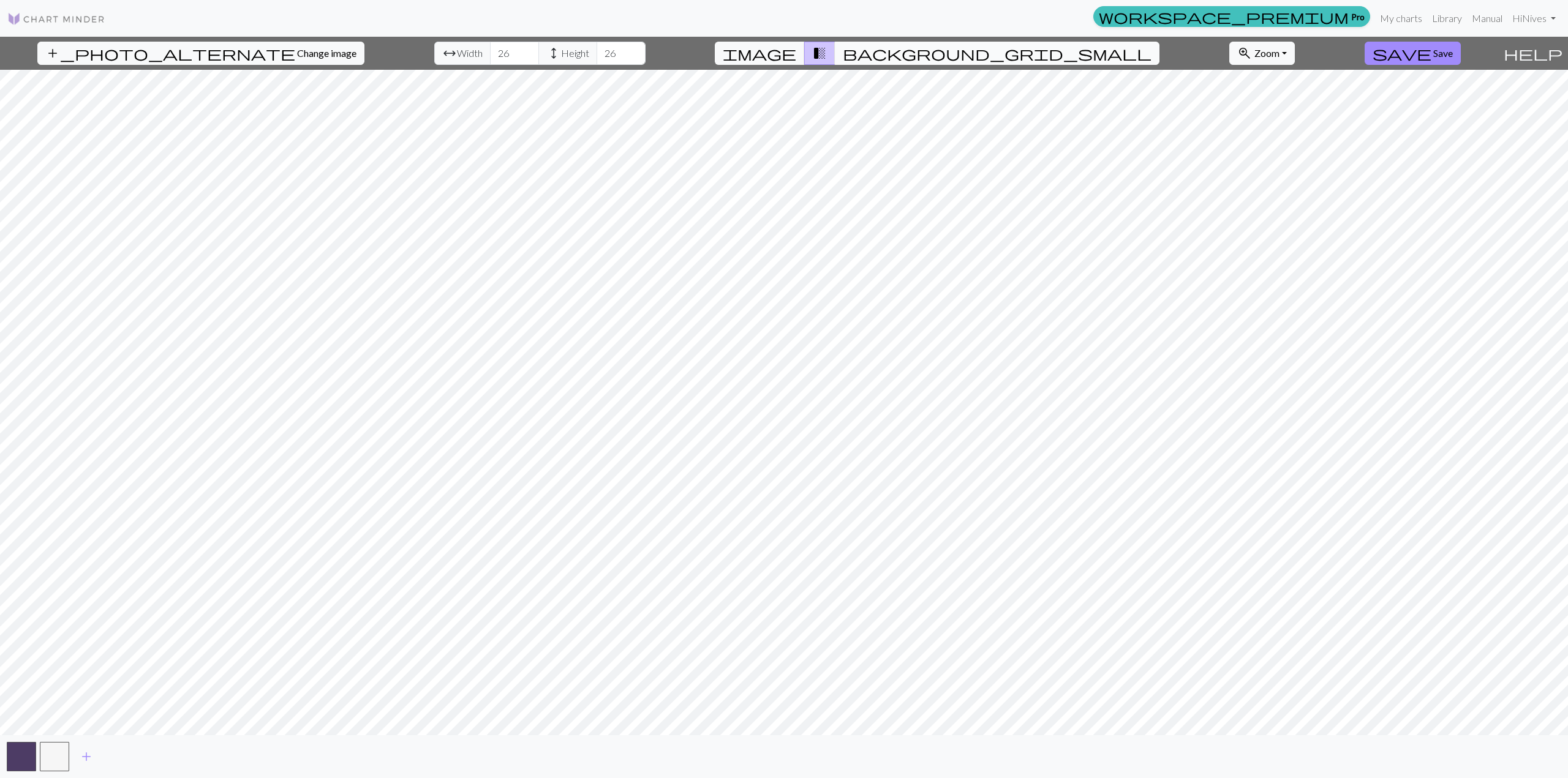
click at [897, 60] on span "background_grid_small" at bounding box center [997, 53] width 309 height 17
click at [827, 48] on span "transition_fade" at bounding box center [819, 53] width 15 height 17
click at [805, 58] on button "image" at bounding box center [760, 54] width 90 height 24
click at [827, 58] on span "transition_fade" at bounding box center [819, 53] width 15 height 17
click at [93, 756] on span "add" at bounding box center [86, 757] width 15 height 17
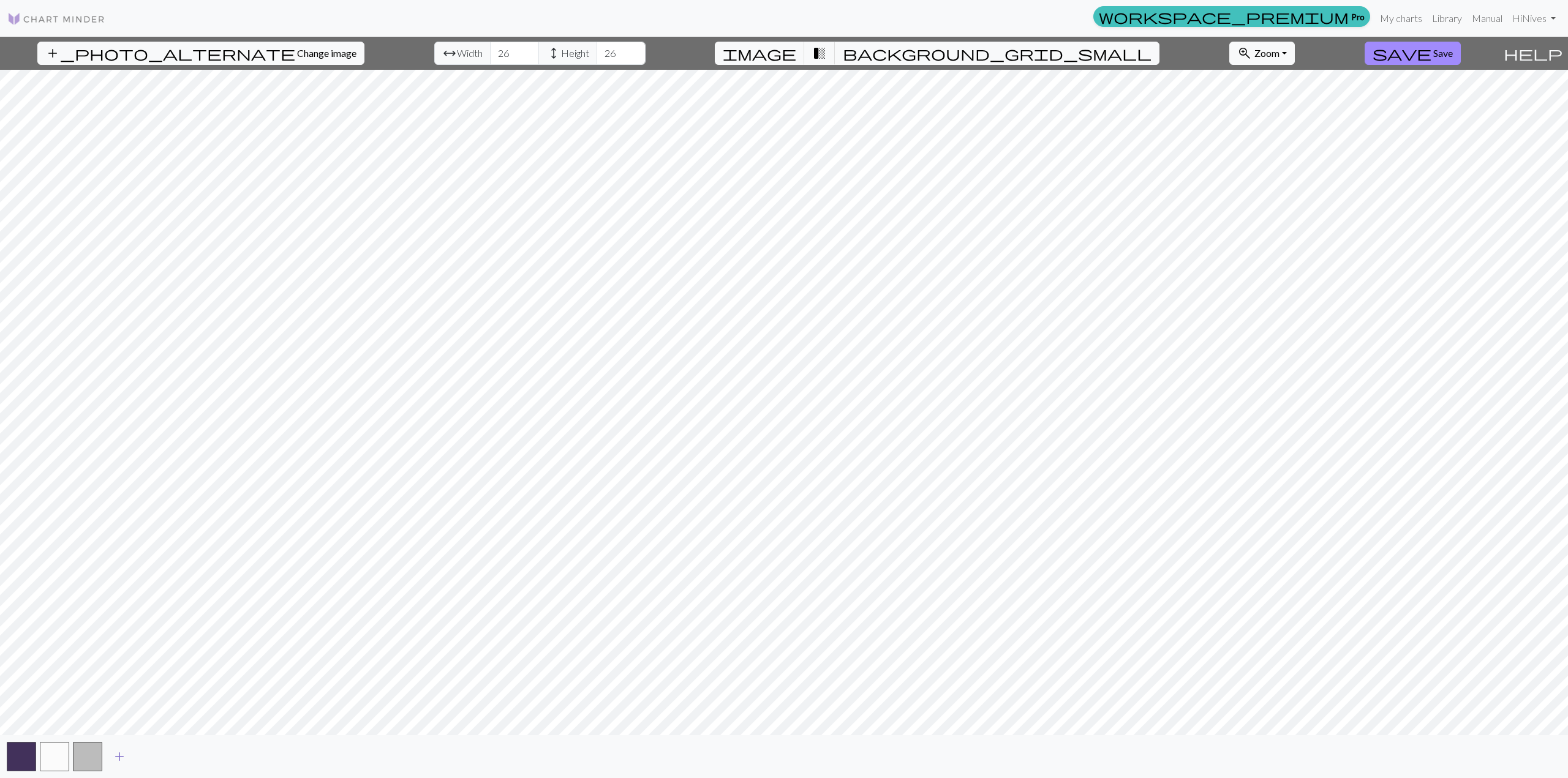
click at [122, 754] on span "add" at bounding box center [119, 757] width 15 height 17
click at [147, 753] on span "add" at bounding box center [153, 757] width 15 height 17
click at [155, 755] on button "button" at bounding box center [154, 757] width 29 height 29
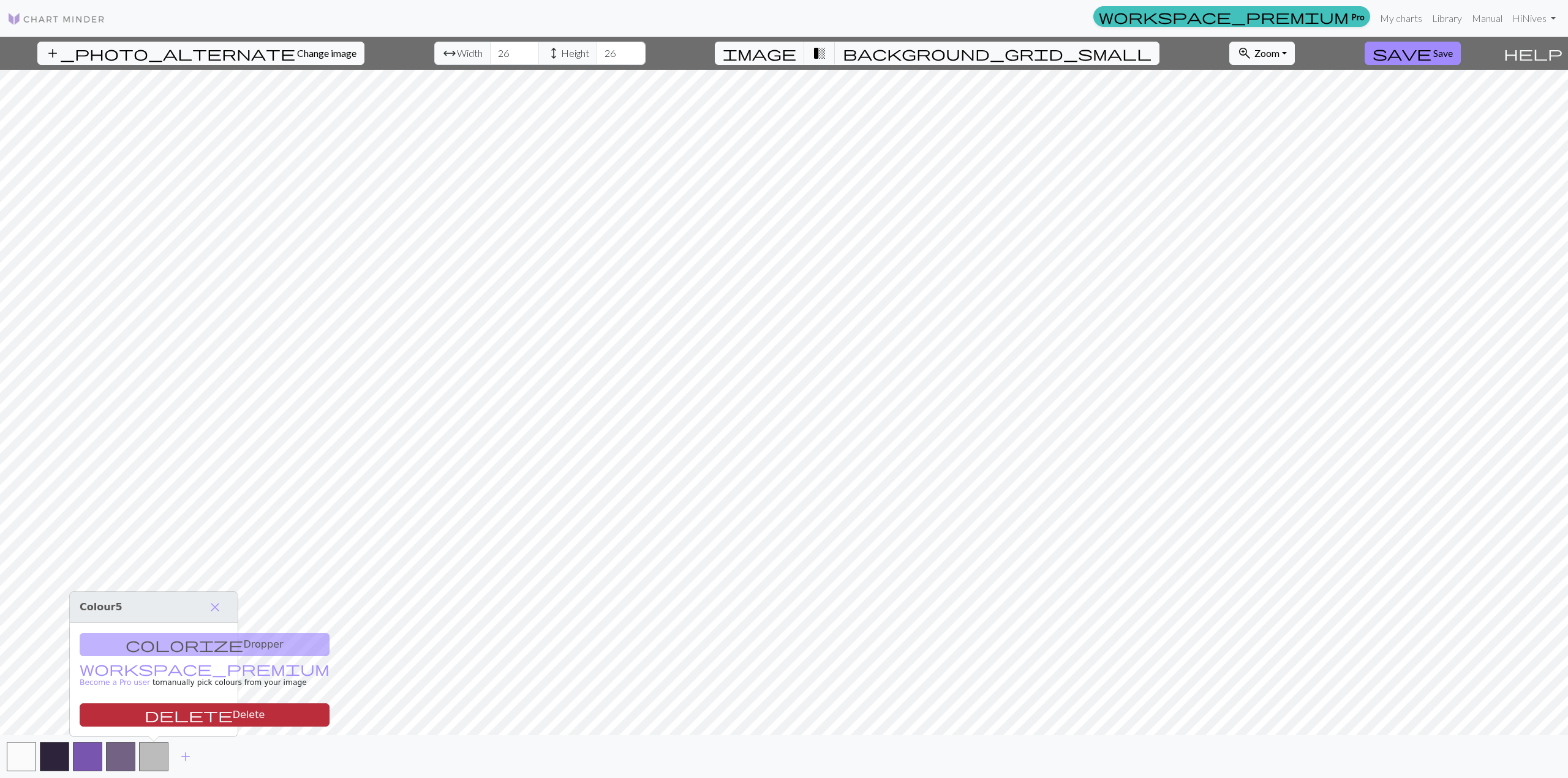
click at [155, 718] on button "delete Delete" at bounding box center [204, 715] width 250 height 24
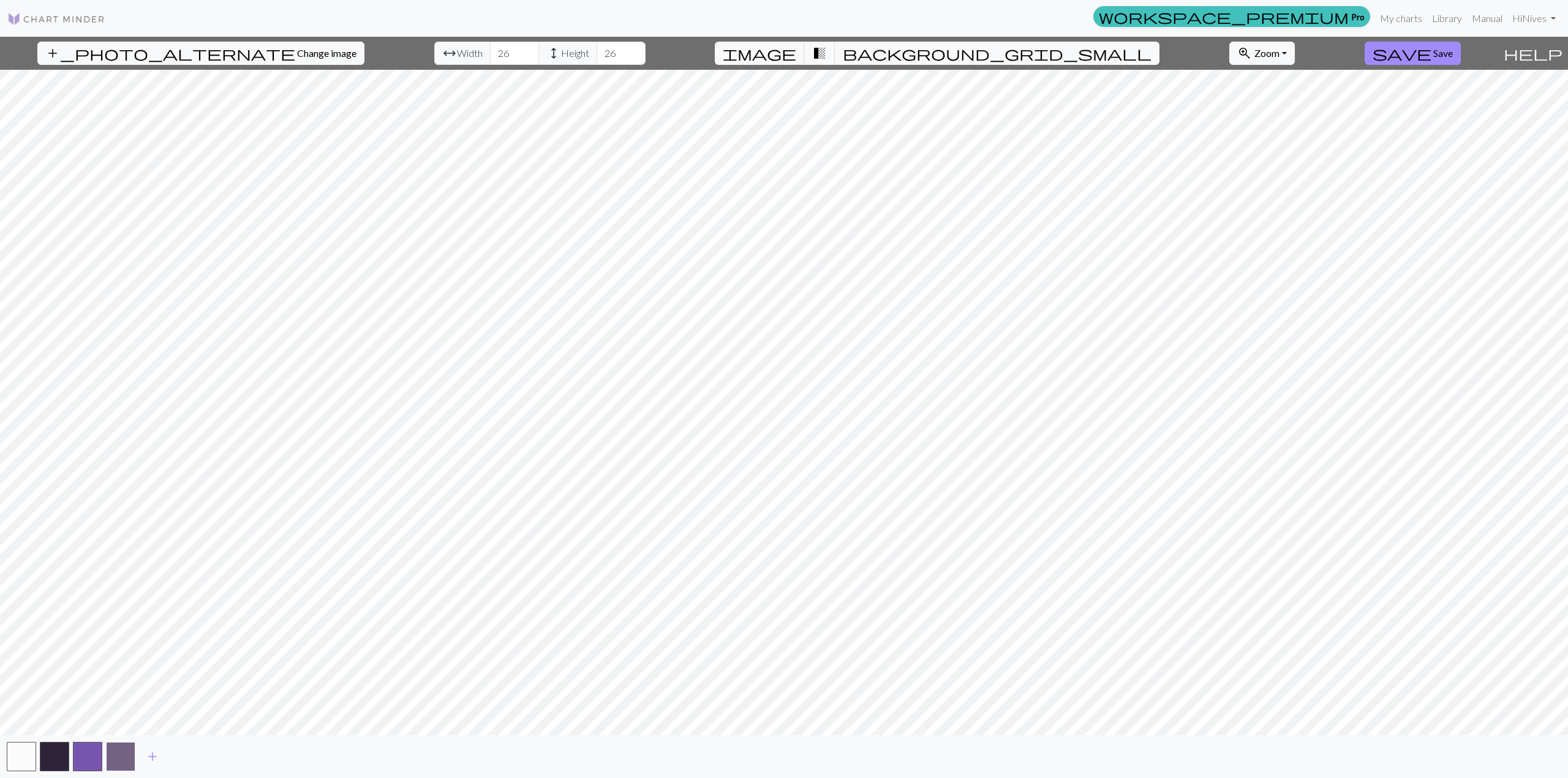
click at [125, 752] on button "button" at bounding box center [121, 757] width 29 height 29
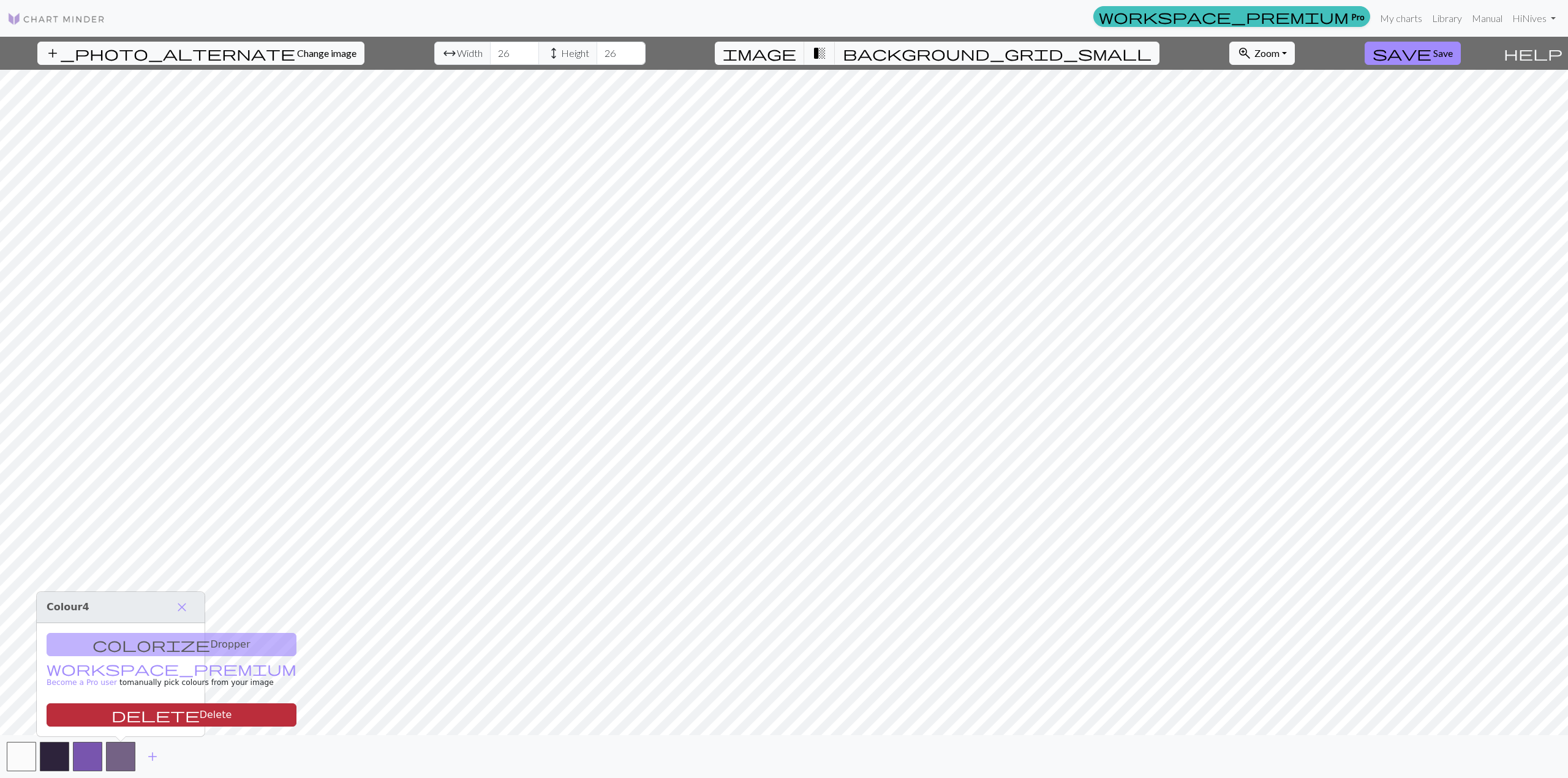
click at [137, 716] on button "delete Delete" at bounding box center [171, 715] width 250 height 24
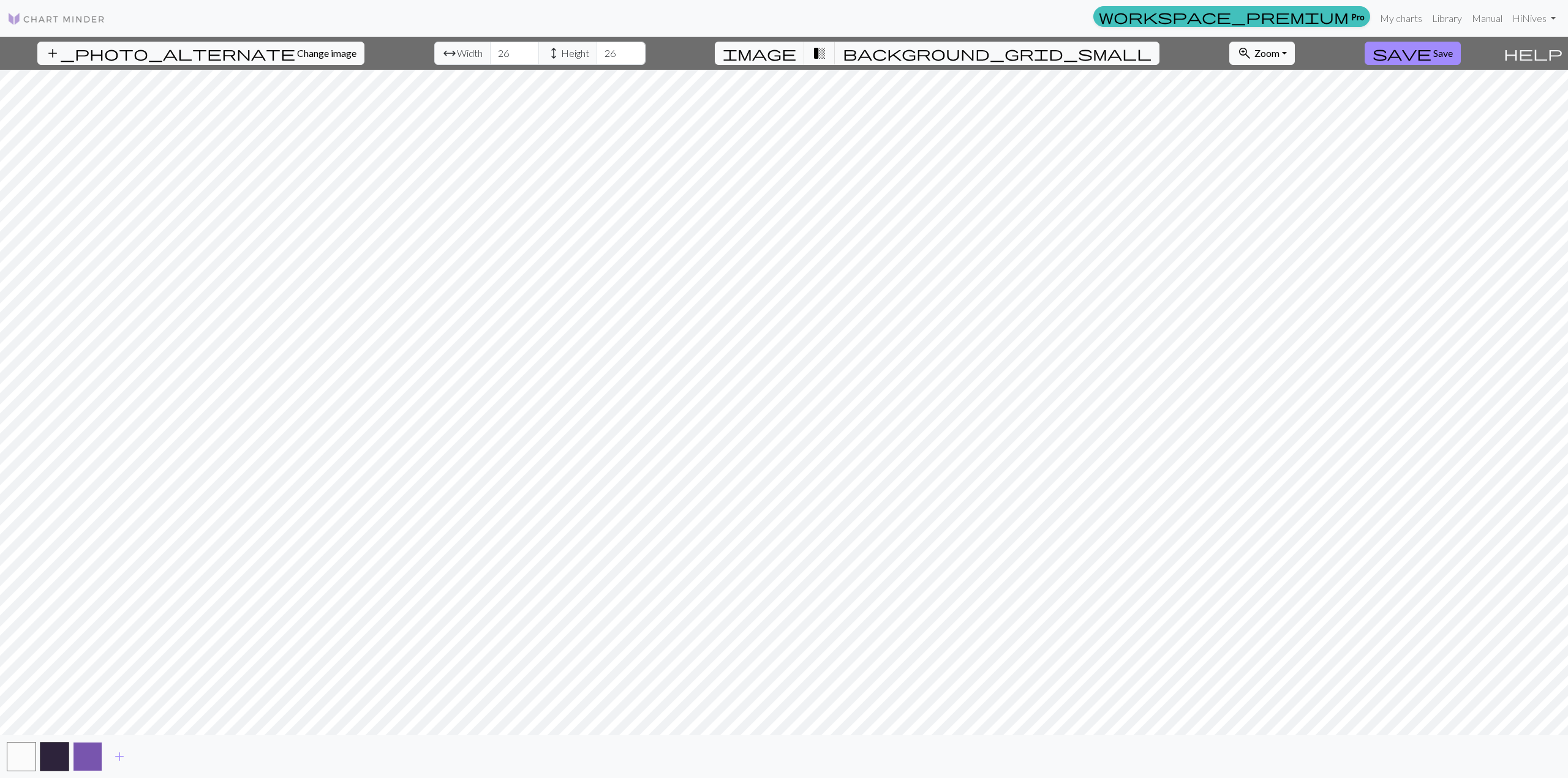
click at [89, 753] on button "button" at bounding box center [88, 757] width 29 height 29
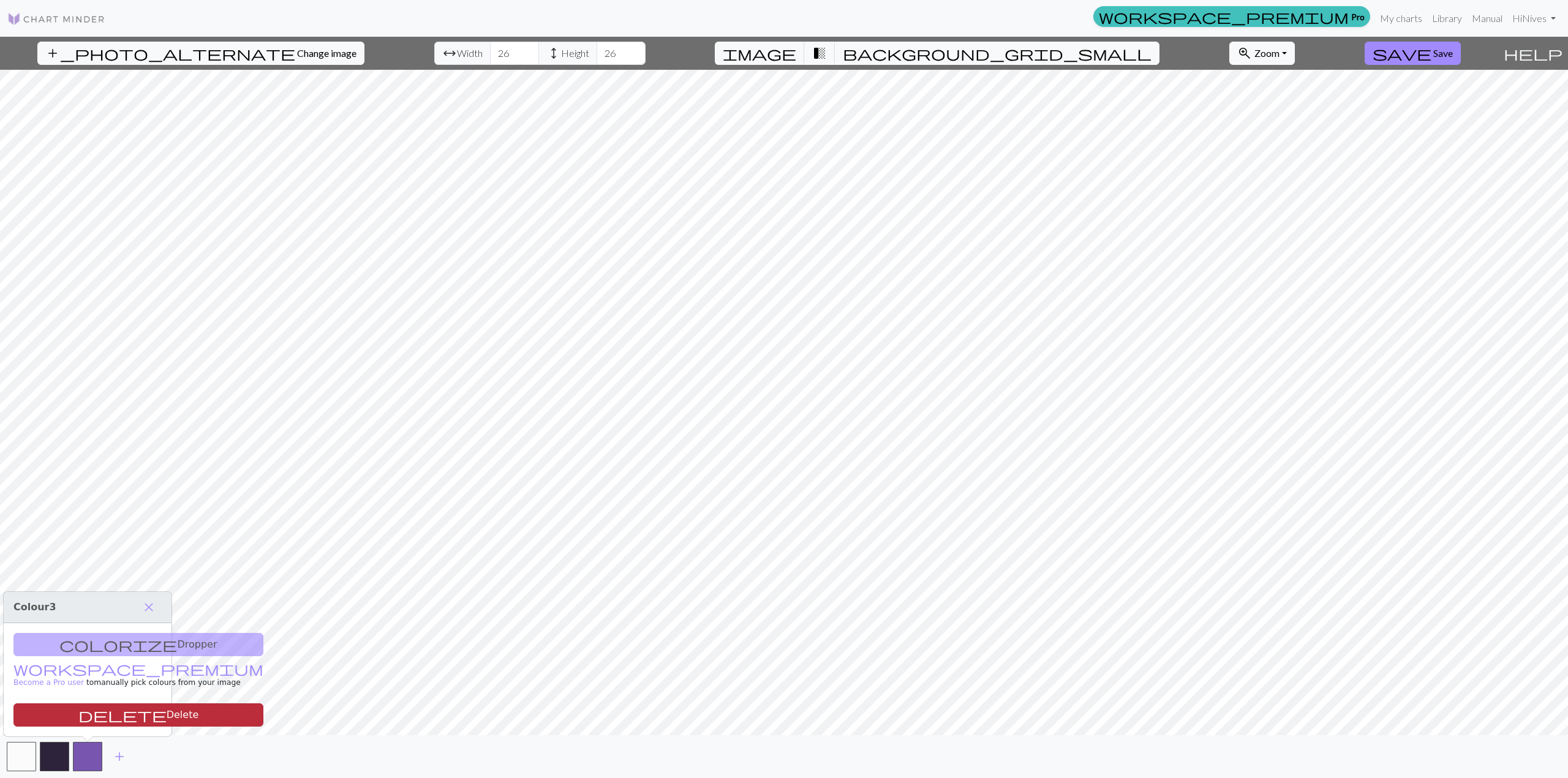
click at [106, 714] on button "delete Delete" at bounding box center [138, 715] width 250 height 24
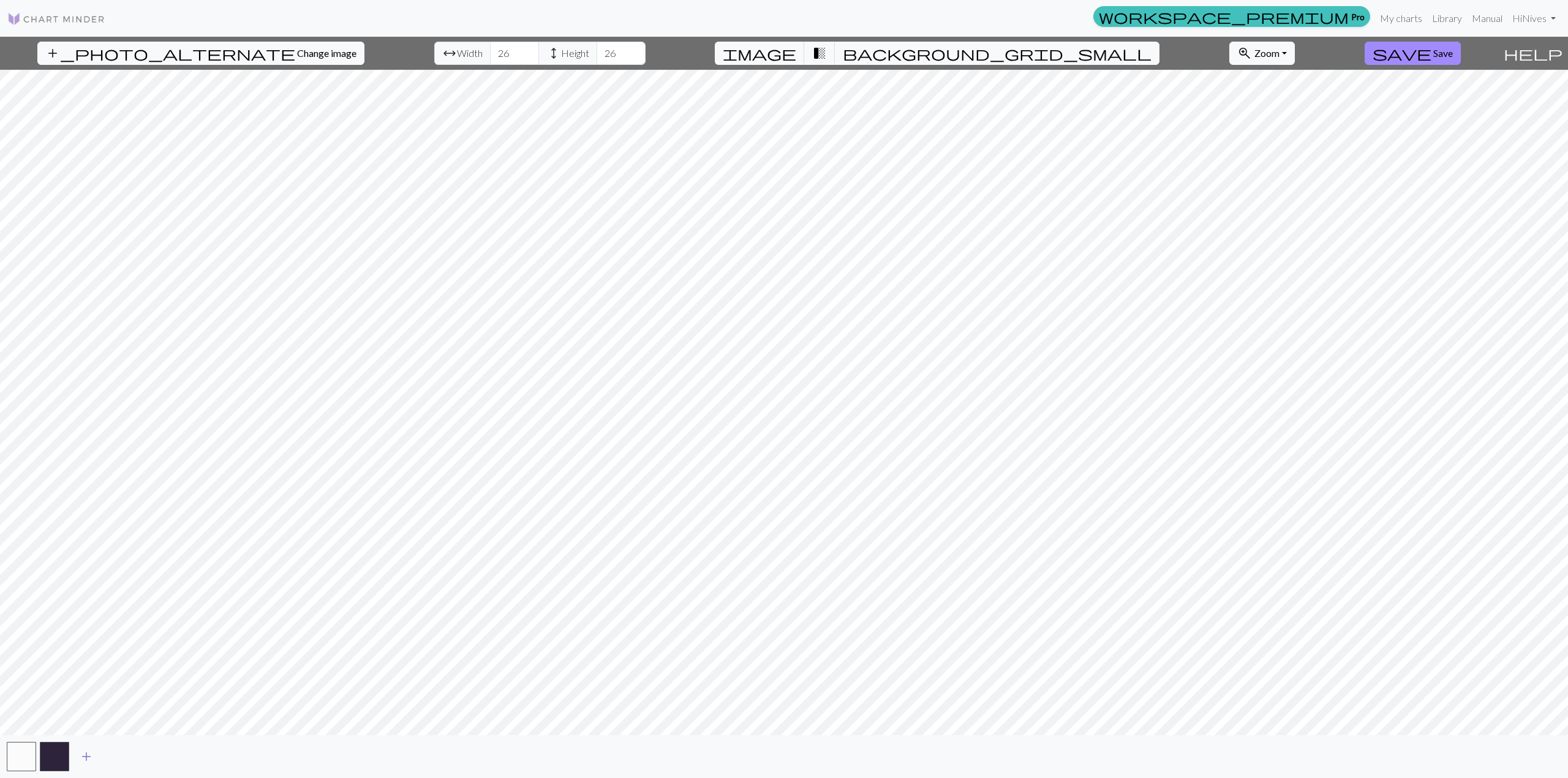
click at [76, 754] on button "add" at bounding box center [86, 757] width 31 height 24
click at [84, 751] on button "button" at bounding box center [88, 757] width 29 height 29
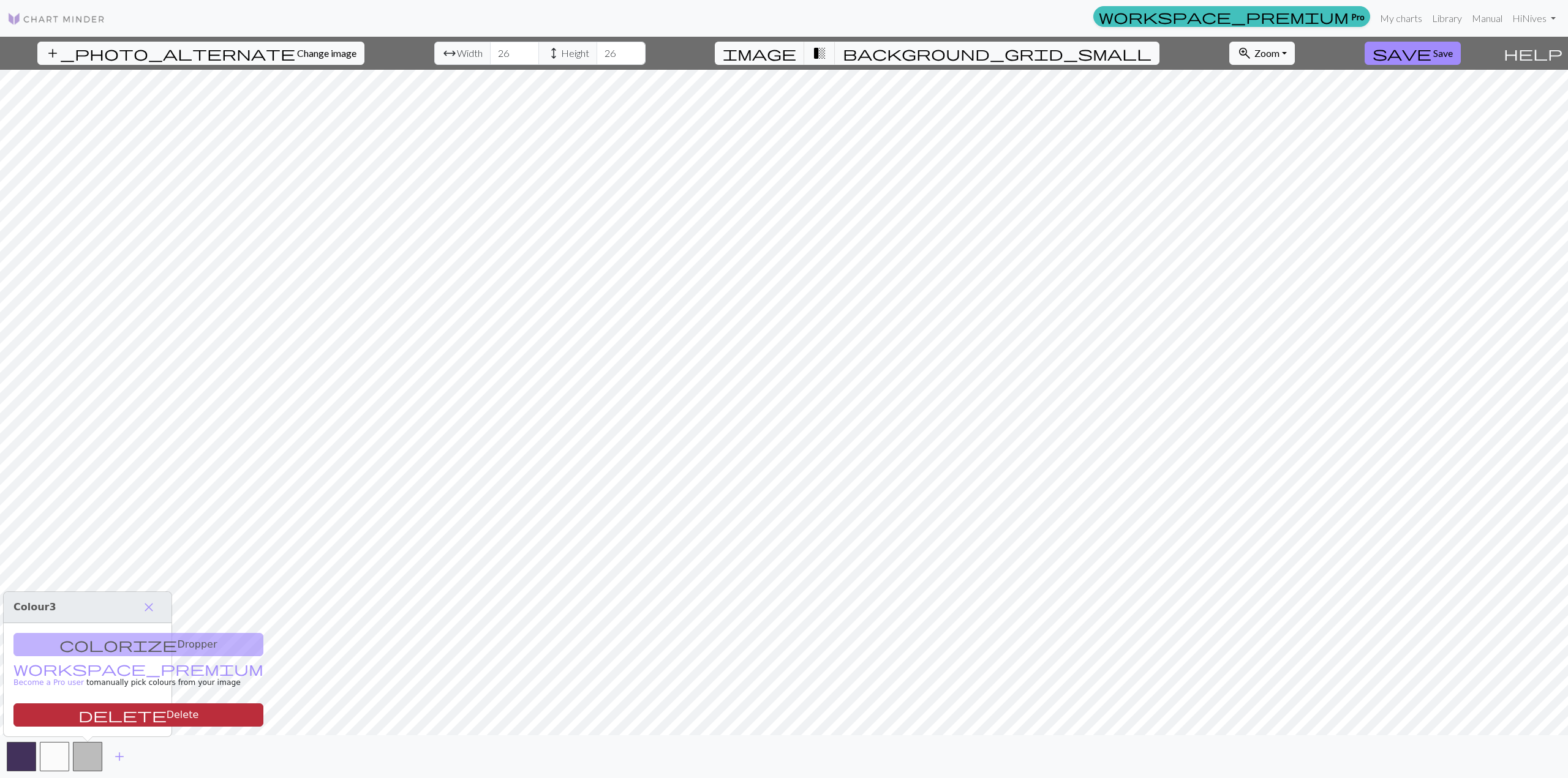
click at [78, 719] on span "delete" at bounding box center [122, 715] width 88 height 17
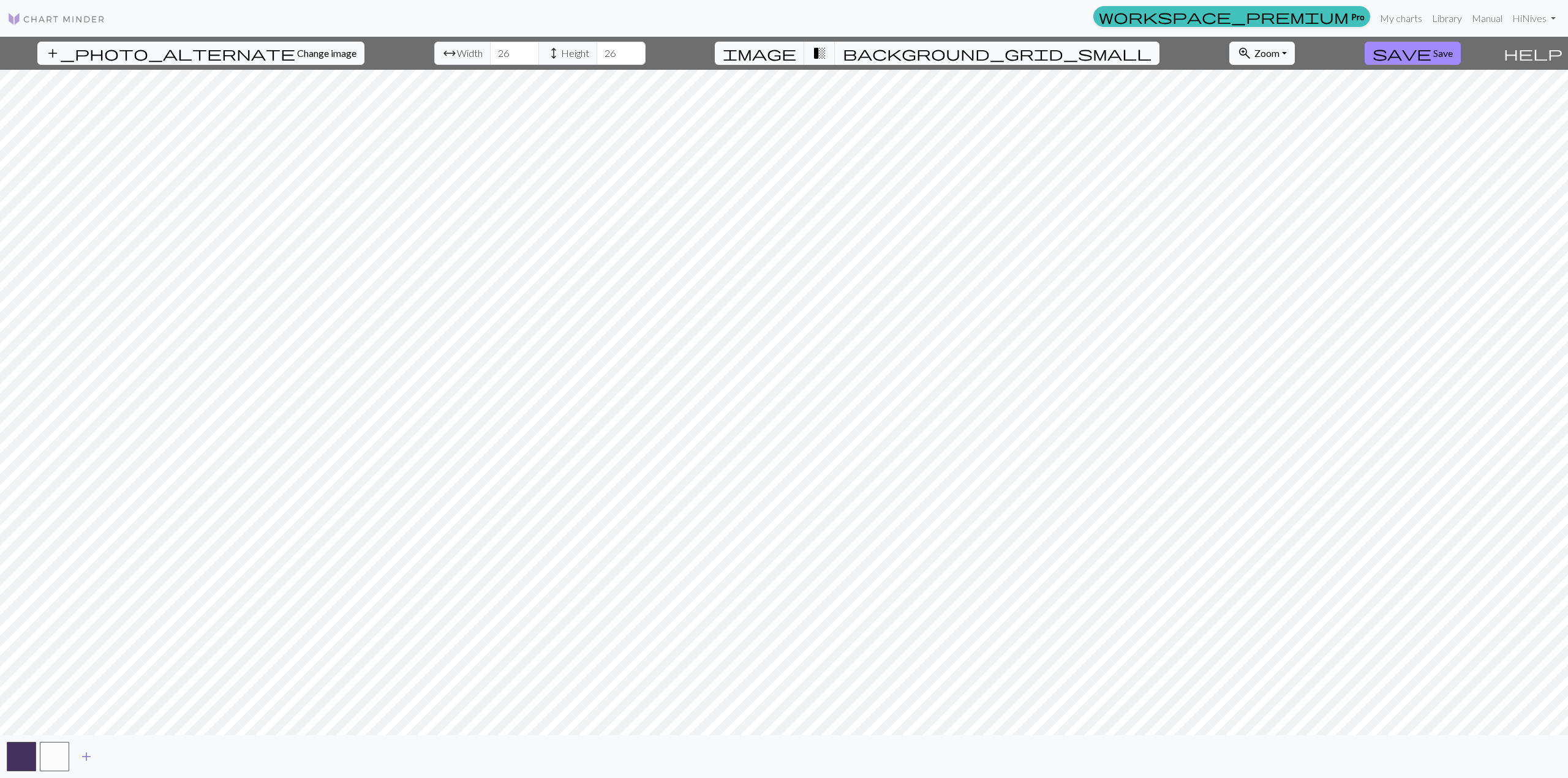
click at [89, 752] on span "add" at bounding box center [86, 757] width 15 height 17
click at [86, 750] on button "button" at bounding box center [88, 757] width 29 height 29
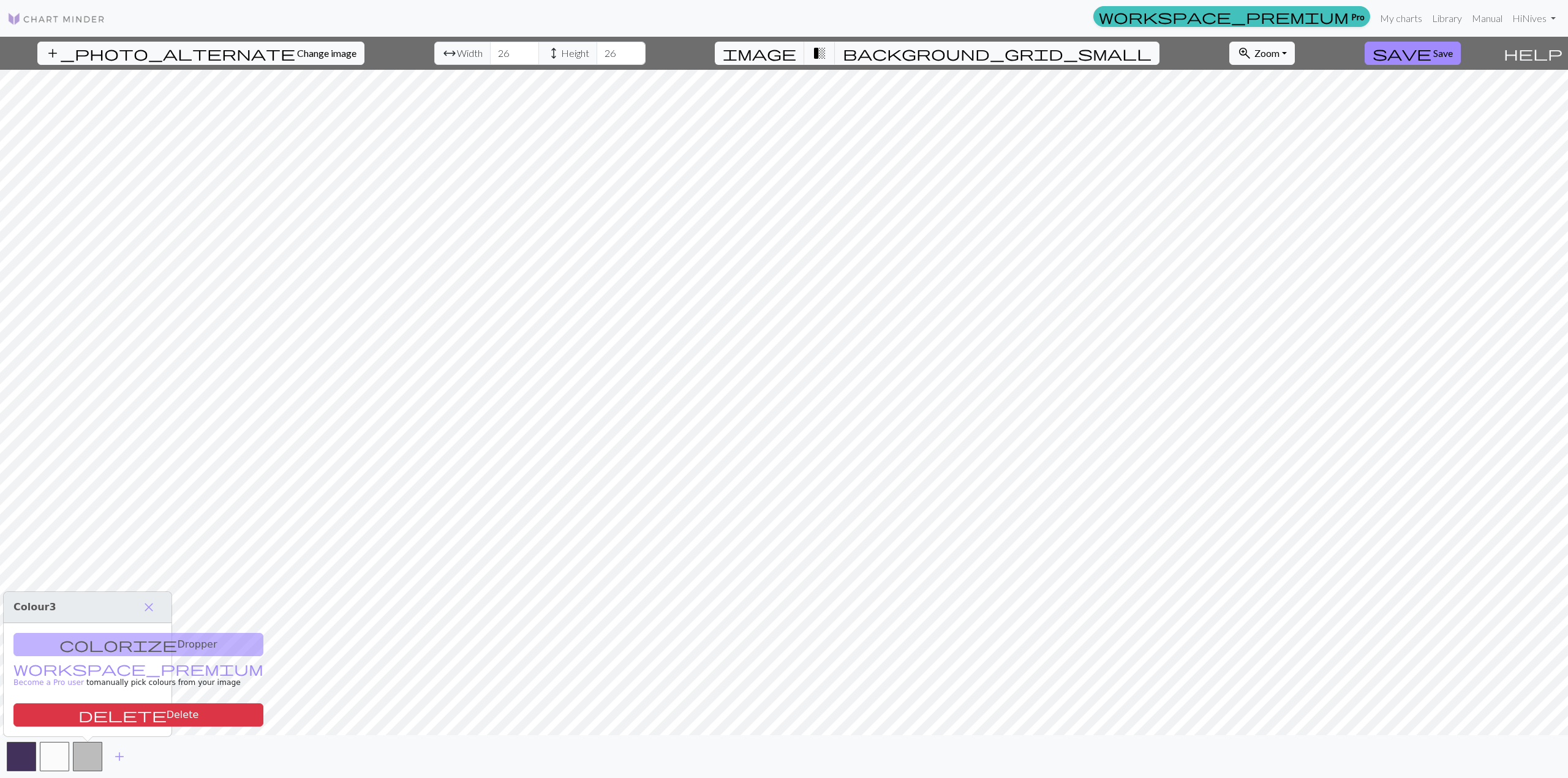
click at [105, 645] on div "colorize Dropper workspace_premium Become a Pro user to manually pick colours f…" at bounding box center [88, 680] width 168 height 113
click at [153, 603] on span "close" at bounding box center [149, 607] width 15 height 17
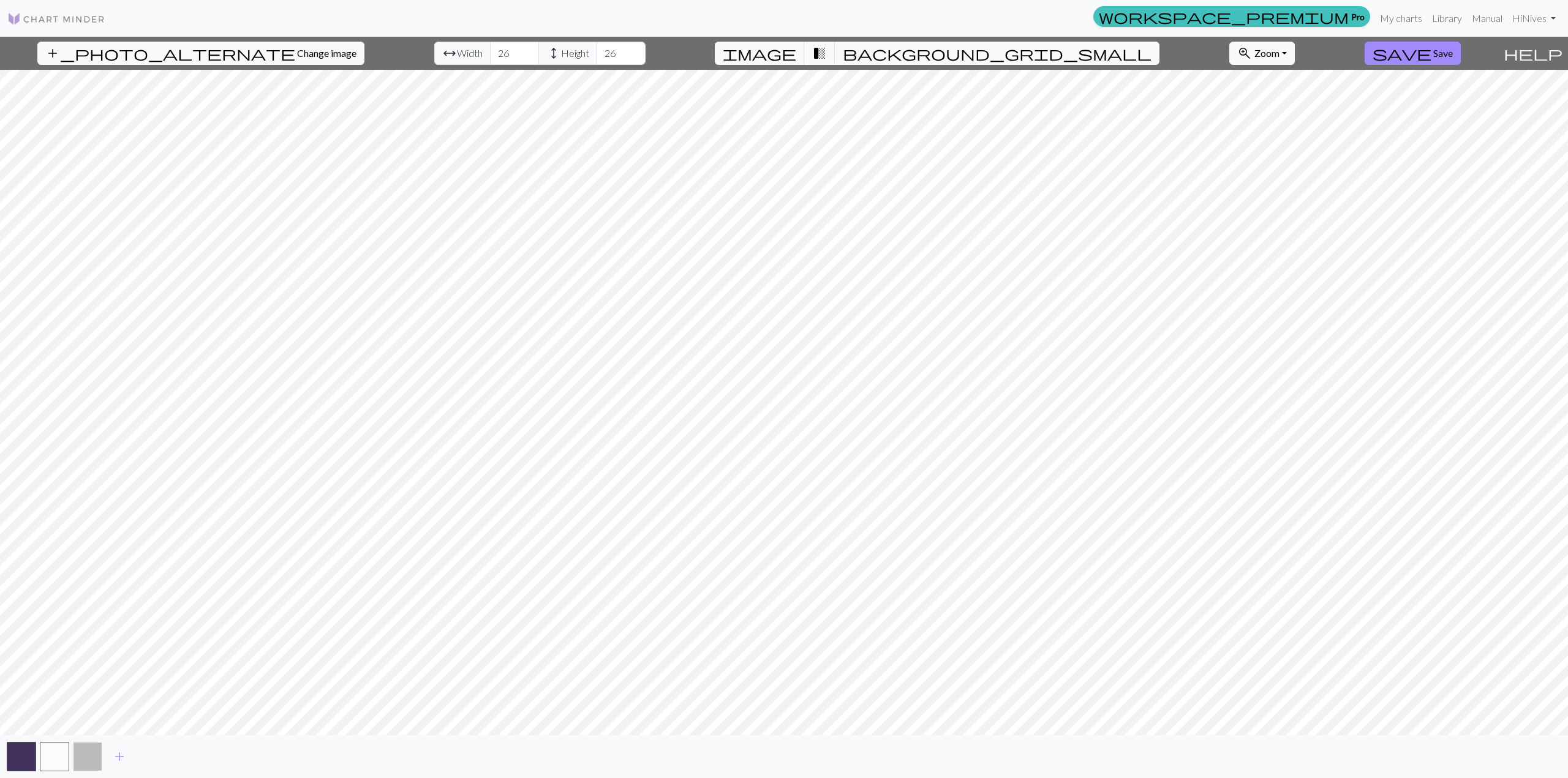
click at [90, 760] on button "button" at bounding box center [88, 757] width 29 height 29
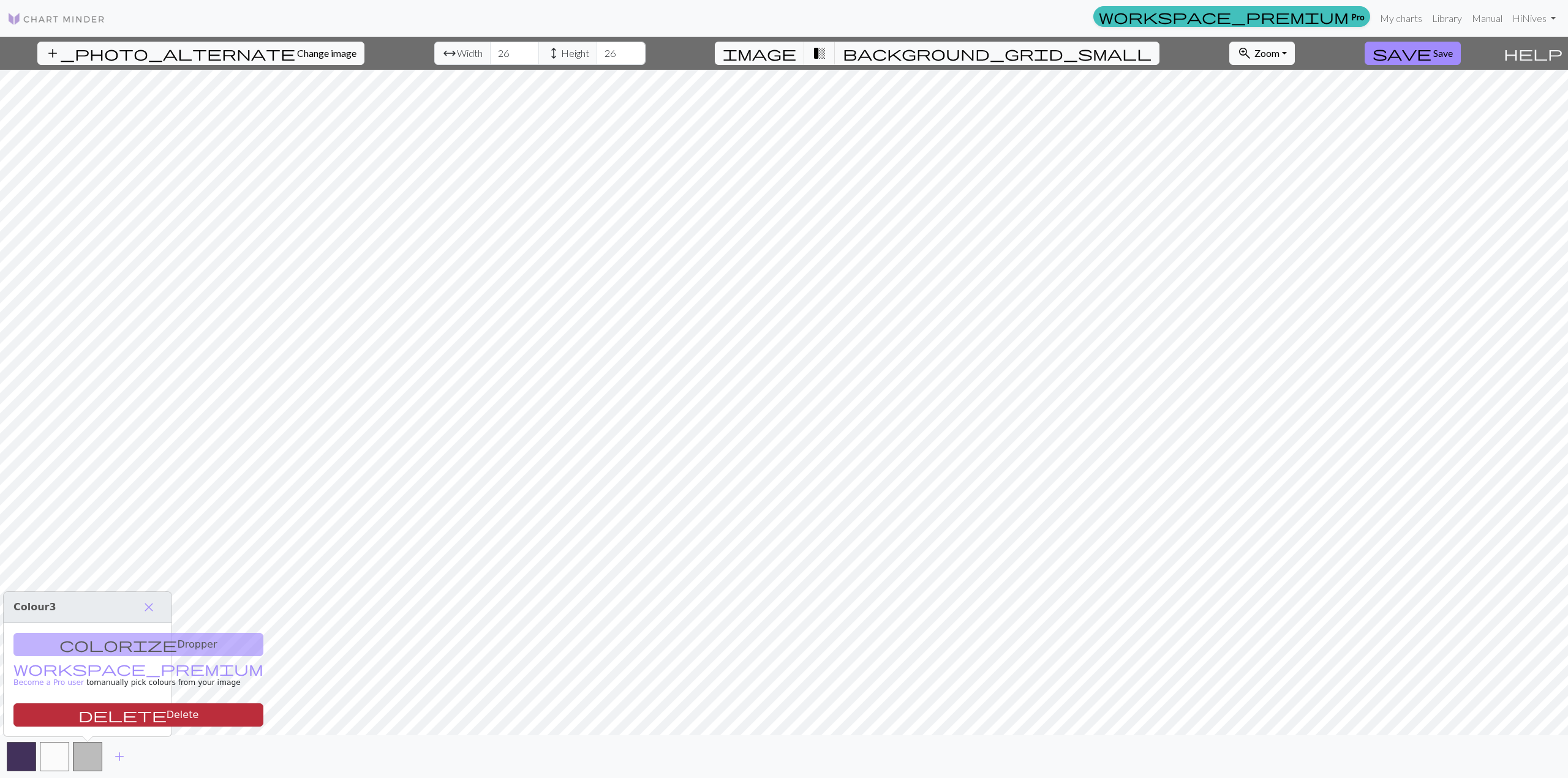
click at [108, 718] on button "delete Delete" at bounding box center [138, 715] width 250 height 24
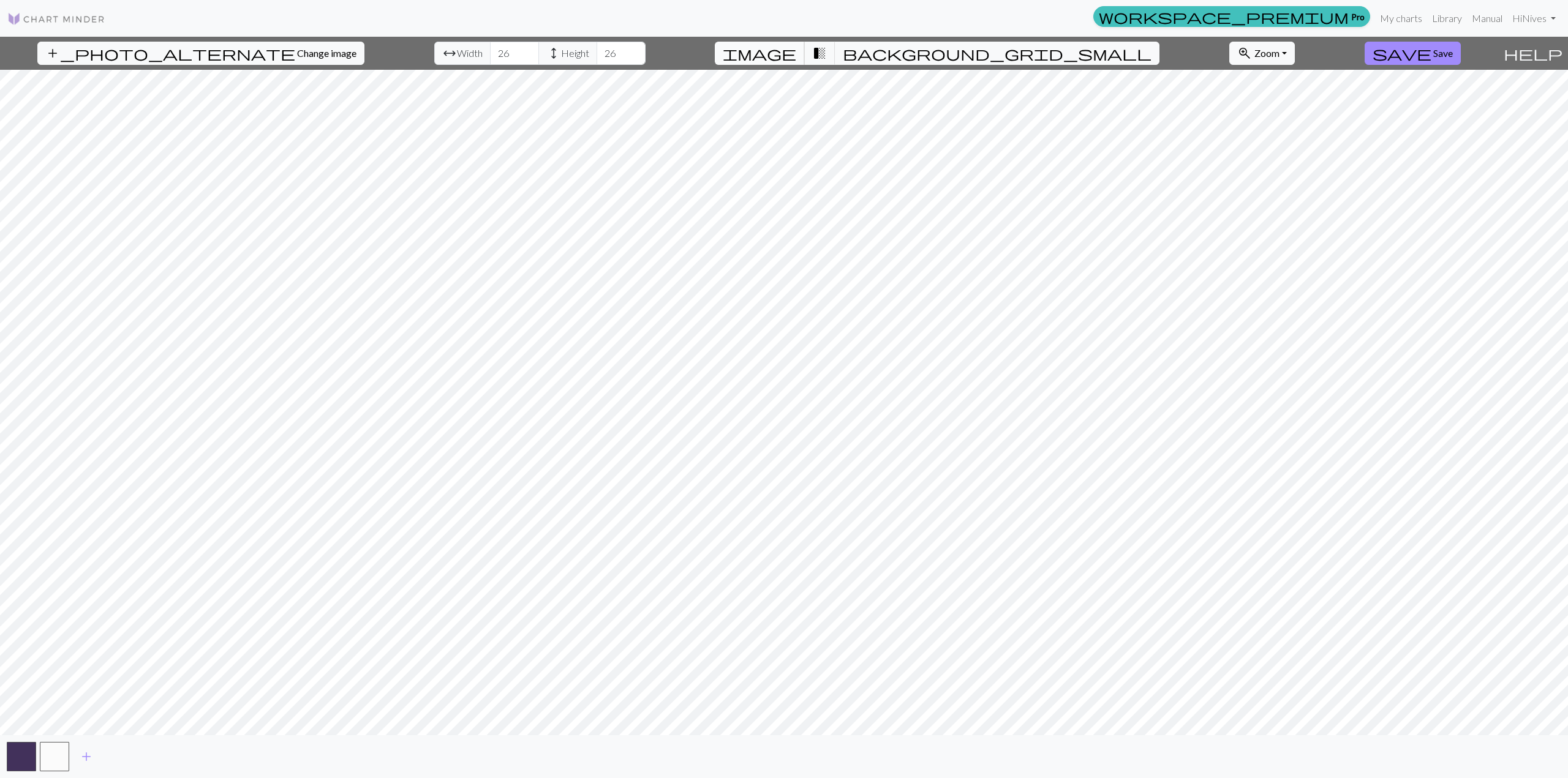
click at [797, 49] on span "image" at bounding box center [760, 53] width 74 height 17
click at [81, 753] on span "add" at bounding box center [86, 757] width 15 height 17
click at [112, 759] on span "add" at bounding box center [119, 757] width 15 height 17
click at [147, 754] on span "add" at bounding box center [153, 757] width 15 height 17
click at [173, 757] on button "add" at bounding box center [186, 757] width 31 height 24
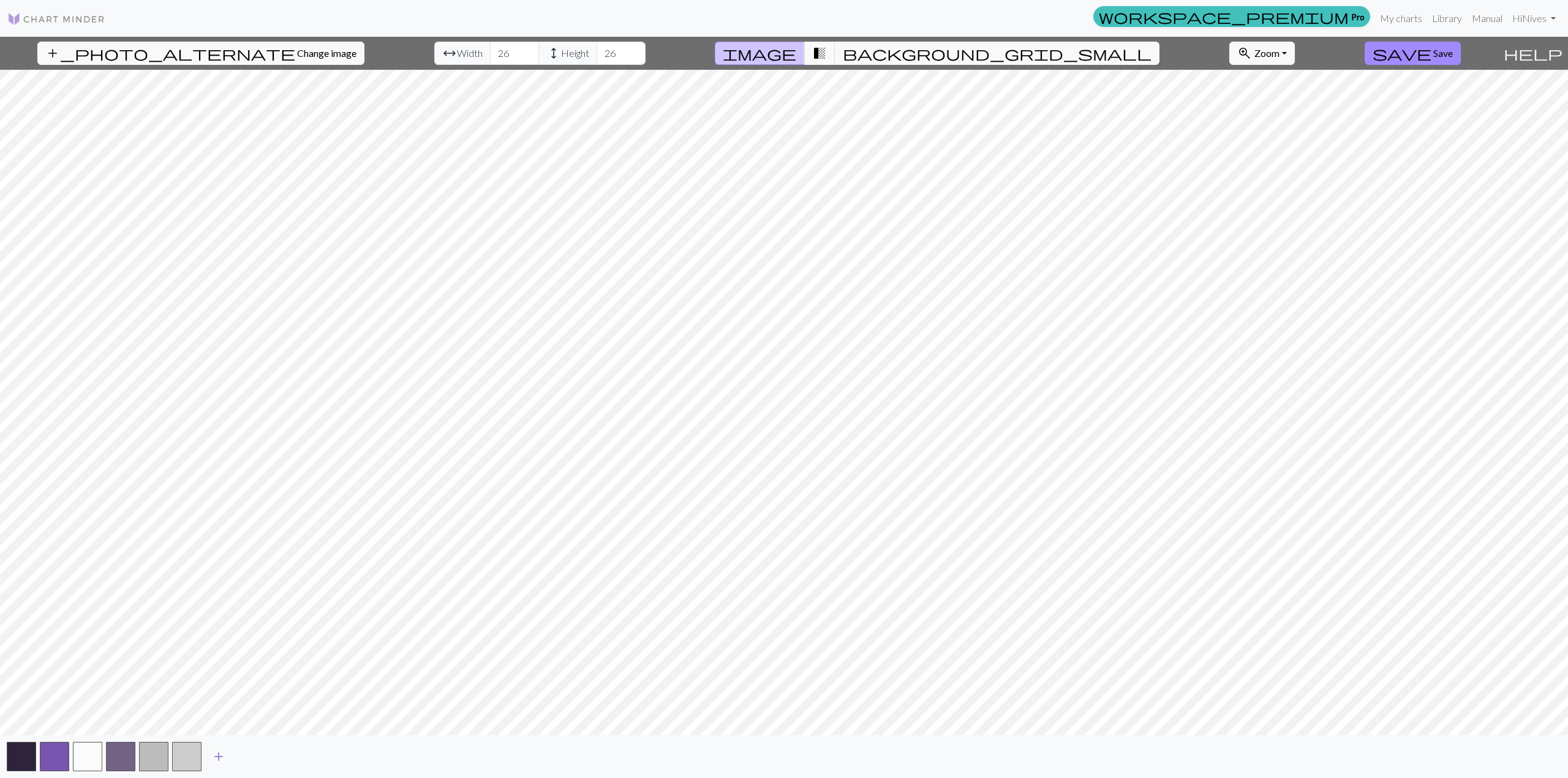
click at [215, 757] on span "add" at bounding box center [219, 757] width 15 height 17
click at [248, 751] on span "add" at bounding box center [252, 757] width 15 height 17
click at [191, 753] on button "button" at bounding box center [187, 757] width 29 height 29
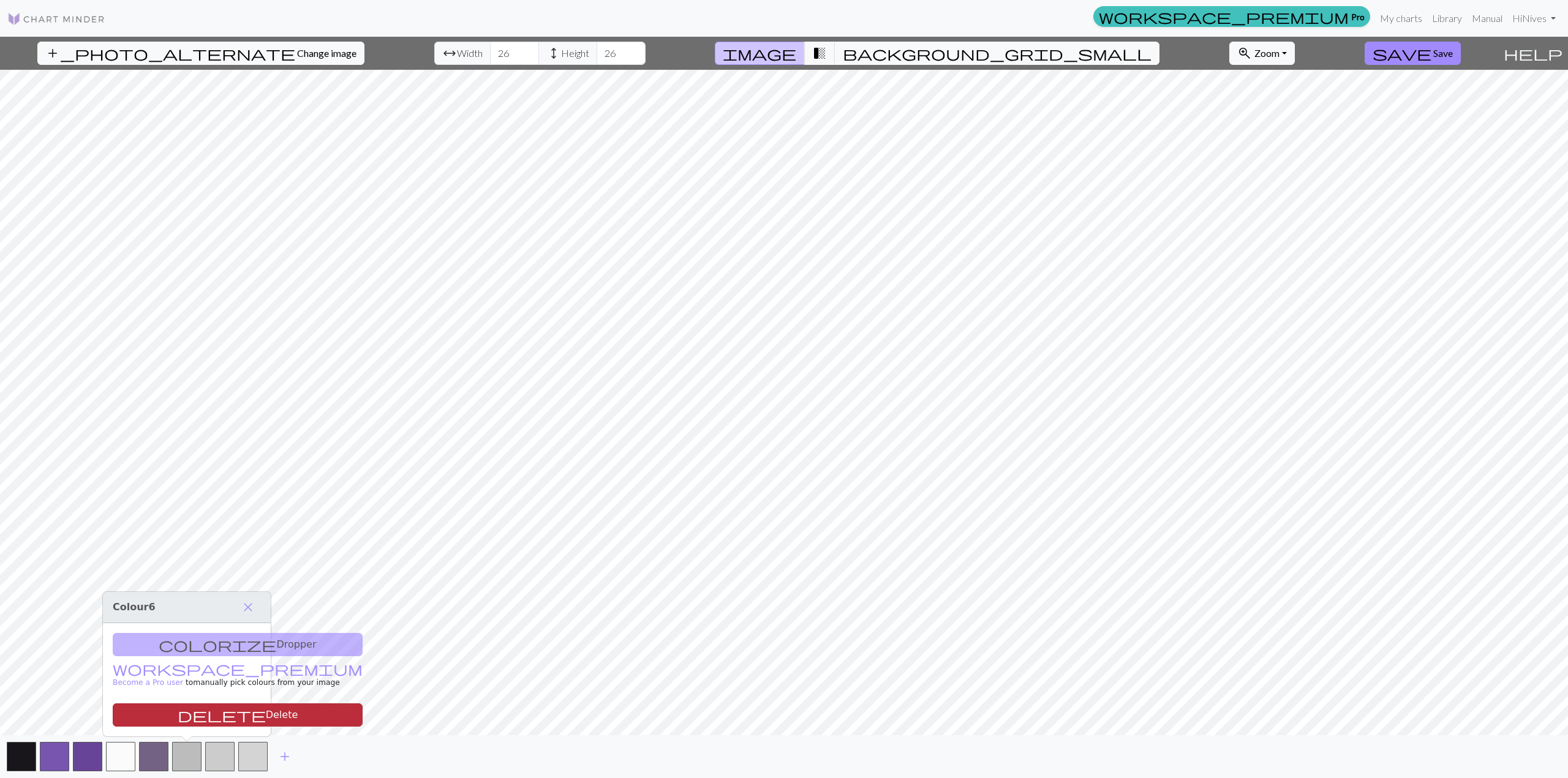
click at [197, 719] on button "delete Delete" at bounding box center [237, 715] width 250 height 24
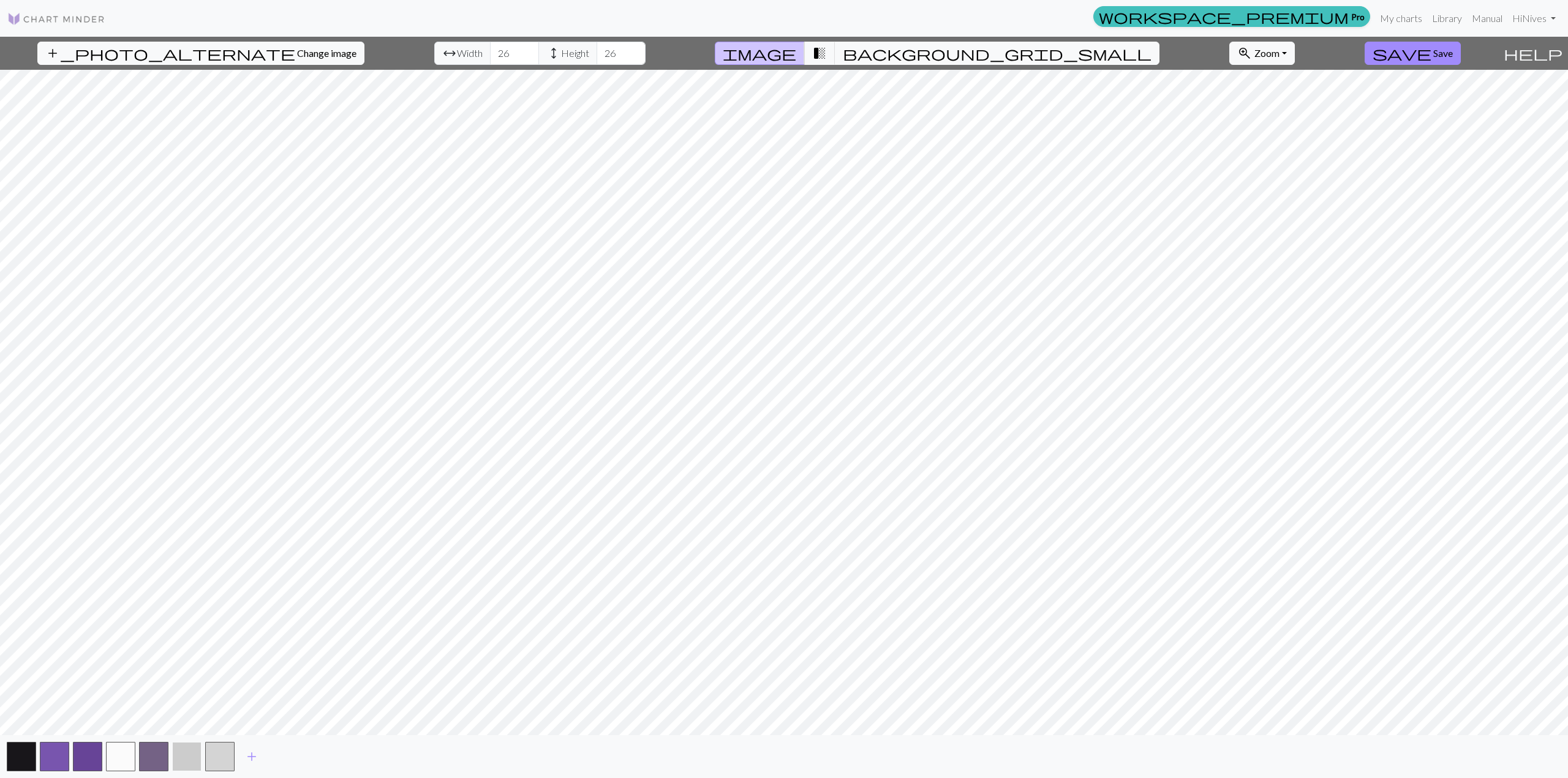
click at [196, 756] on button "button" at bounding box center [187, 757] width 29 height 29
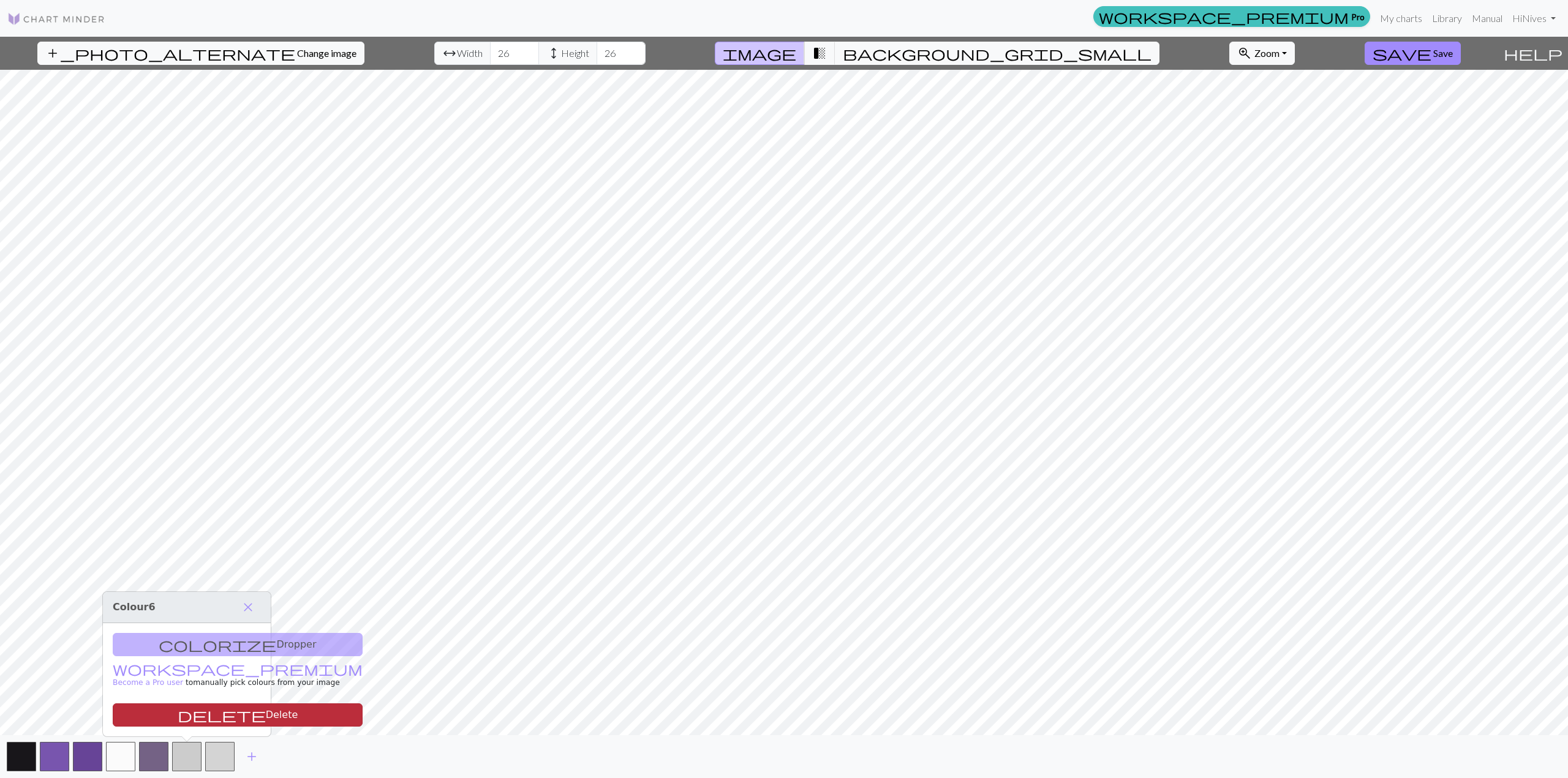
click at [199, 713] on button "delete Delete" at bounding box center [237, 715] width 250 height 24
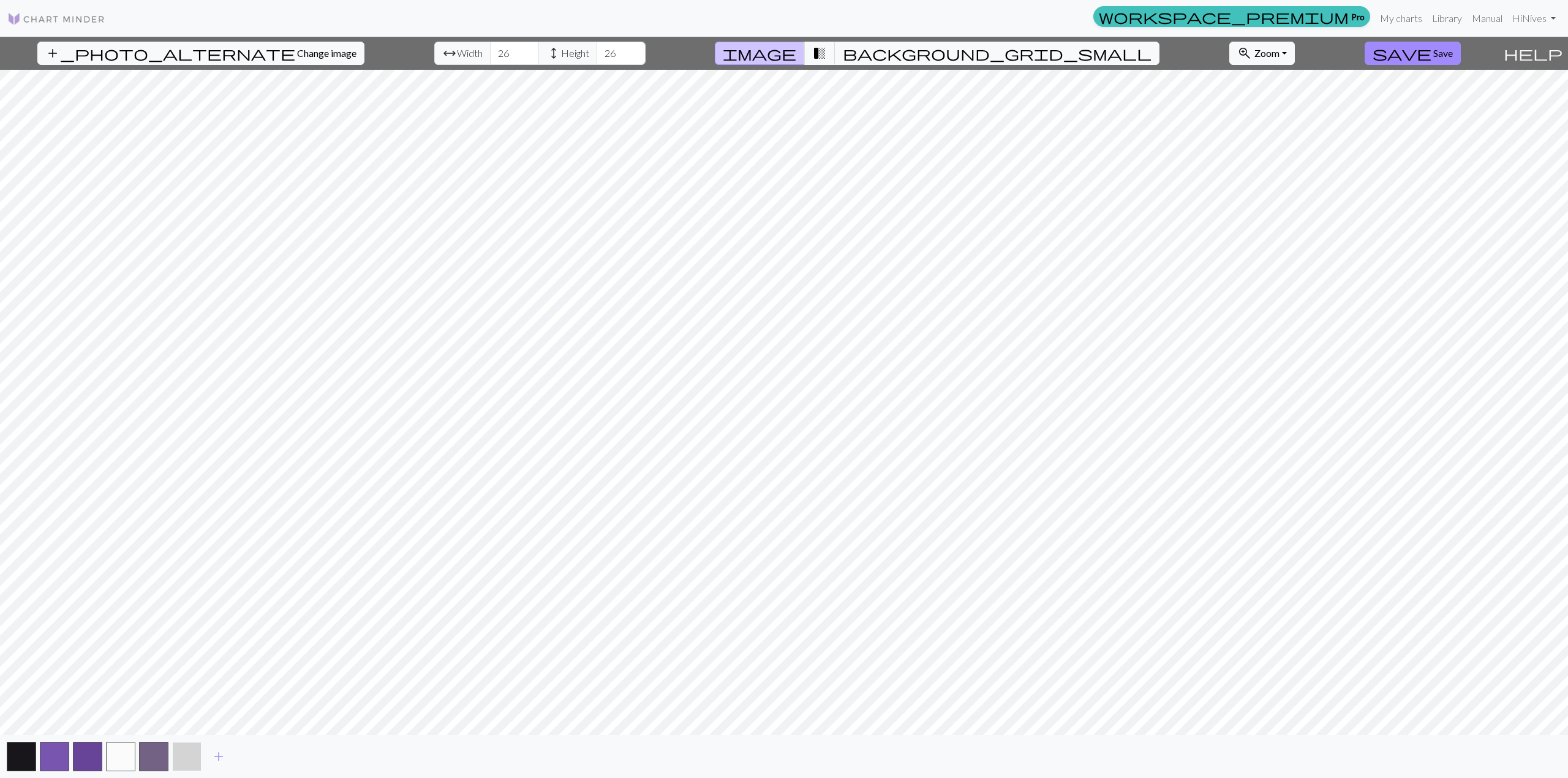
click at [195, 753] on button "button" at bounding box center [187, 757] width 29 height 29
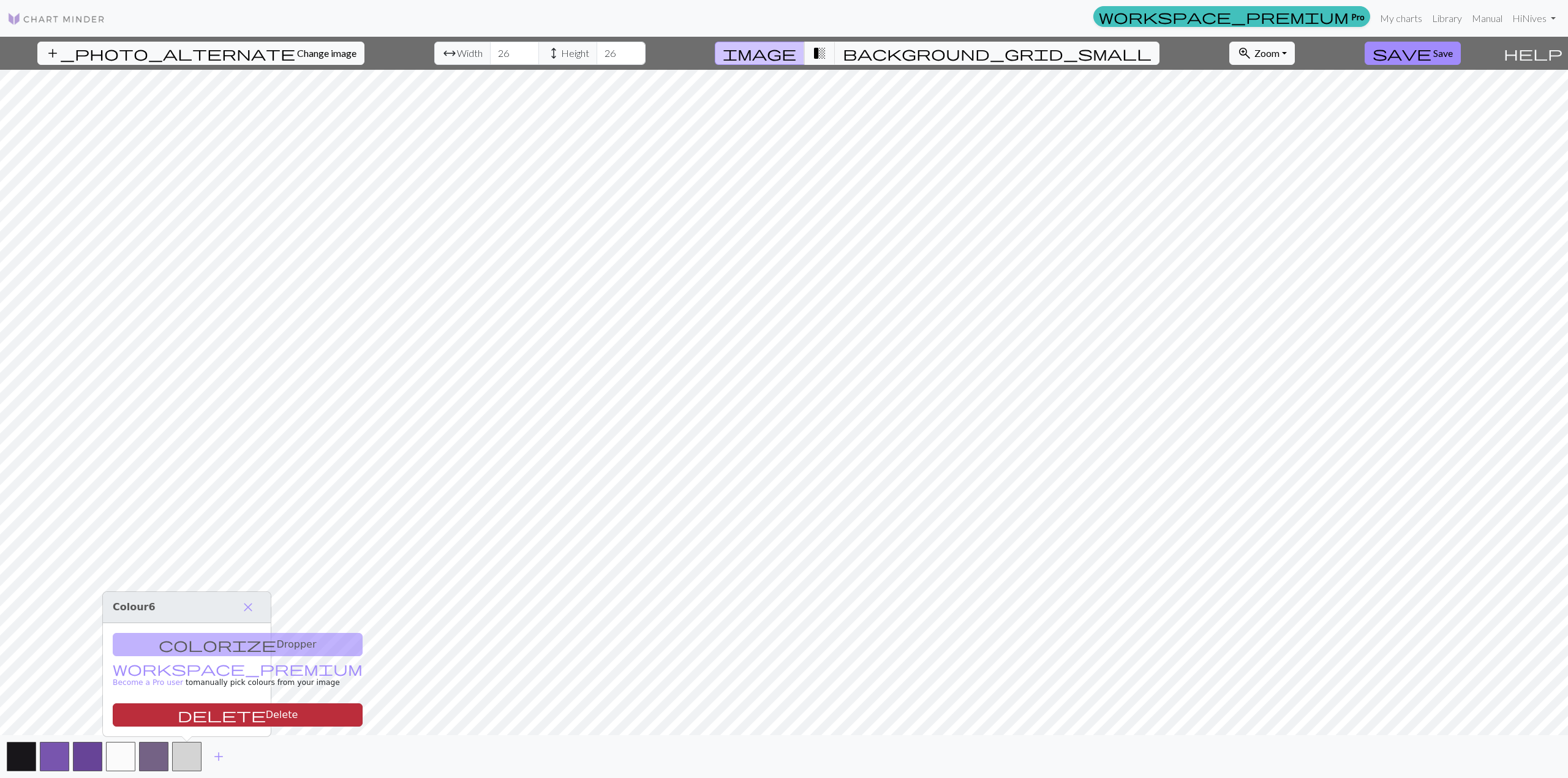
click at [195, 717] on button "delete Delete" at bounding box center [237, 715] width 250 height 24
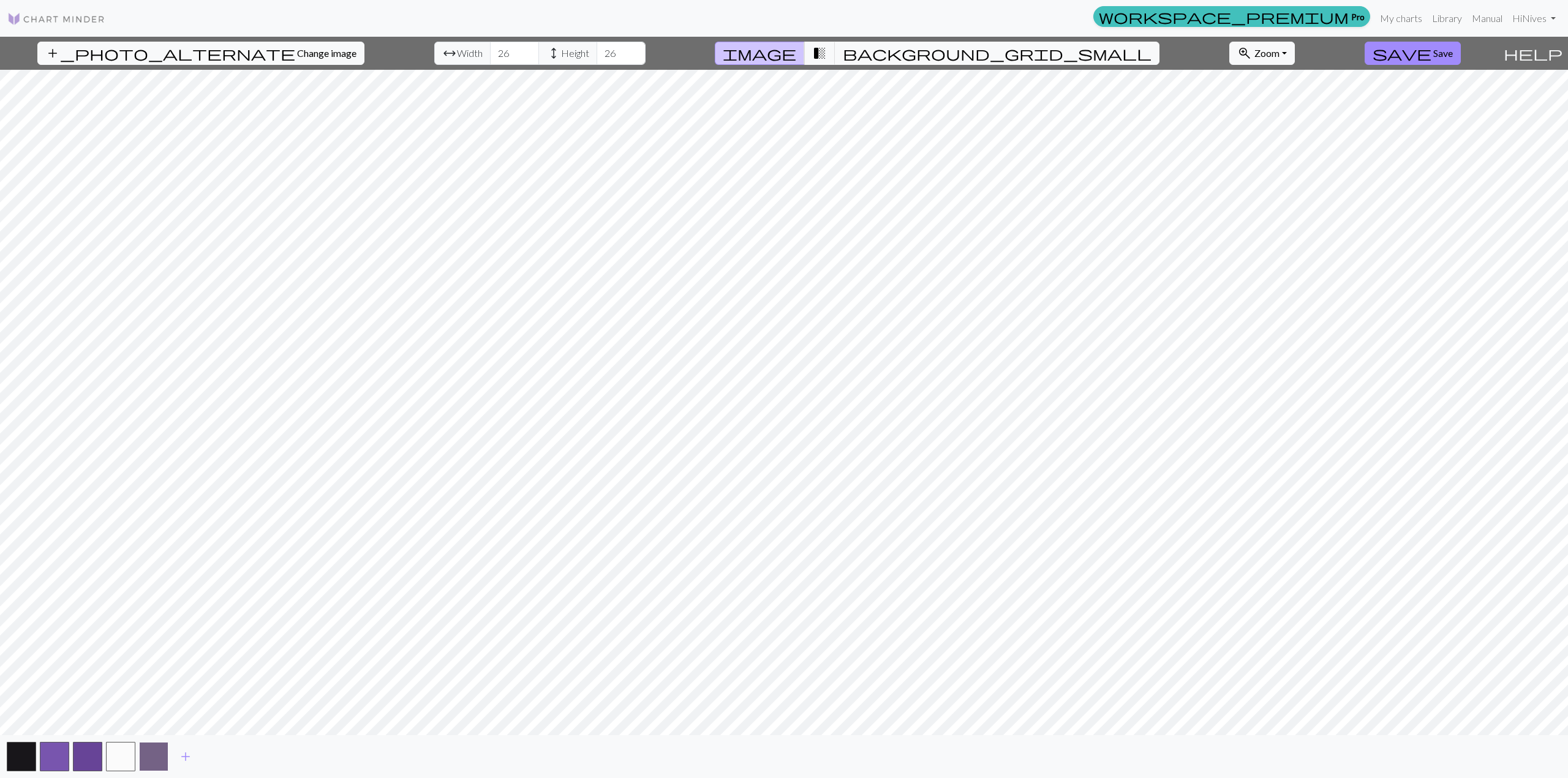
click at [159, 753] on button "button" at bounding box center [154, 757] width 29 height 29
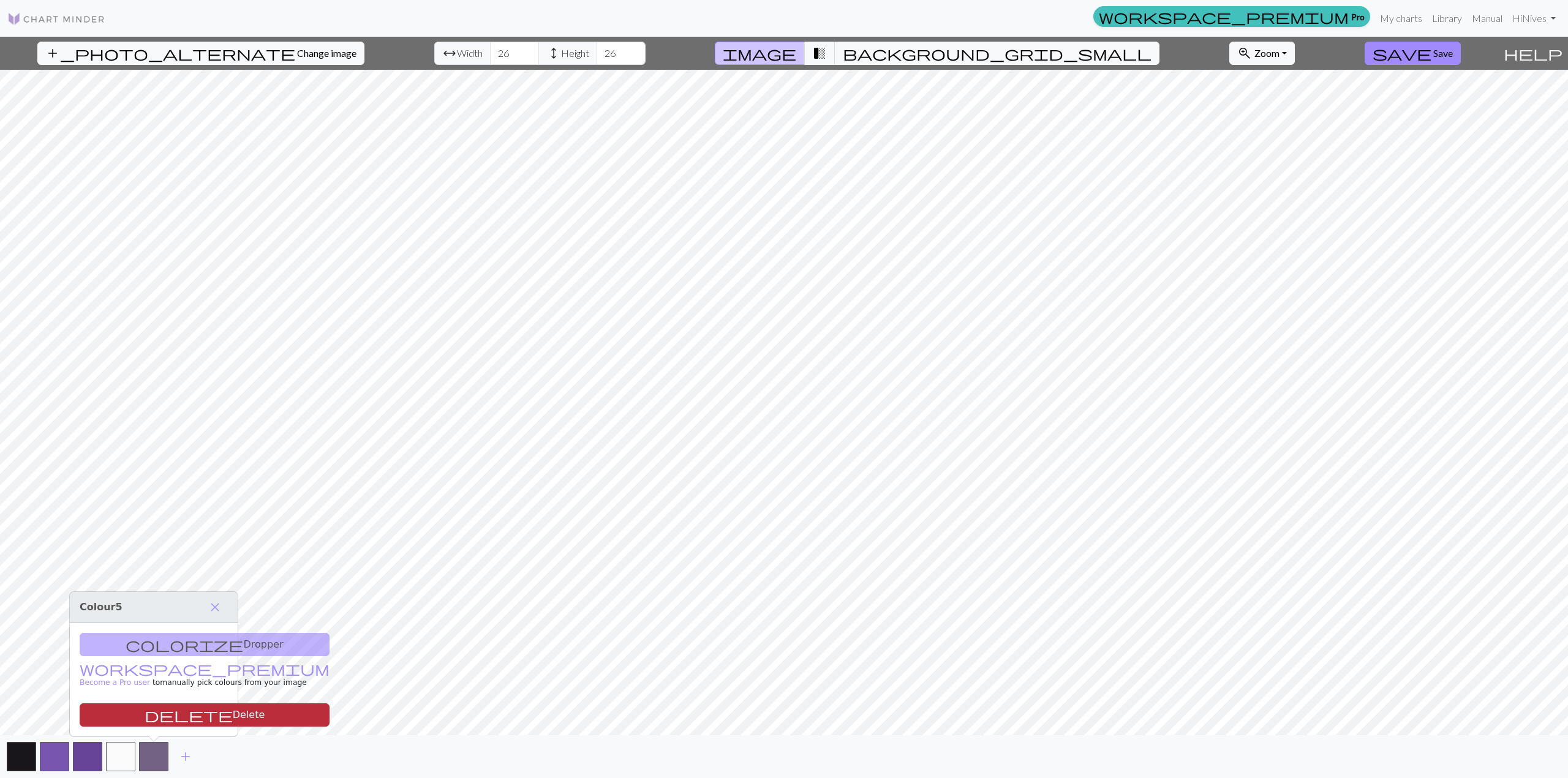
click at [160, 717] on button "delete Delete" at bounding box center [204, 715] width 250 height 24
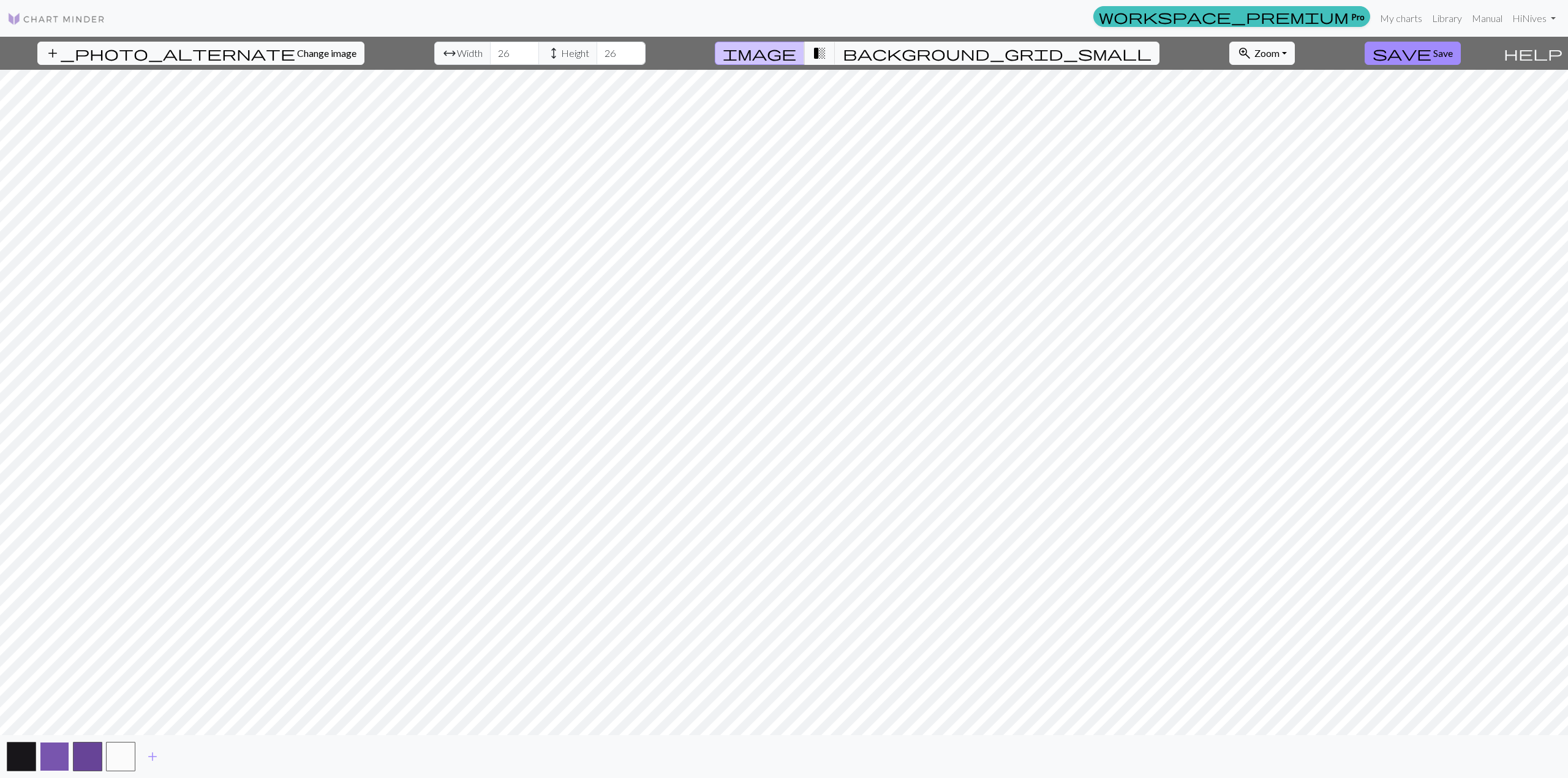
click at [53, 758] on button "button" at bounding box center [55, 757] width 29 height 29
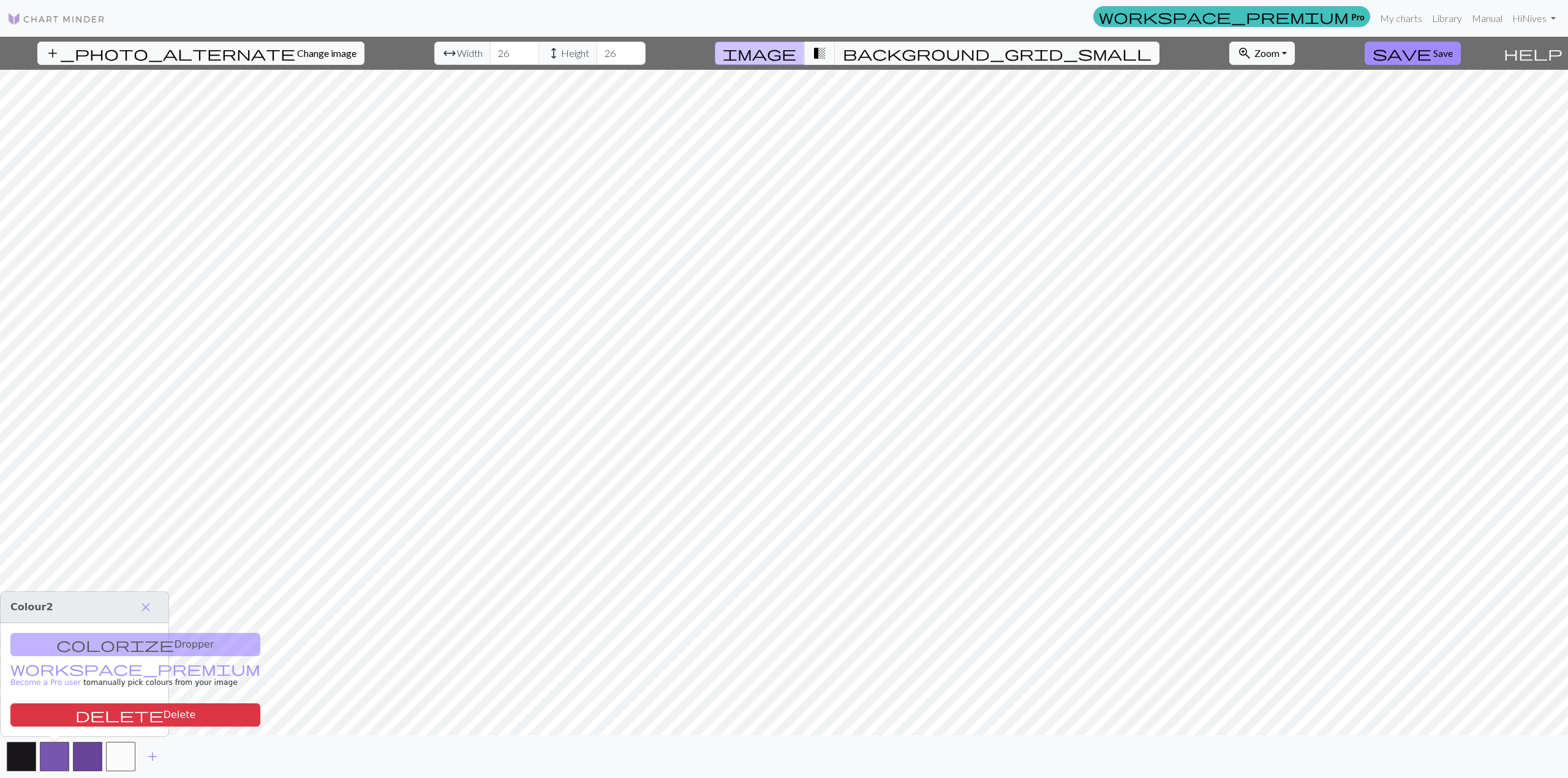
click at [85, 727] on div "colorize Dropper workspace_premium Become a Pro user to manually pick colours f…" at bounding box center [85, 680] width 168 height 113
click at [56, 721] on button "delete Delete" at bounding box center [135, 715] width 250 height 24
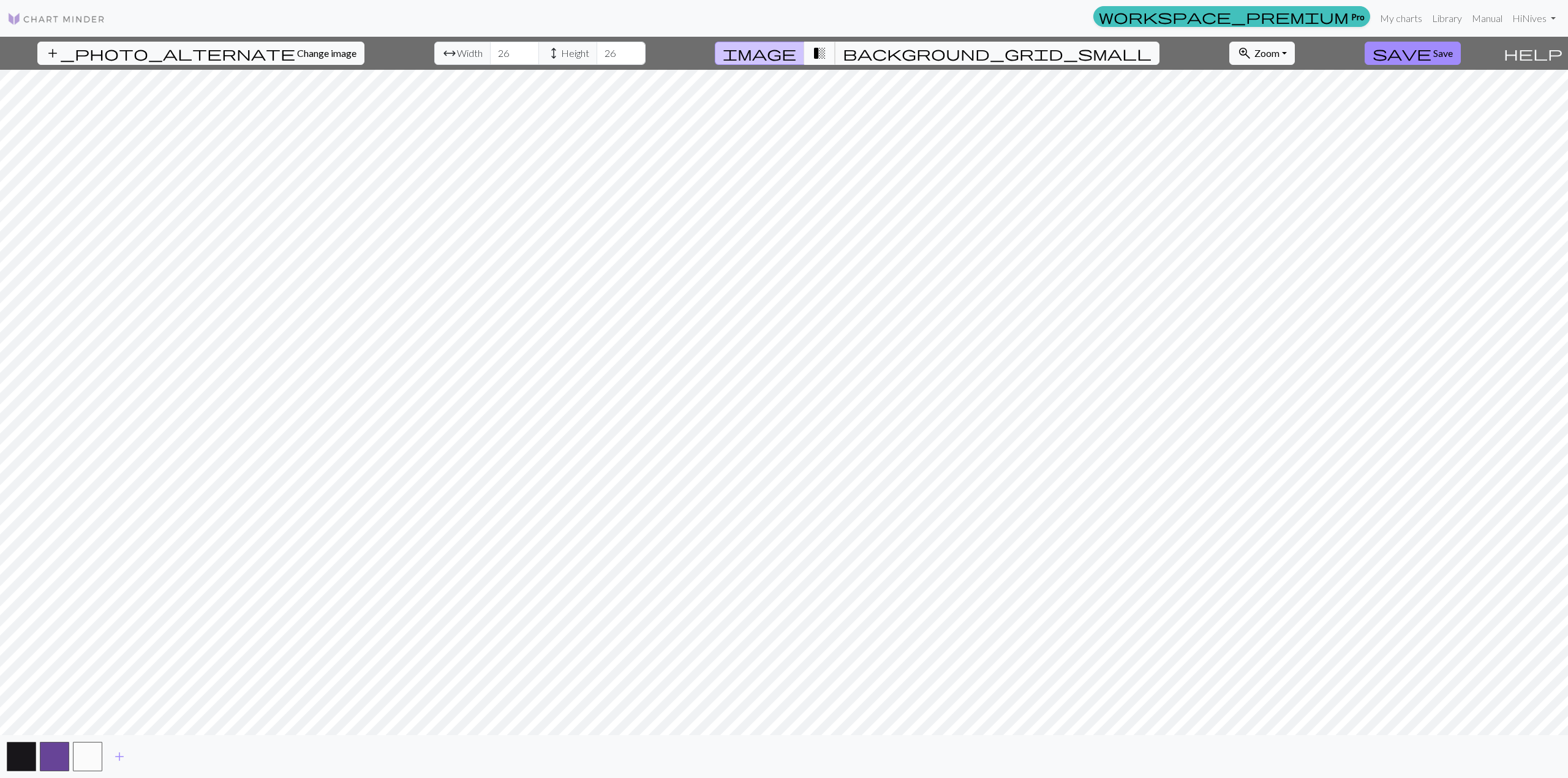
click at [827, 46] on span "transition_fade" at bounding box center [819, 53] width 15 height 17
click at [96, 760] on button "button" at bounding box center [88, 757] width 29 height 29
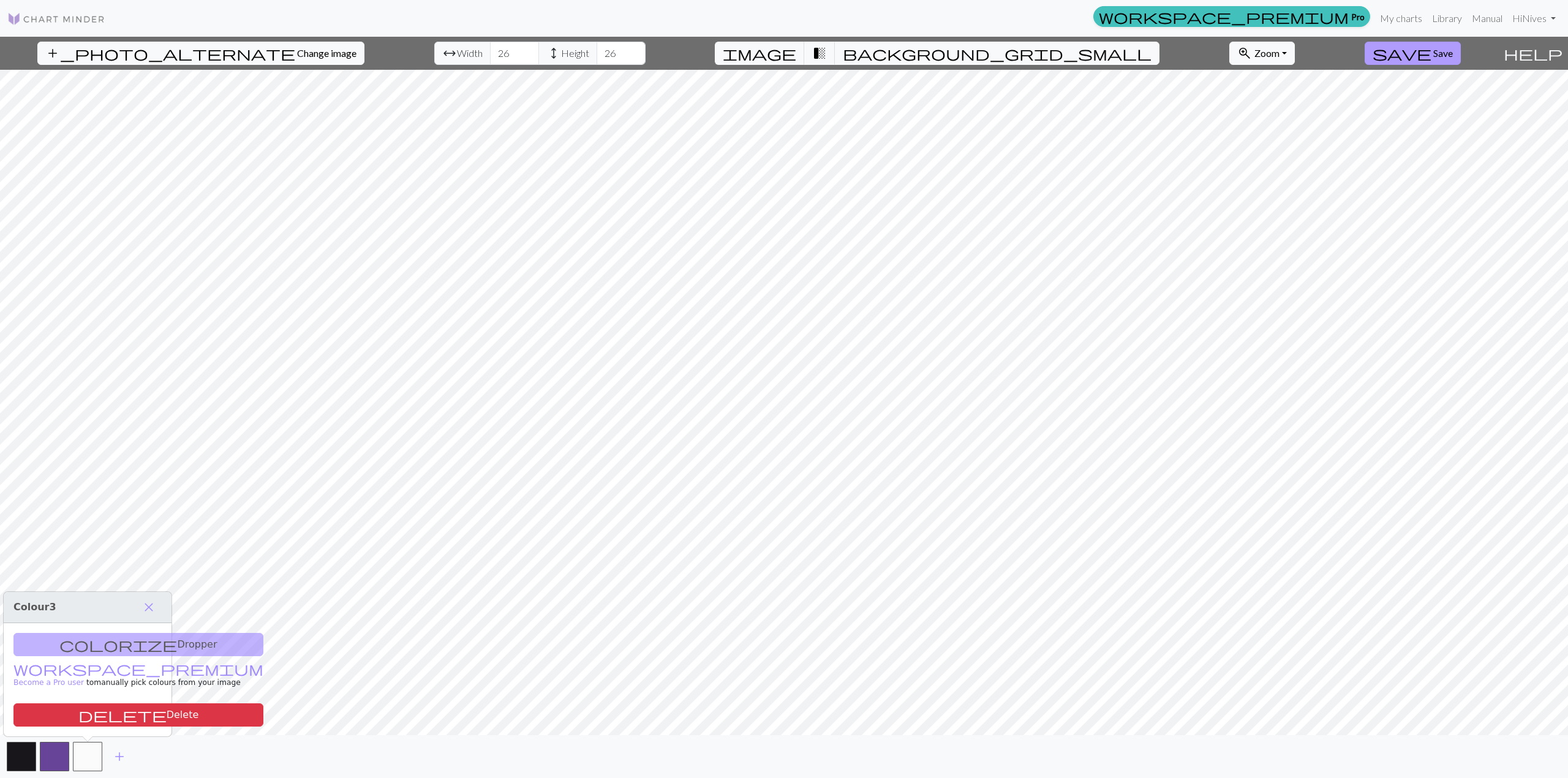
click at [1433, 51] on span "Save" at bounding box center [1443, 53] width 20 height 12
click at [1402, 56] on span "save" at bounding box center [1402, 53] width 59 height 17
click at [147, 618] on h3 "Colour 3 close" at bounding box center [88, 608] width 168 height 31
click at [148, 614] on span "close" at bounding box center [149, 607] width 15 height 17
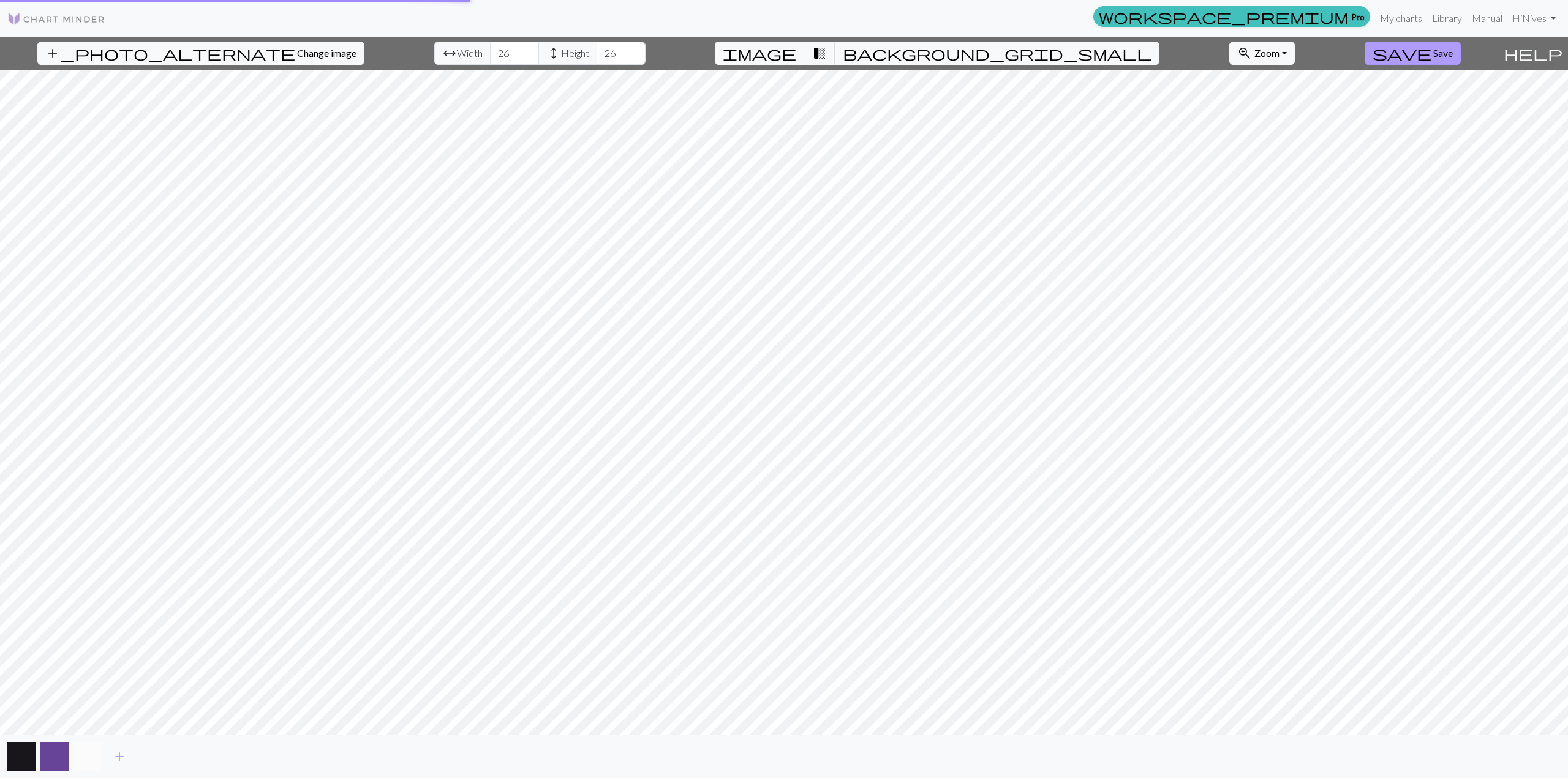
click at [1433, 57] on span "Save" at bounding box center [1443, 53] width 20 height 12
click at [1433, 53] on span "Save" at bounding box center [1443, 53] width 20 height 12
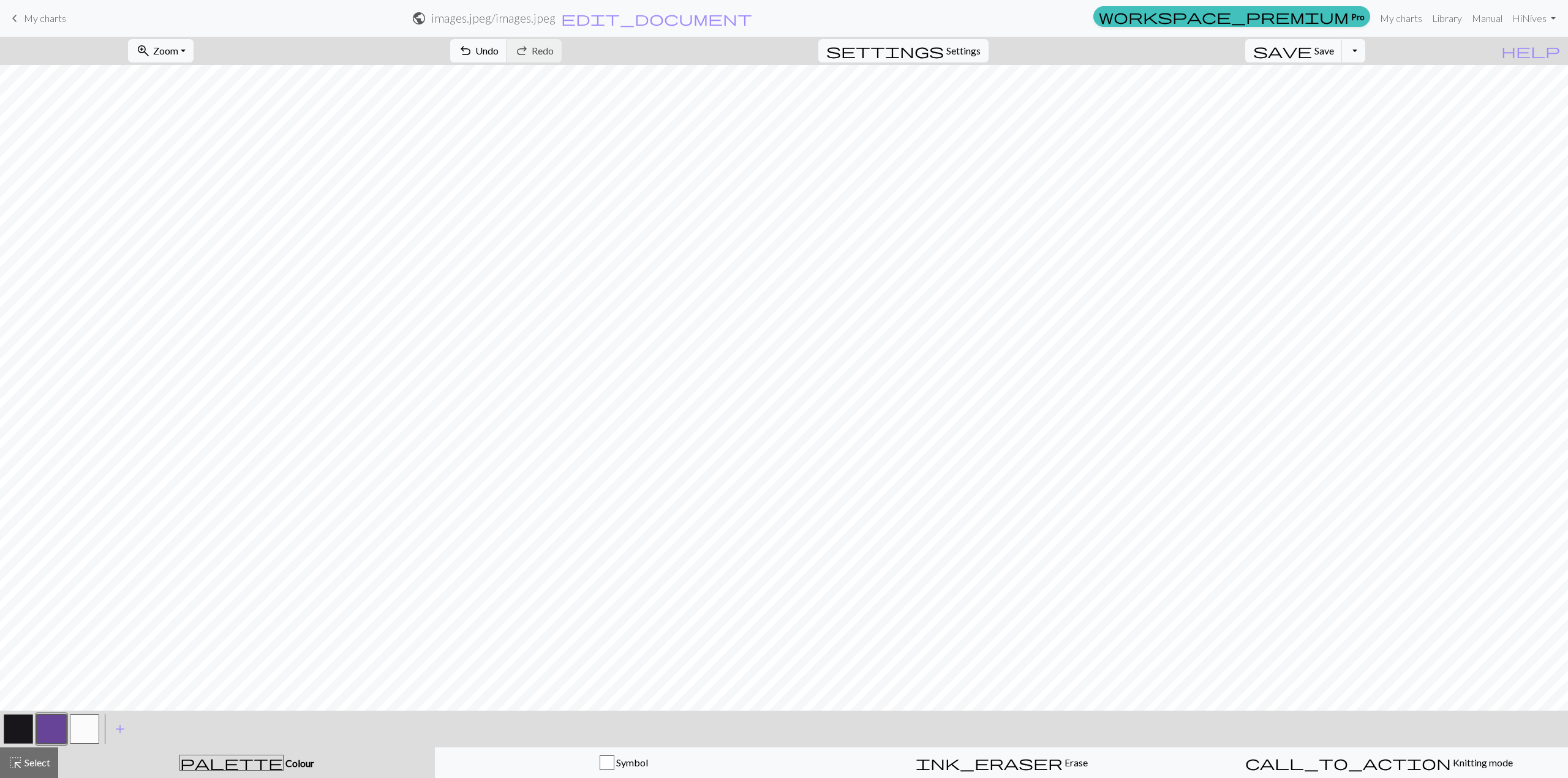
click at [78, 716] on button "button" at bounding box center [85, 729] width 29 height 29
click at [687, 768] on div "Symbol" at bounding box center [623, 763] width 362 height 15
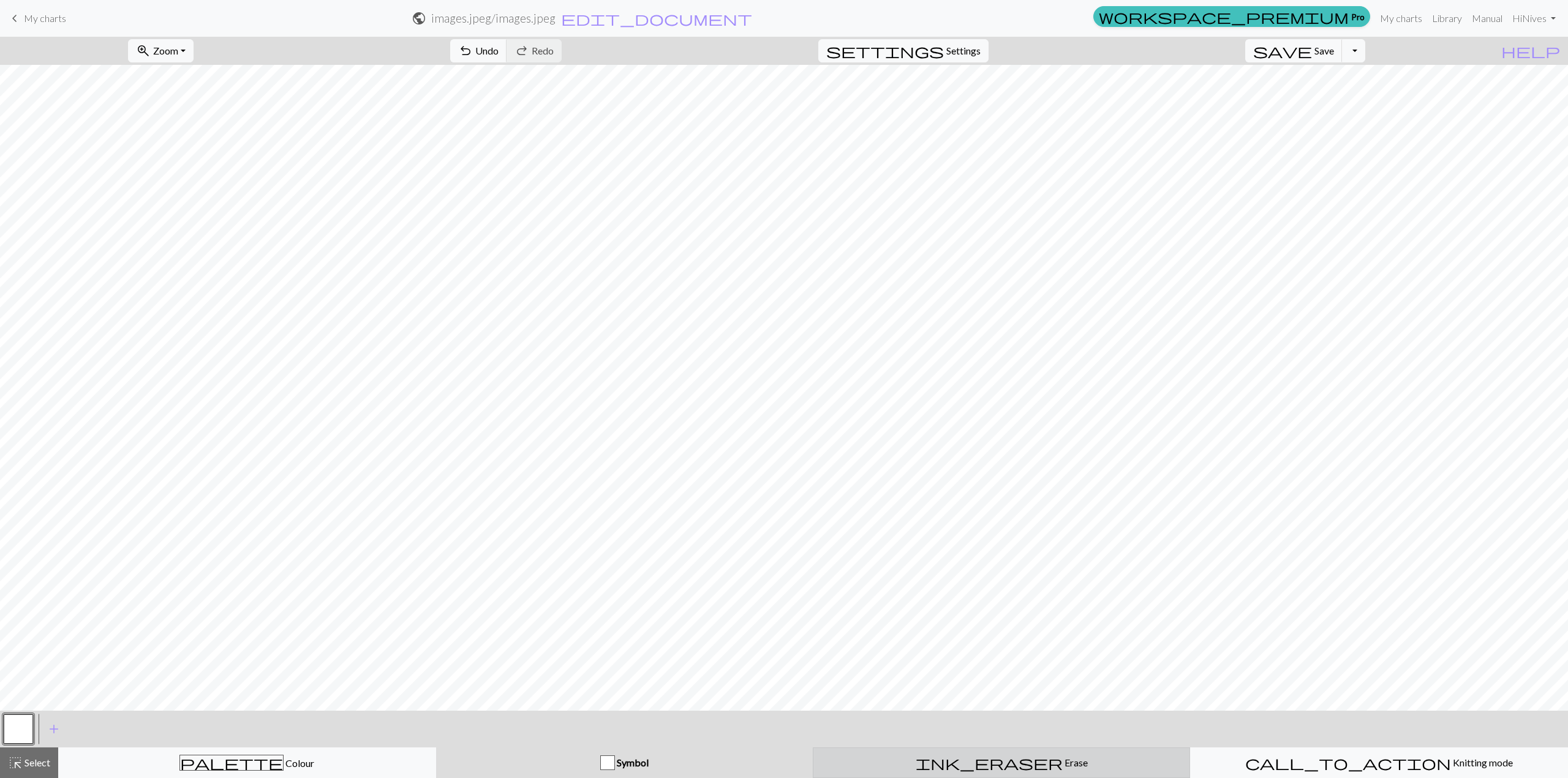
click at [913, 768] on div "ink_eraser Erase Erase" at bounding box center [1001, 763] width 362 height 15
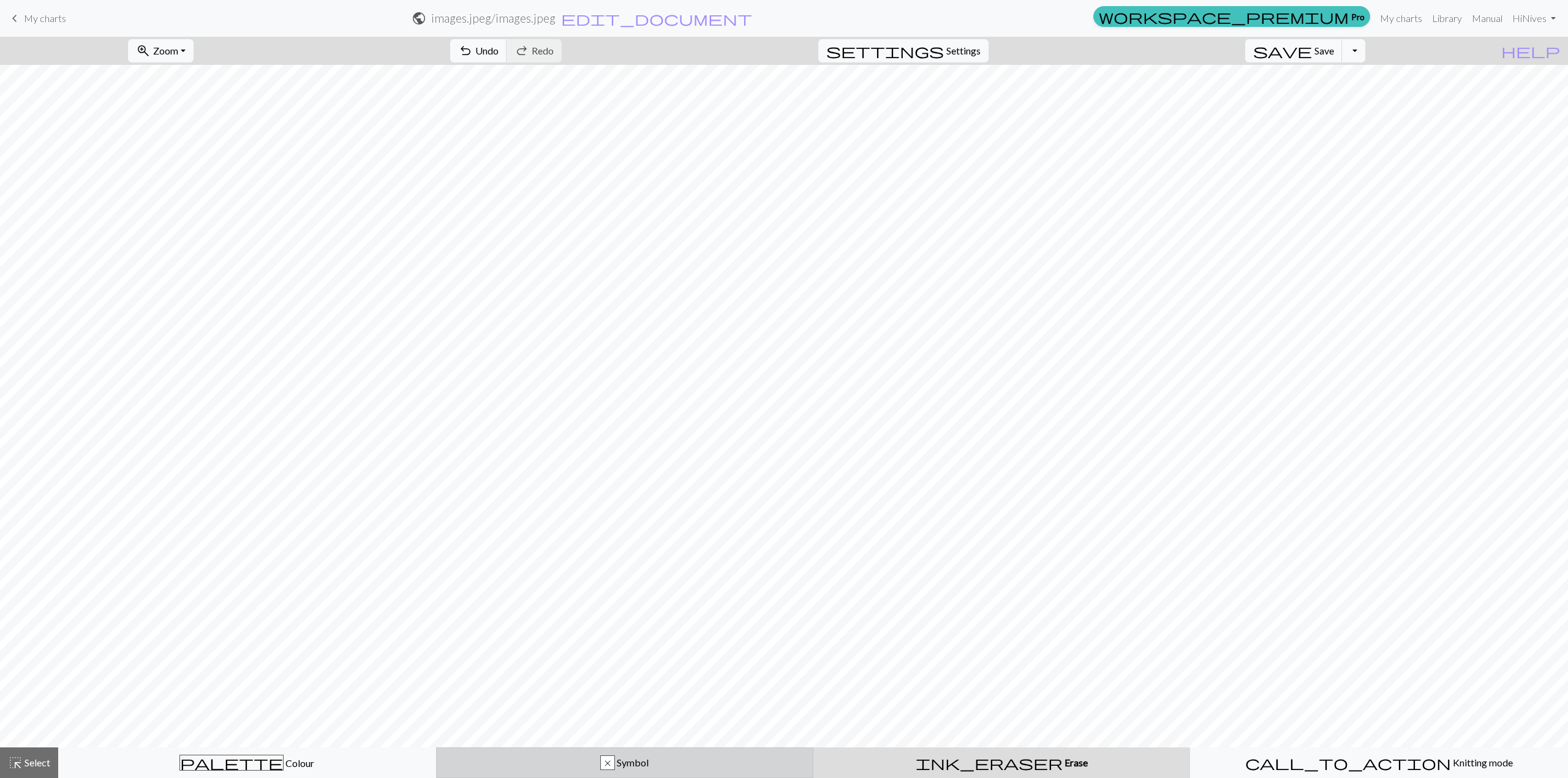
click at [763, 766] on div "x Symbol" at bounding box center [625, 763] width 362 height 15
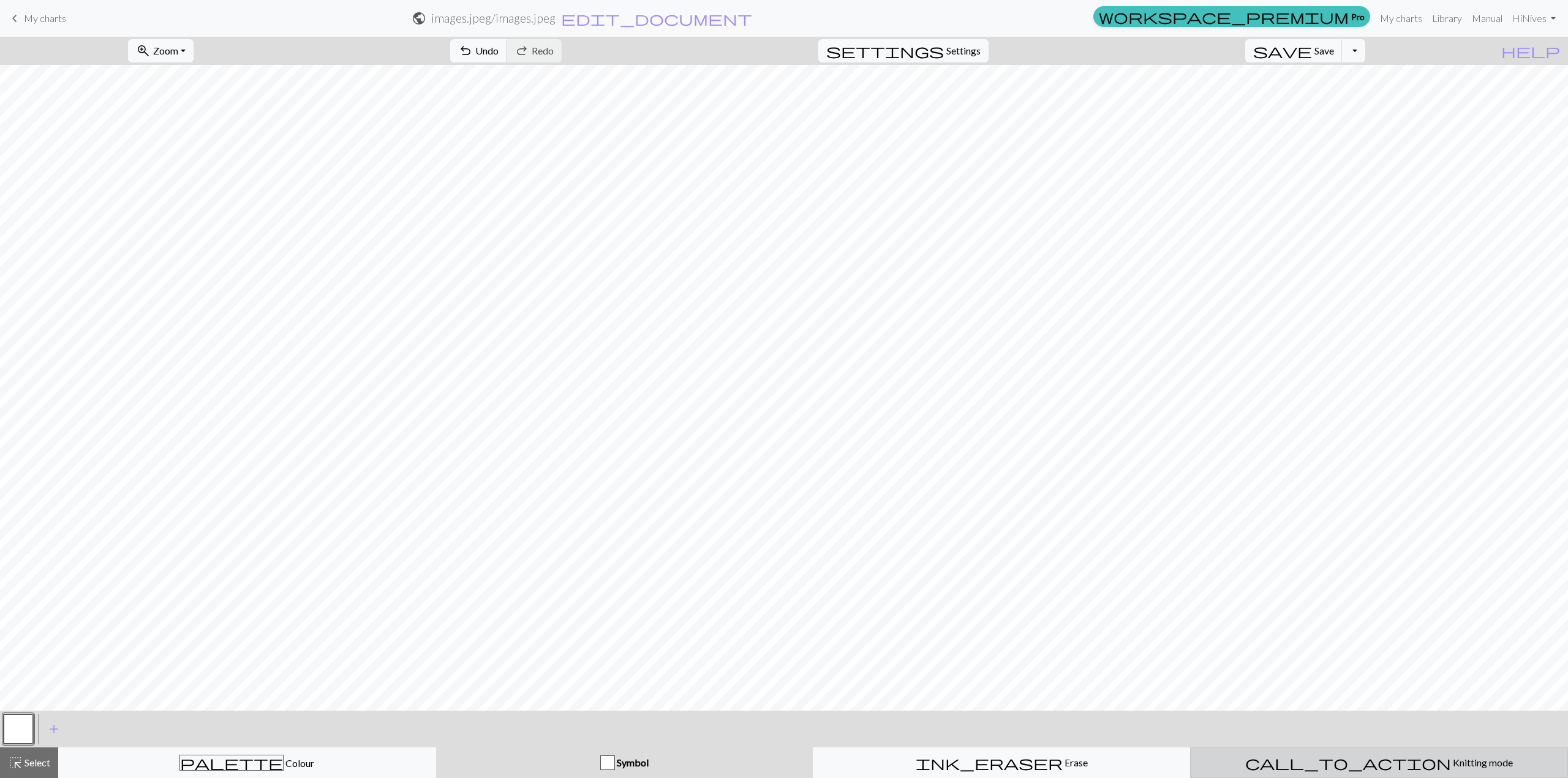
click at [1269, 771] on button "call_to_action Knitting mode Knitting mode" at bounding box center [1379, 763] width 378 height 31
